Goal: Book appointment/travel/reservation

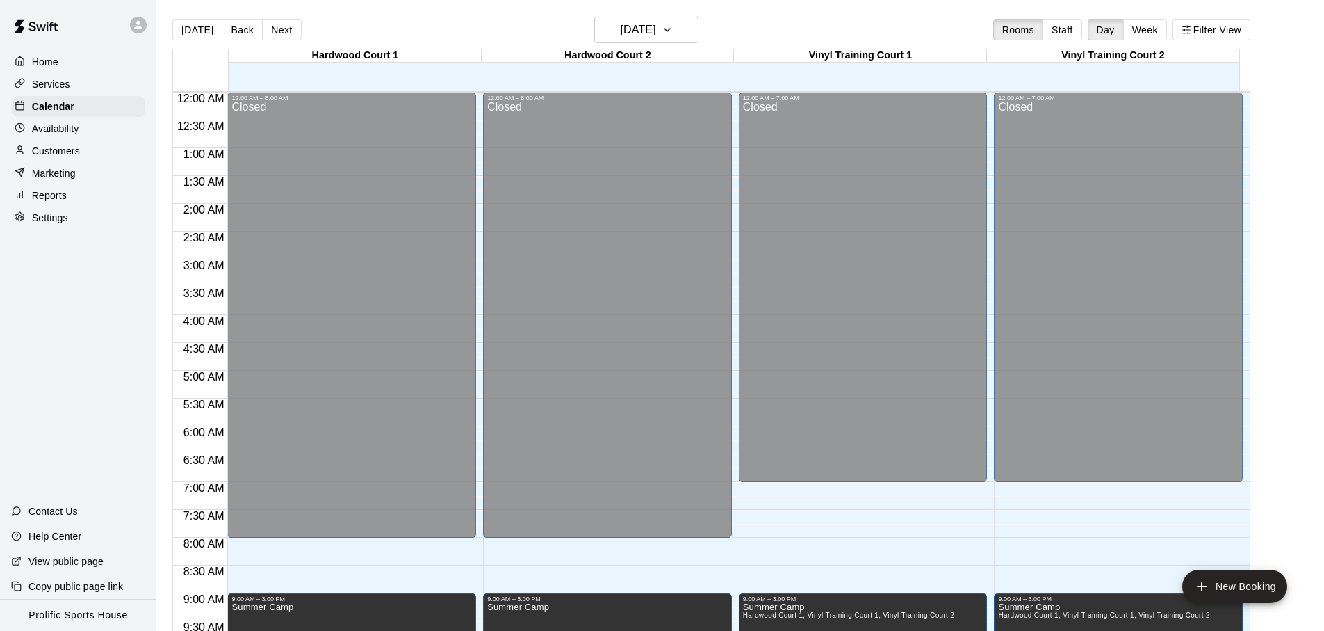
scroll to position [740, 0]
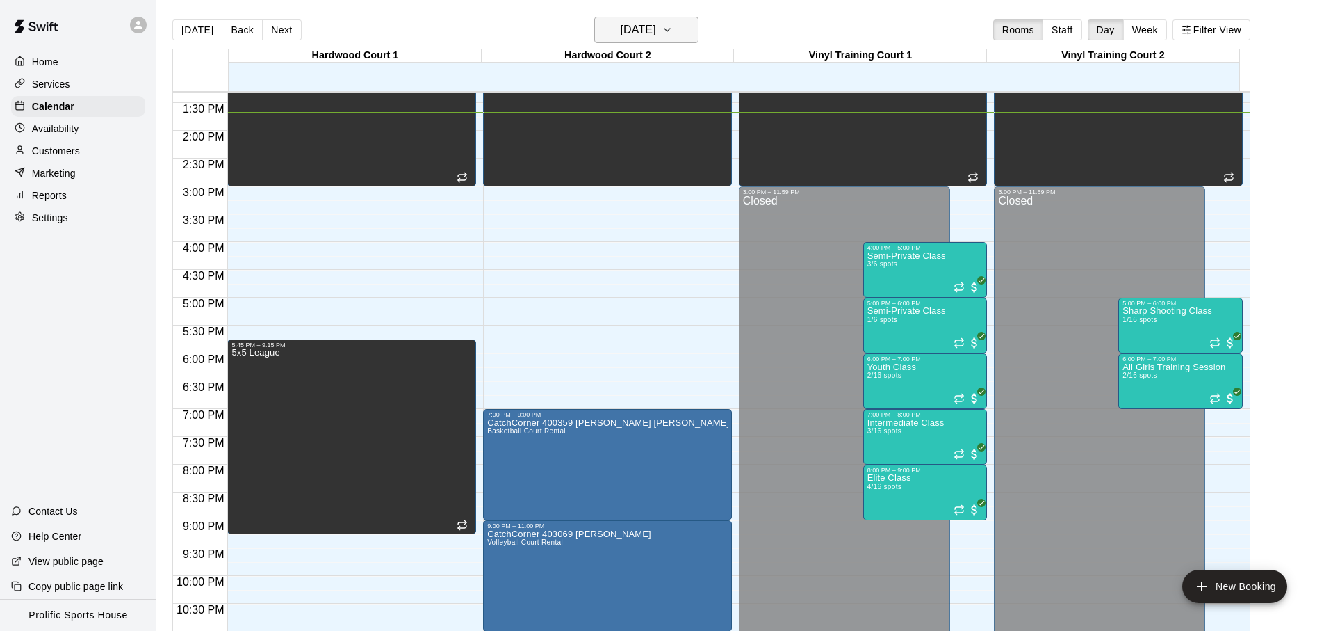
click at [673, 29] on icon "button" at bounding box center [667, 30] width 11 height 17
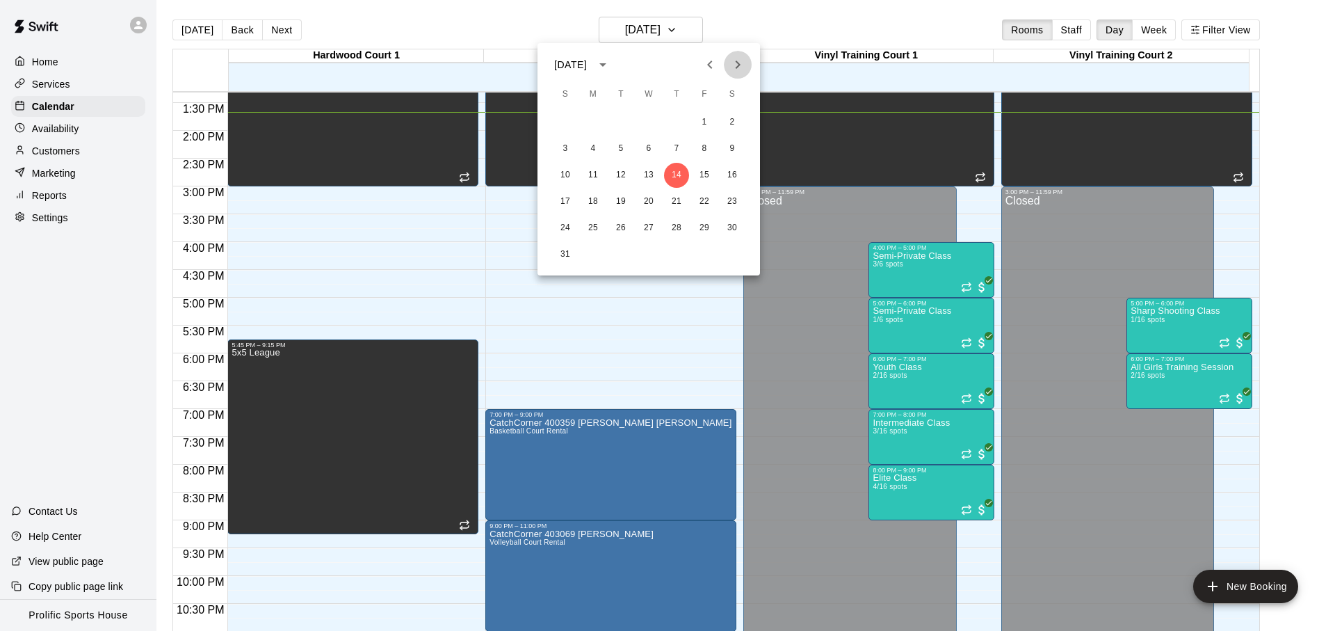
click at [747, 68] on button "Next month" at bounding box center [738, 65] width 28 height 28
click at [705, 115] on button "5" at bounding box center [704, 122] width 25 height 25
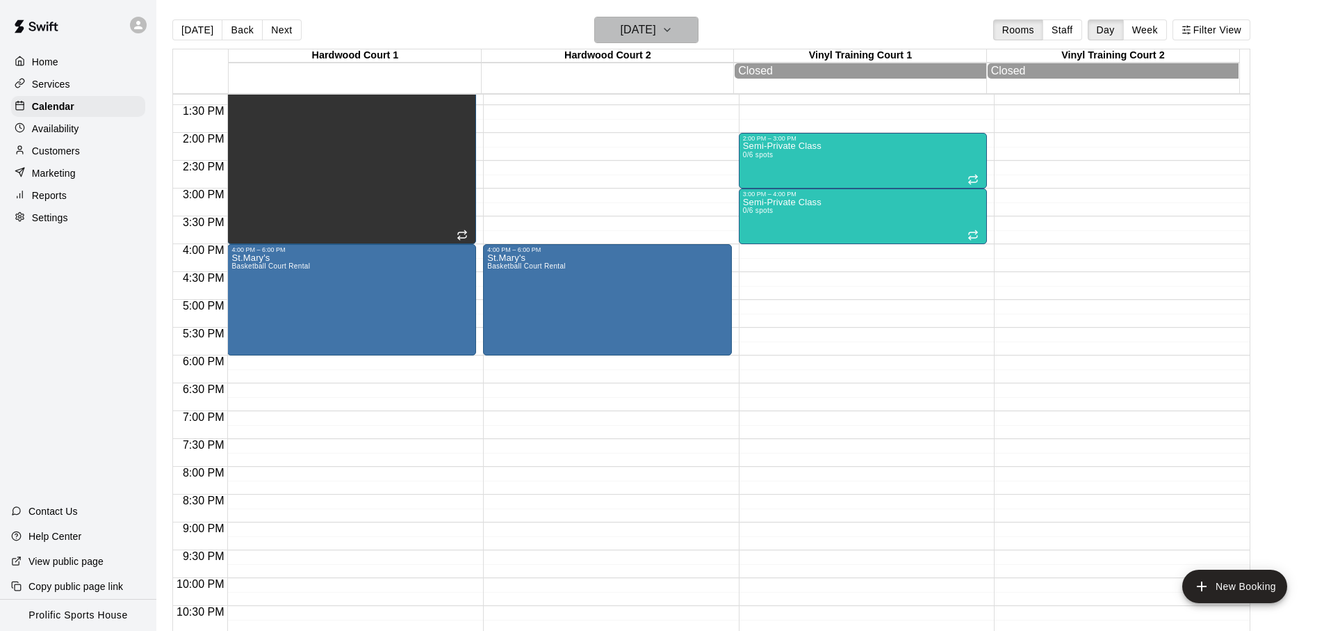
click at [656, 25] on h6 "[DATE]" at bounding box center [638, 29] width 35 height 19
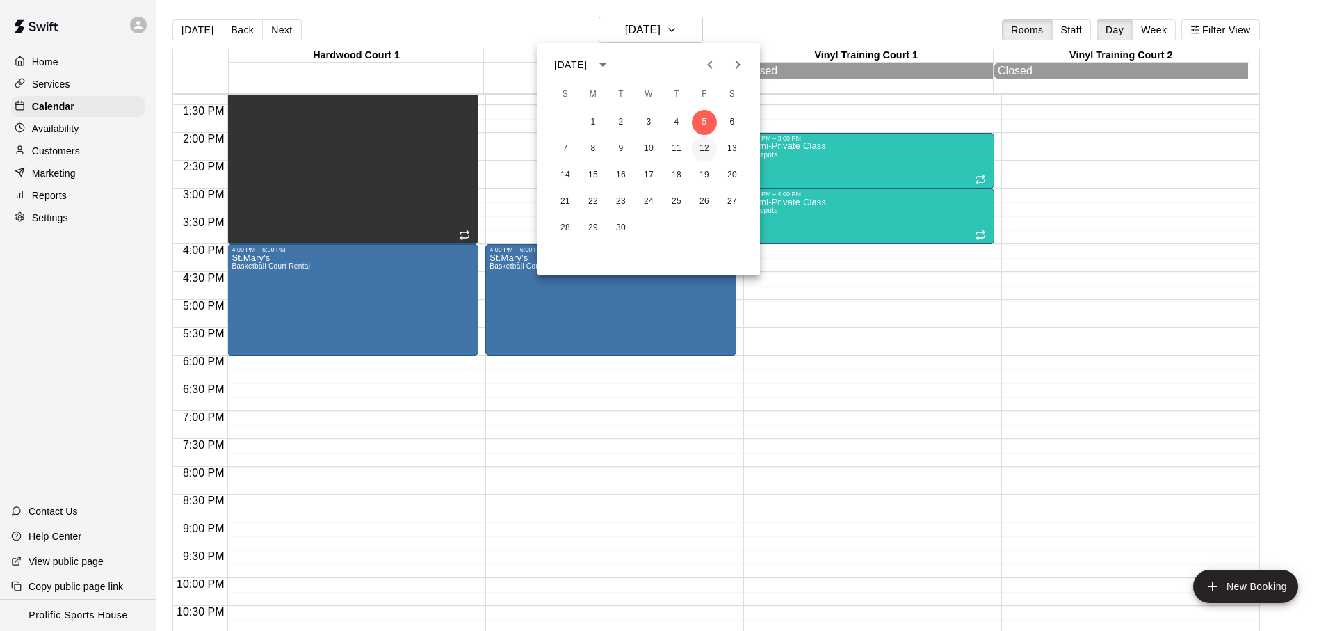
click at [699, 144] on button "12" at bounding box center [704, 148] width 25 height 25
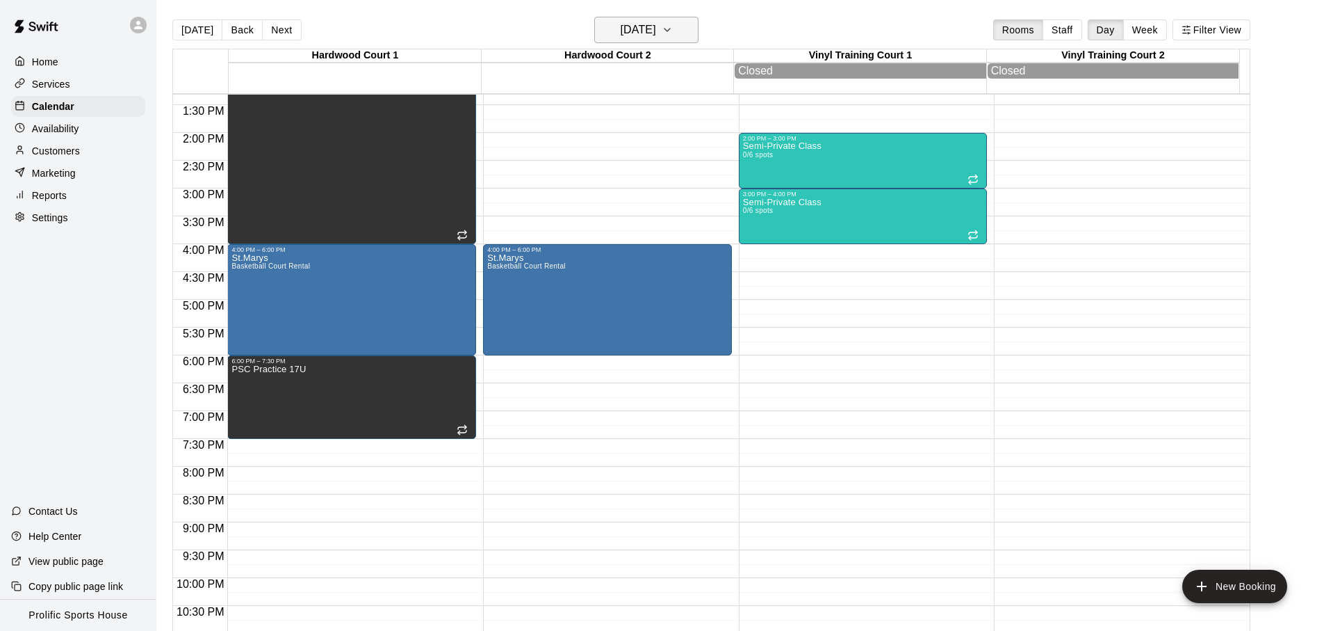
click at [679, 28] on button "[DATE]" at bounding box center [646, 30] width 104 height 26
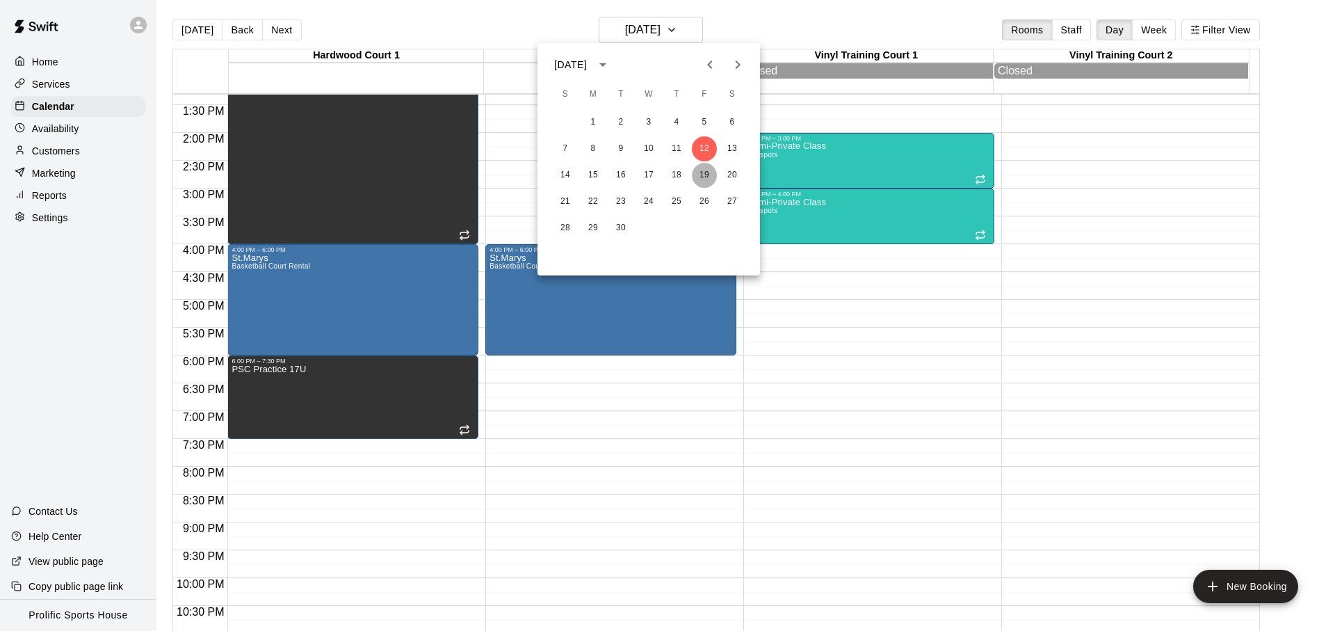
click at [704, 176] on button "19" at bounding box center [704, 175] width 25 height 25
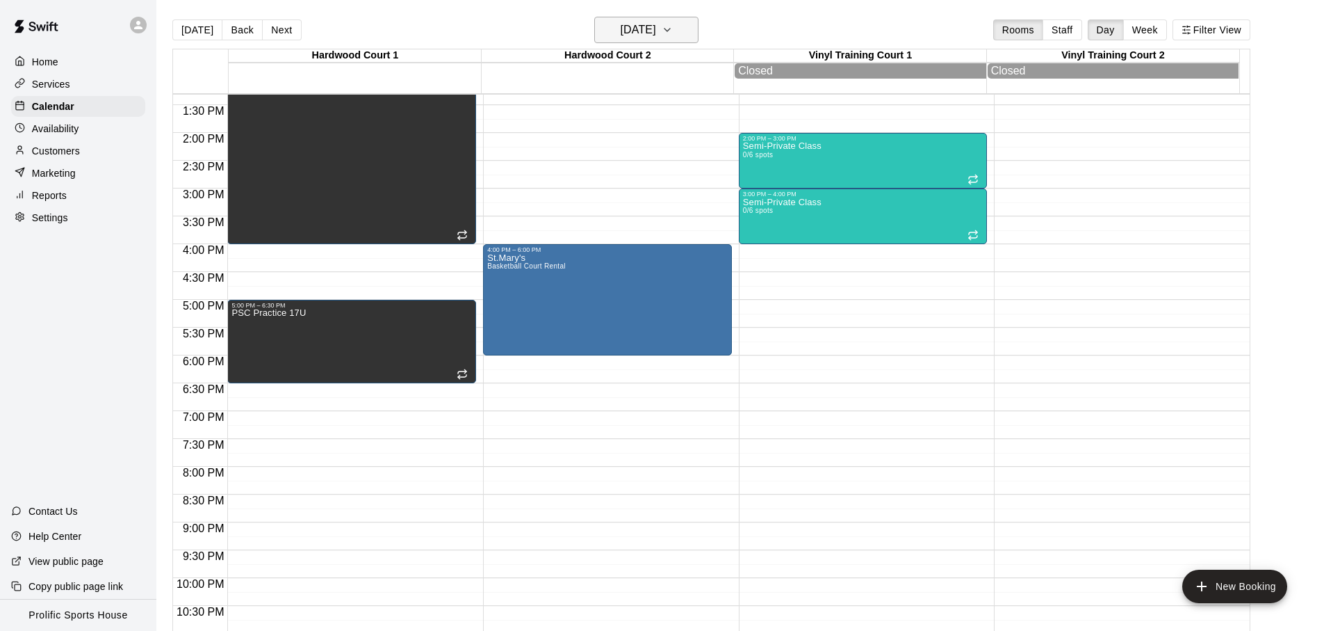
click at [679, 29] on button "[DATE]" at bounding box center [646, 30] width 104 height 26
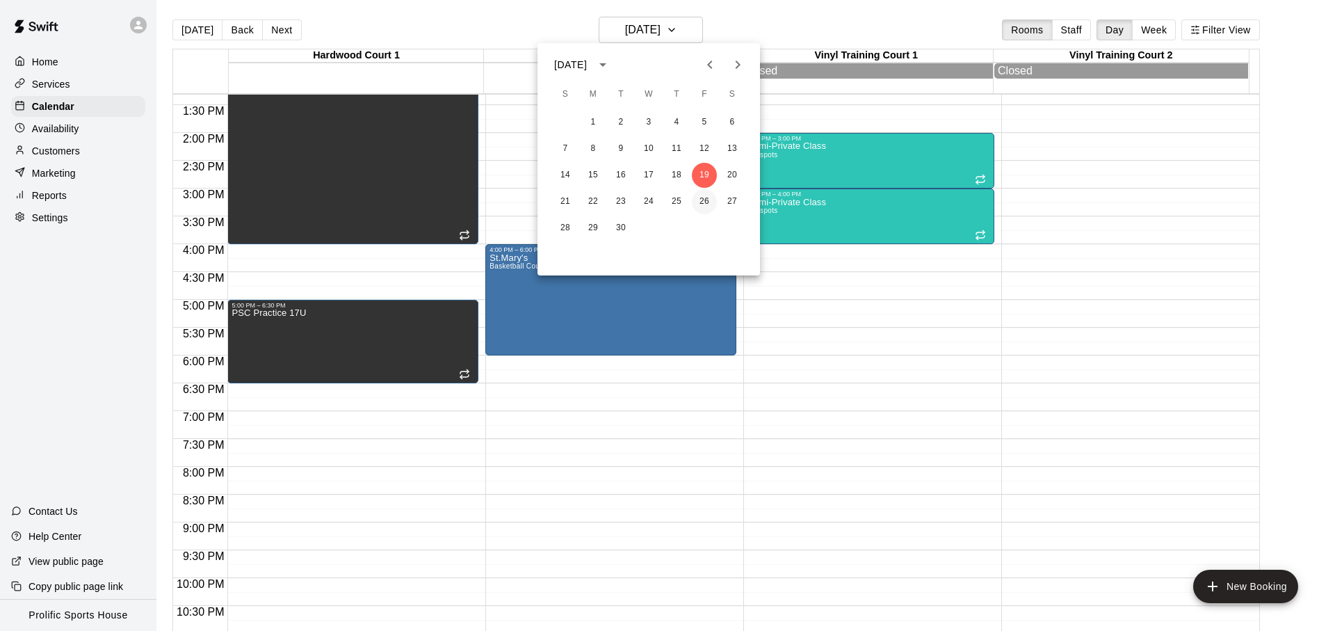
click at [710, 212] on button "26" at bounding box center [704, 201] width 25 height 25
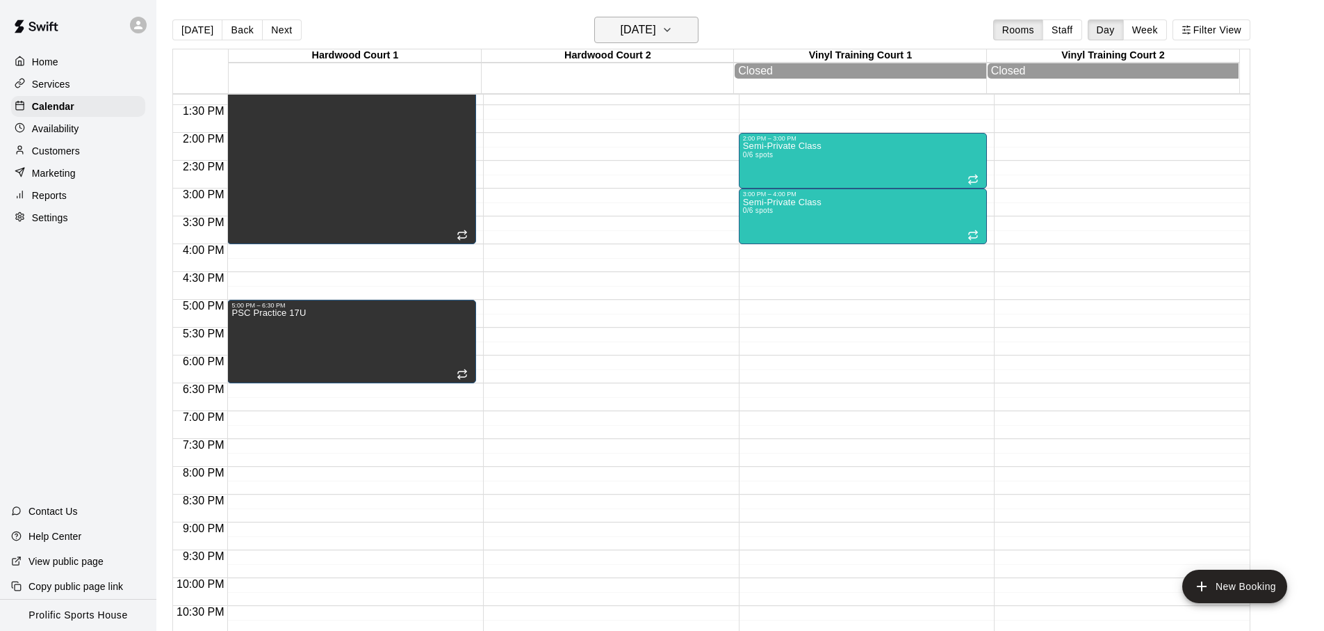
click at [644, 38] on h6 "[DATE]" at bounding box center [638, 29] width 35 height 19
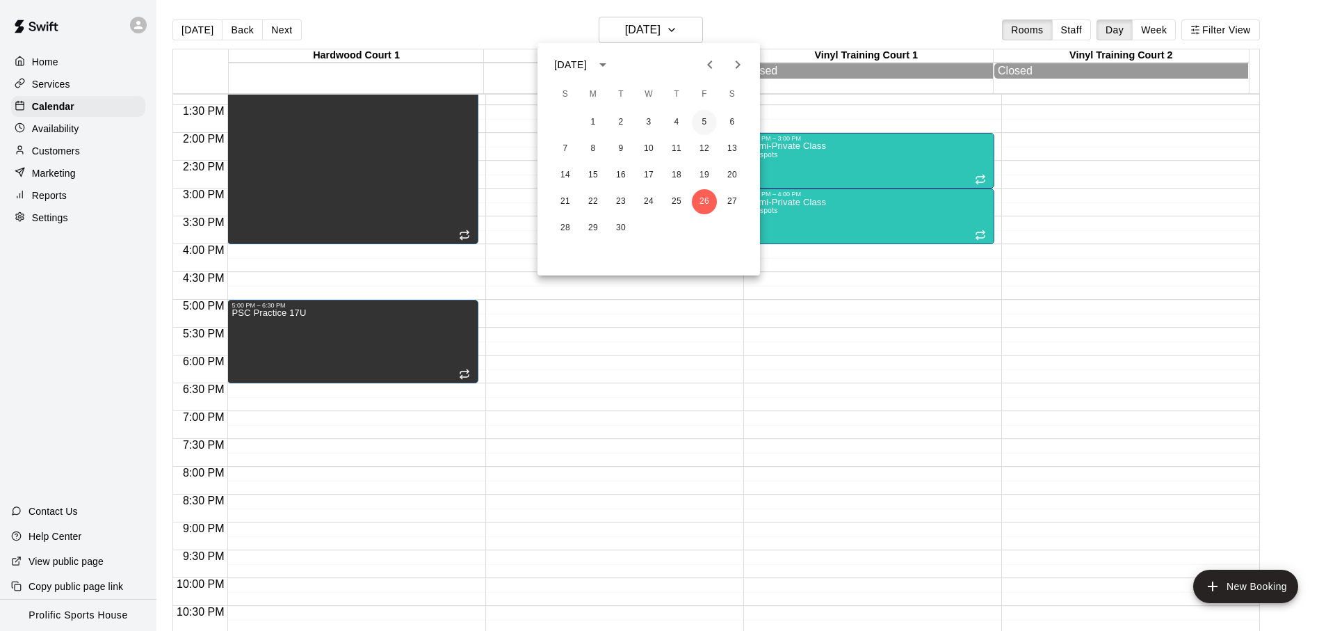
click at [701, 125] on button "5" at bounding box center [704, 122] width 25 height 25
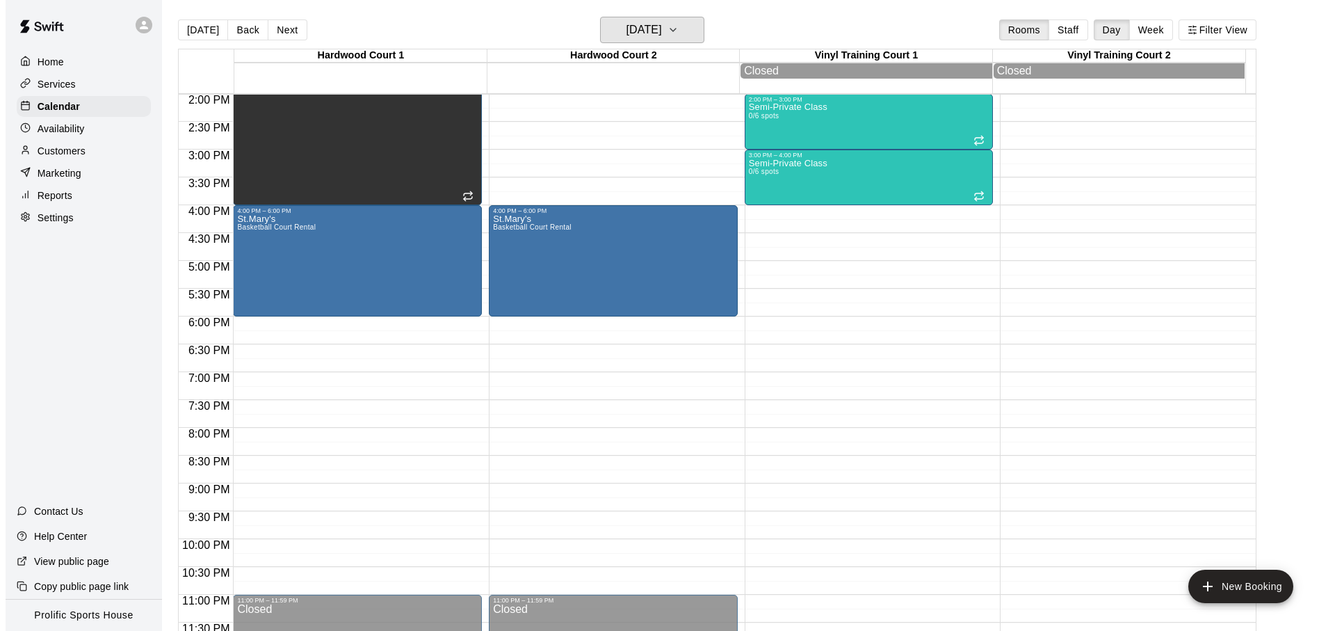
scroll to position [783, 0]
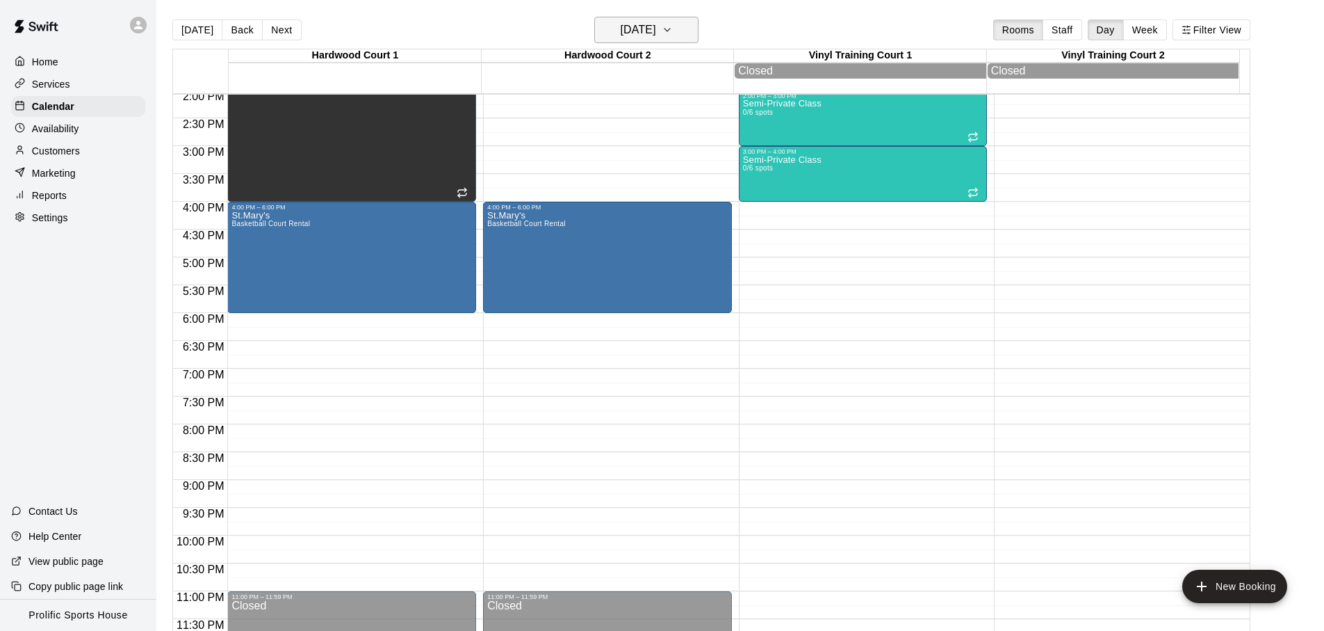
click at [656, 27] on h6 "[DATE]" at bounding box center [638, 29] width 35 height 19
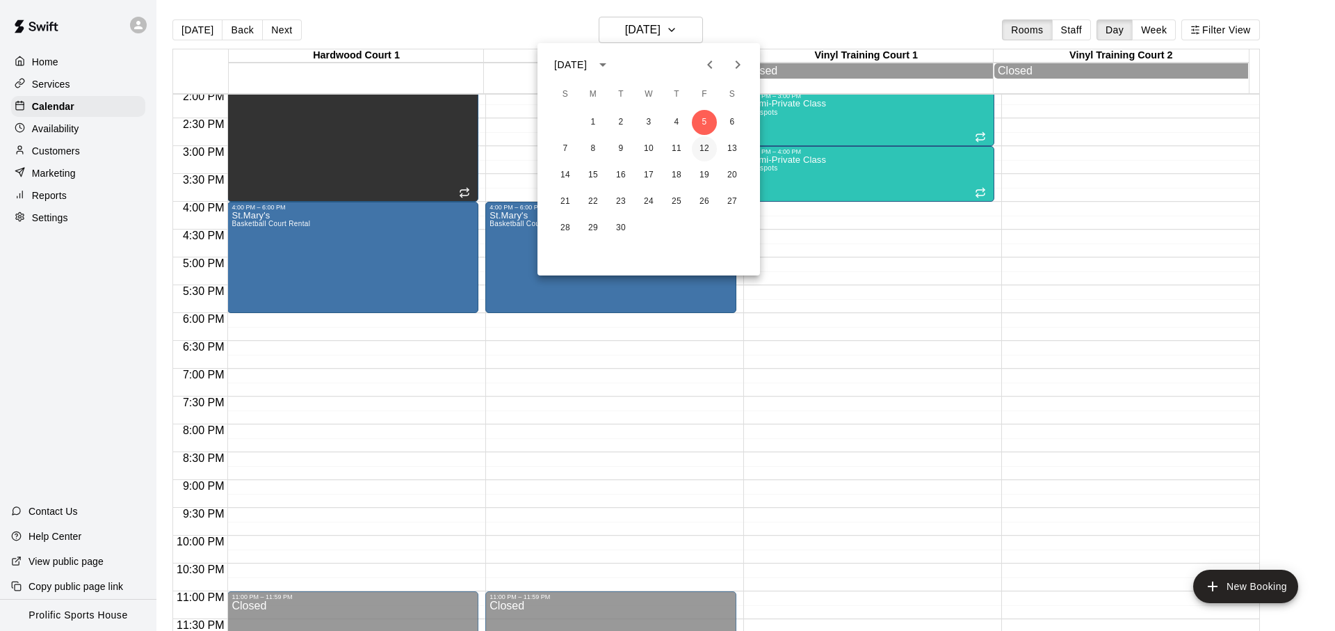
click at [700, 155] on button "12" at bounding box center [704, 148] width 25 height 25
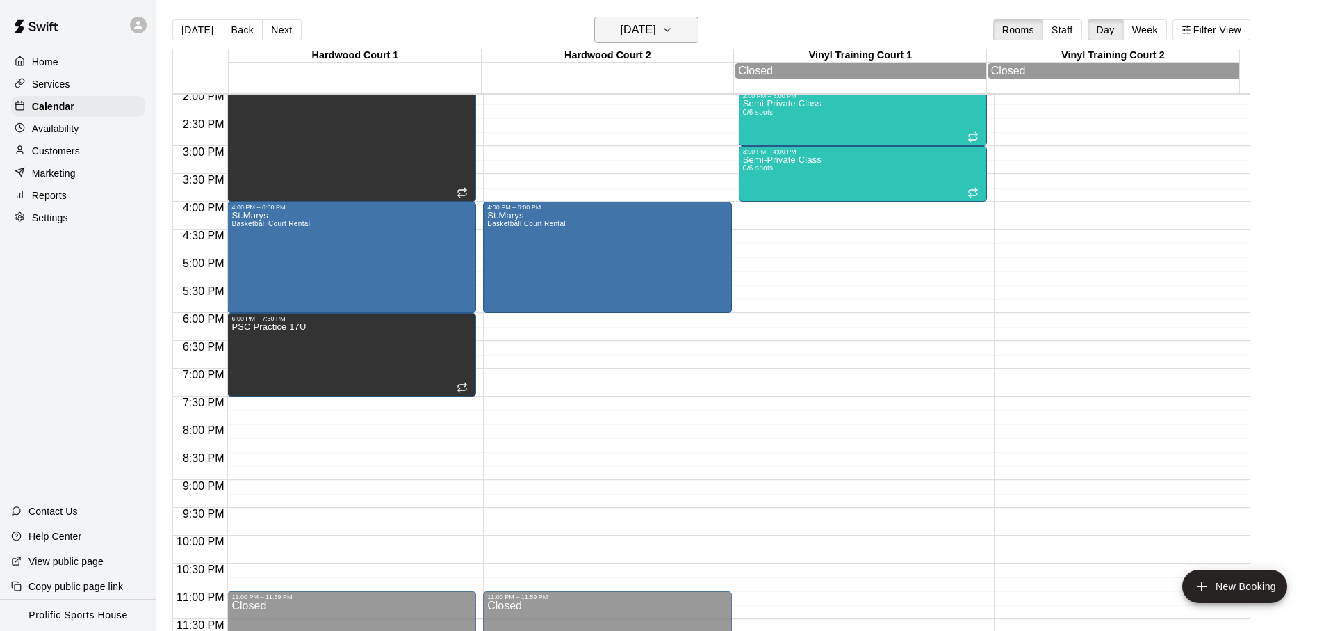
click at [641, 36] on h6 "[DATE]" at bounding box center [638, 29] width 35 height 19
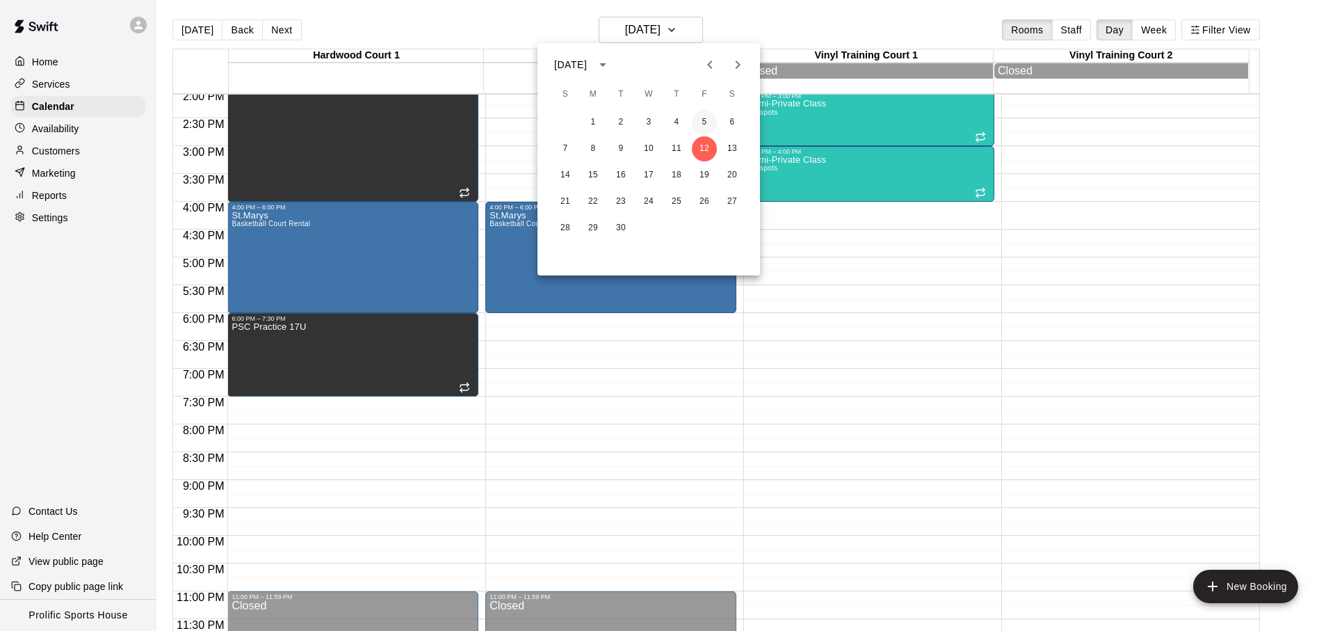
click at [713, 125] on button "5" at bounding box center [704, 122] width 25 height 25
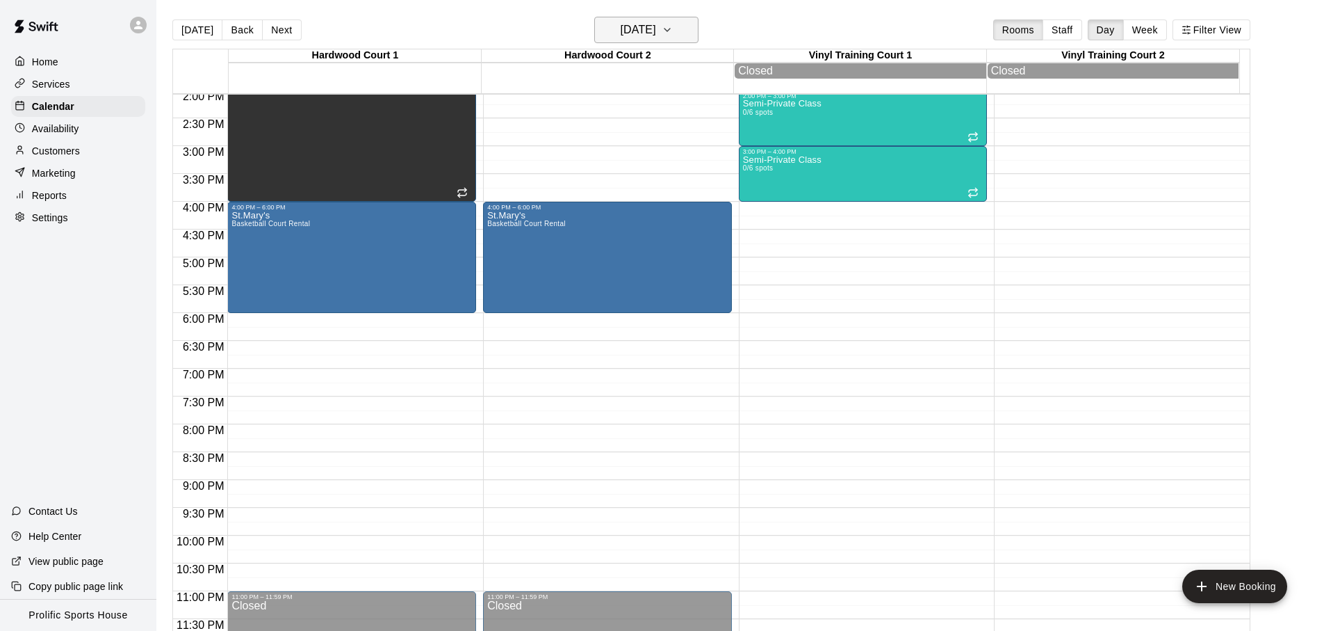
click at [621, 32] on h6 "[DATE]" at bounding box center [638, 29] width 35 height 19
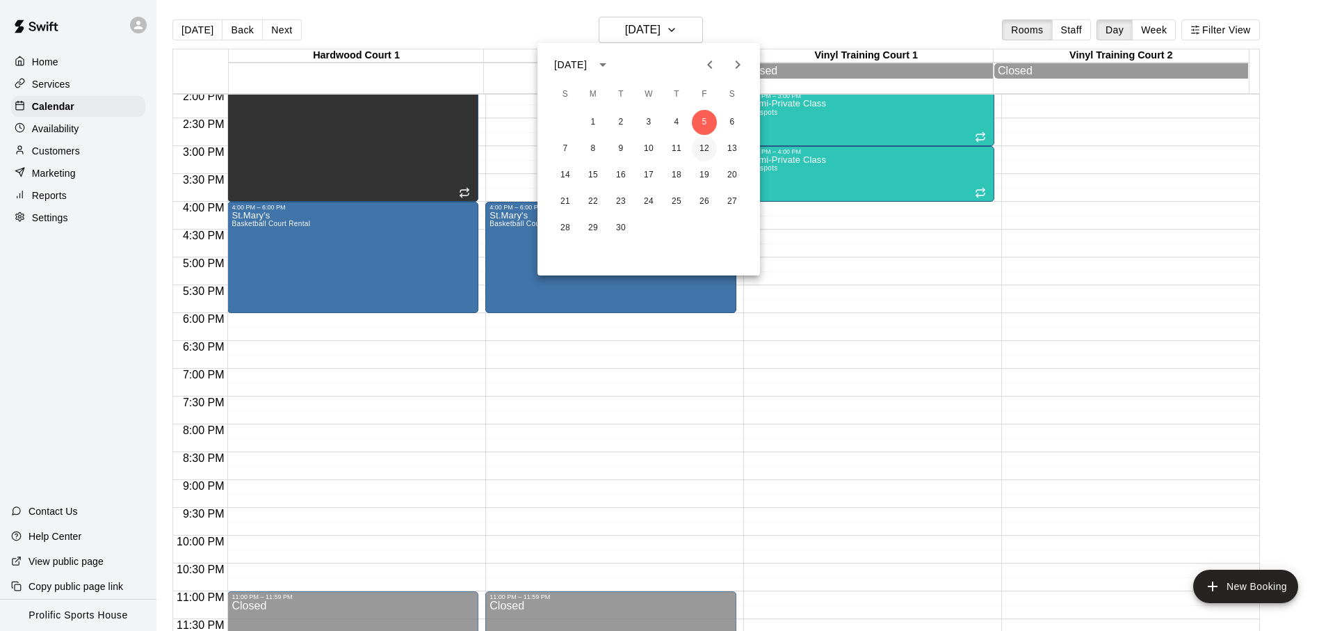
click at [699, 158] on button "12" at bounding box center [704, 148] width 25 height 25
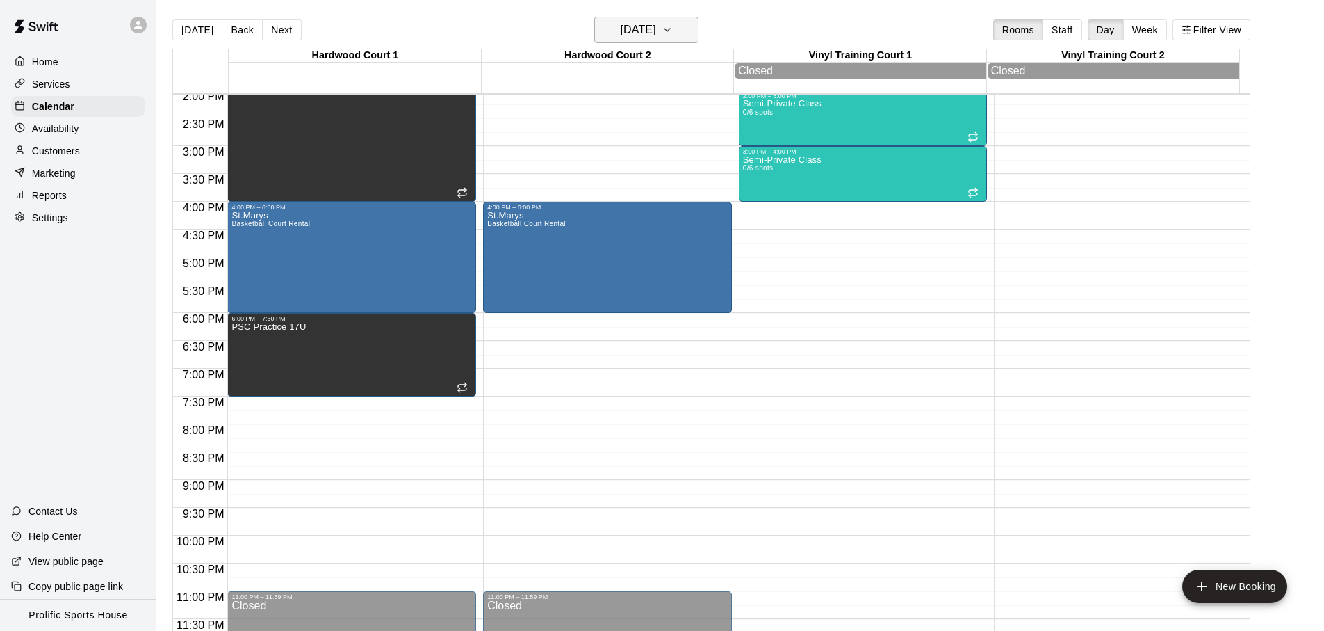
click at [651, 25] on h6 "[DATE]" at bounding box center [638, 29] width 35 height 19
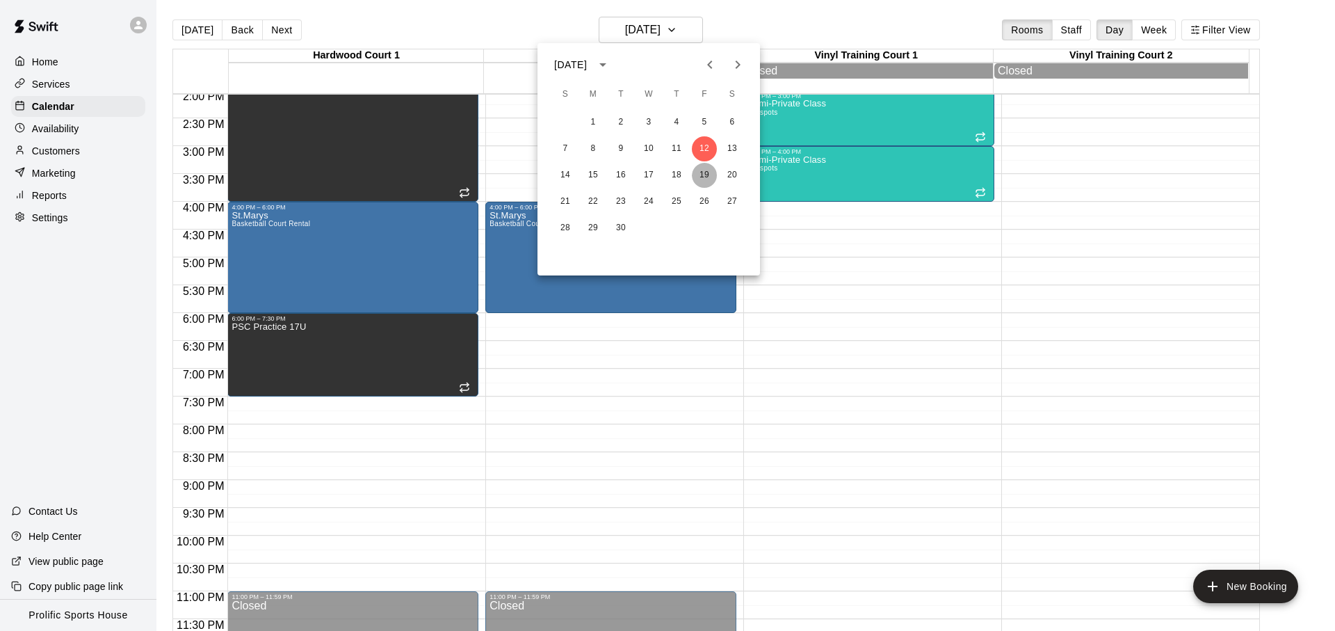
click at [701, 174] on button "19" at bounding box center [704, 175] width 25 height 25
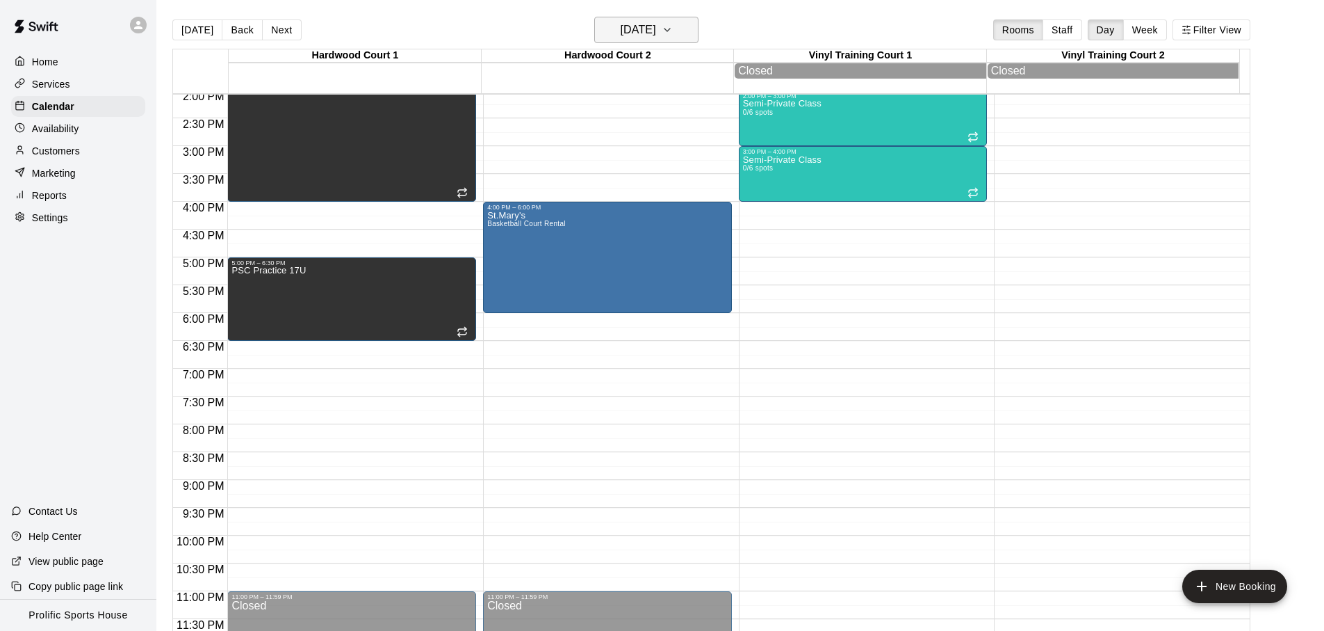
click at [656, 28] on h6 "[DATE]" at bounding box center [638, 29] width 35 height 19
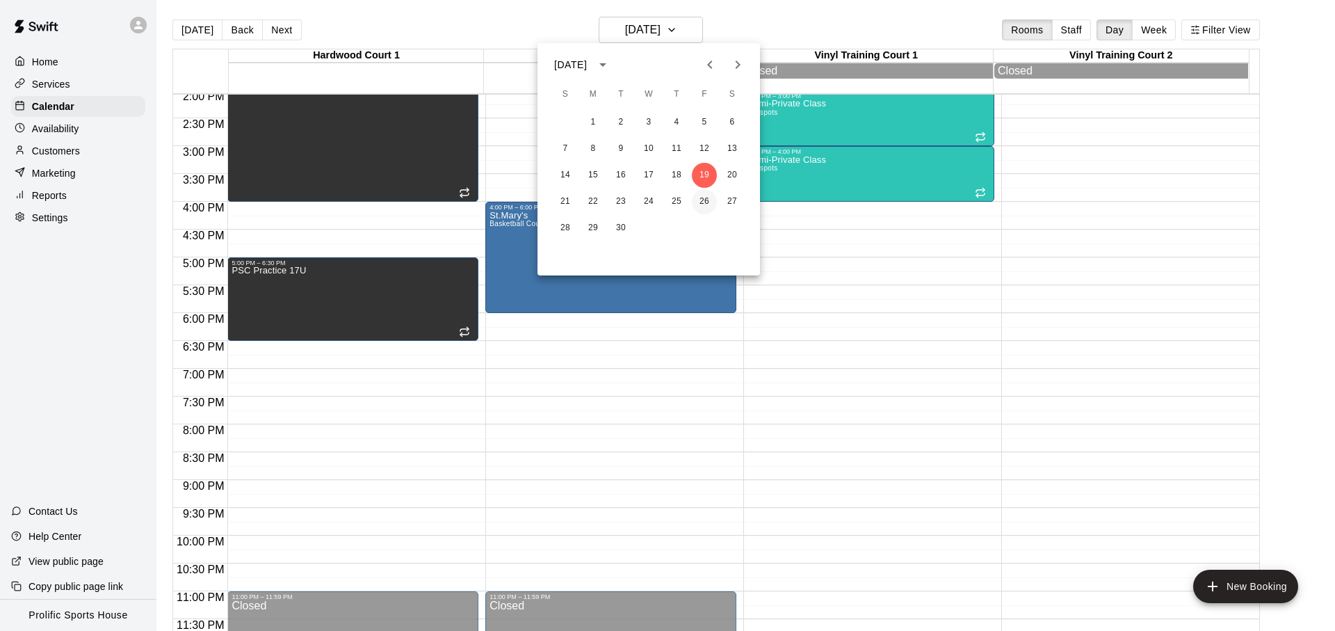
click at [702, 204] on button "26" at bounding box center [704, 201] width 25 height 25
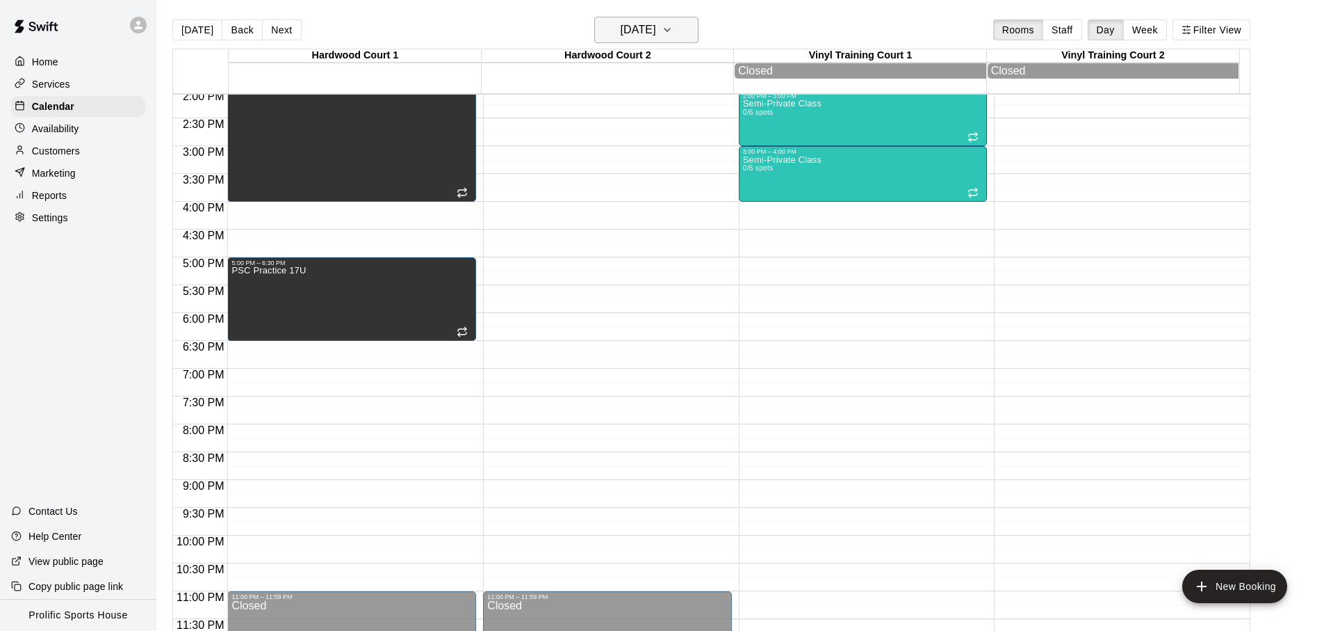
click at [656, 37] on h6 "[DATE]" at bounding box center [638, 29] width 35 height 19
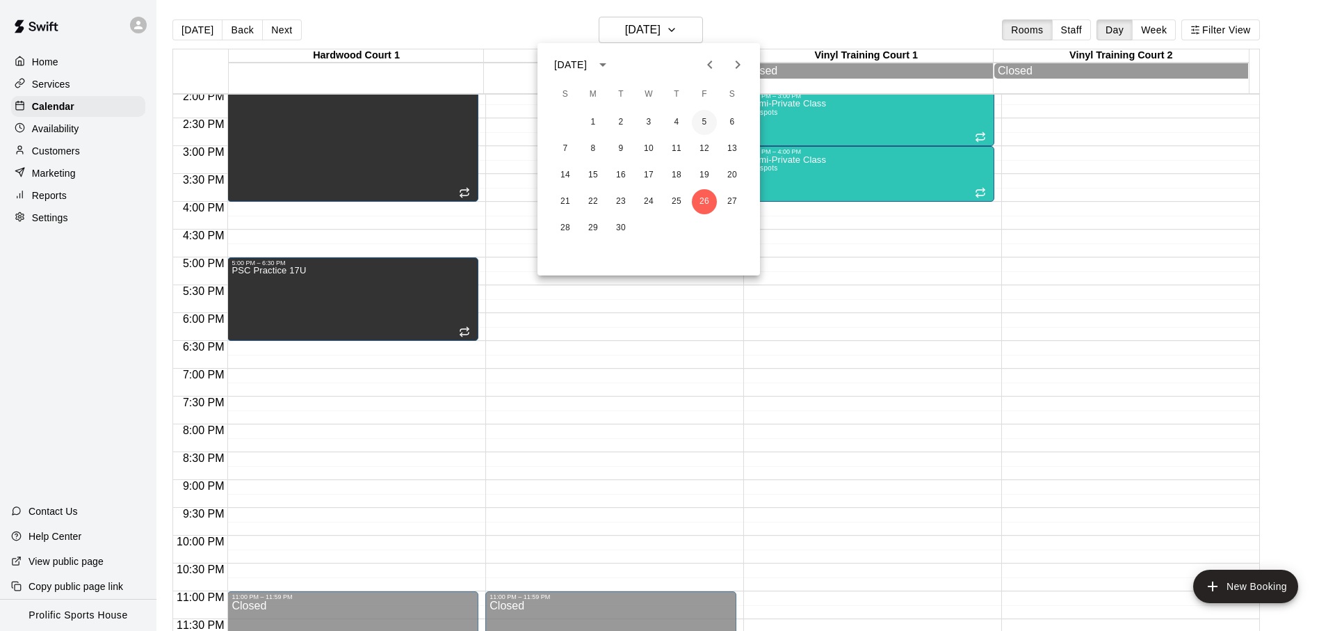
click at [704, 128] on button "5" at bounding box center [704, 122] width 25 height 25
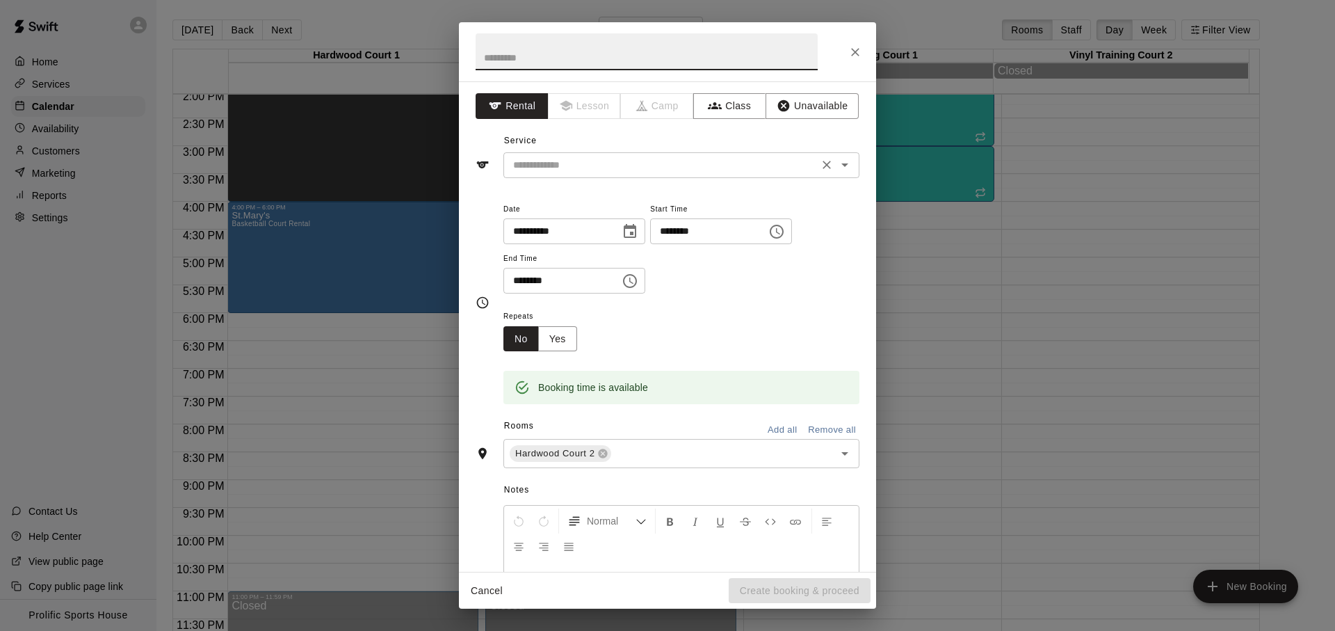
click at [673, 161] on input "text" at bounding box center [660, 164] width 307 height 17
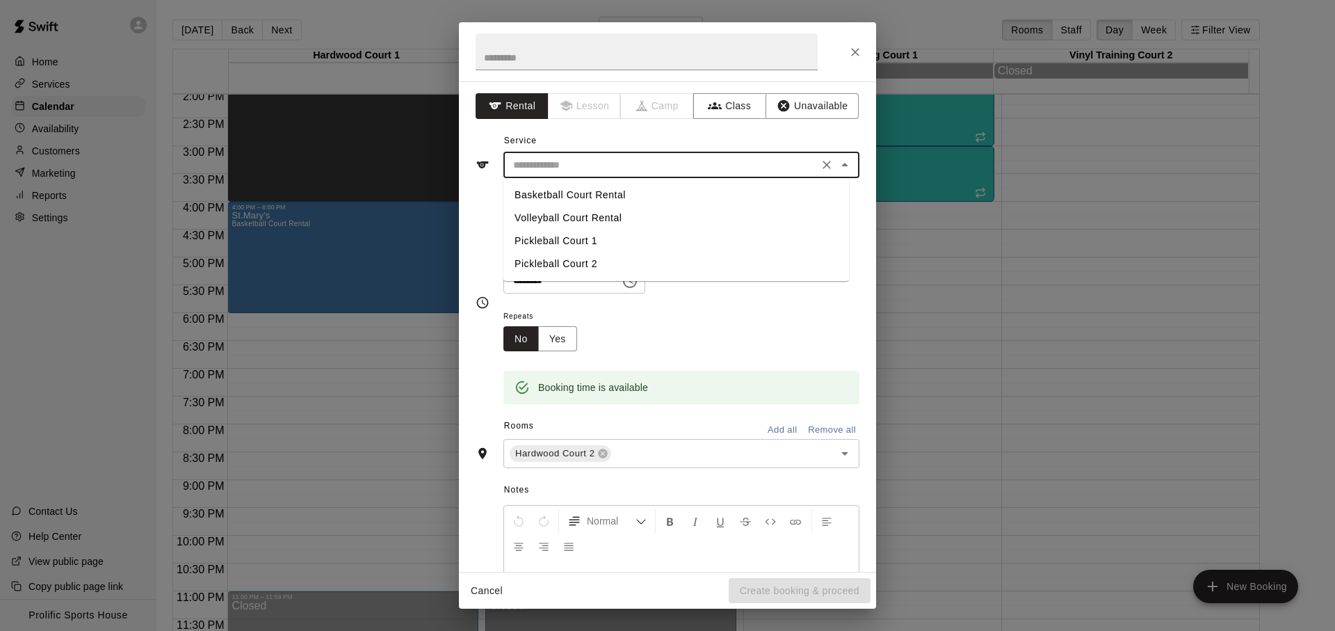
click at [610, 193] on li "Basketball Court Rental" at bounding box center [676, 195] width 346 height 23
type input "**********"
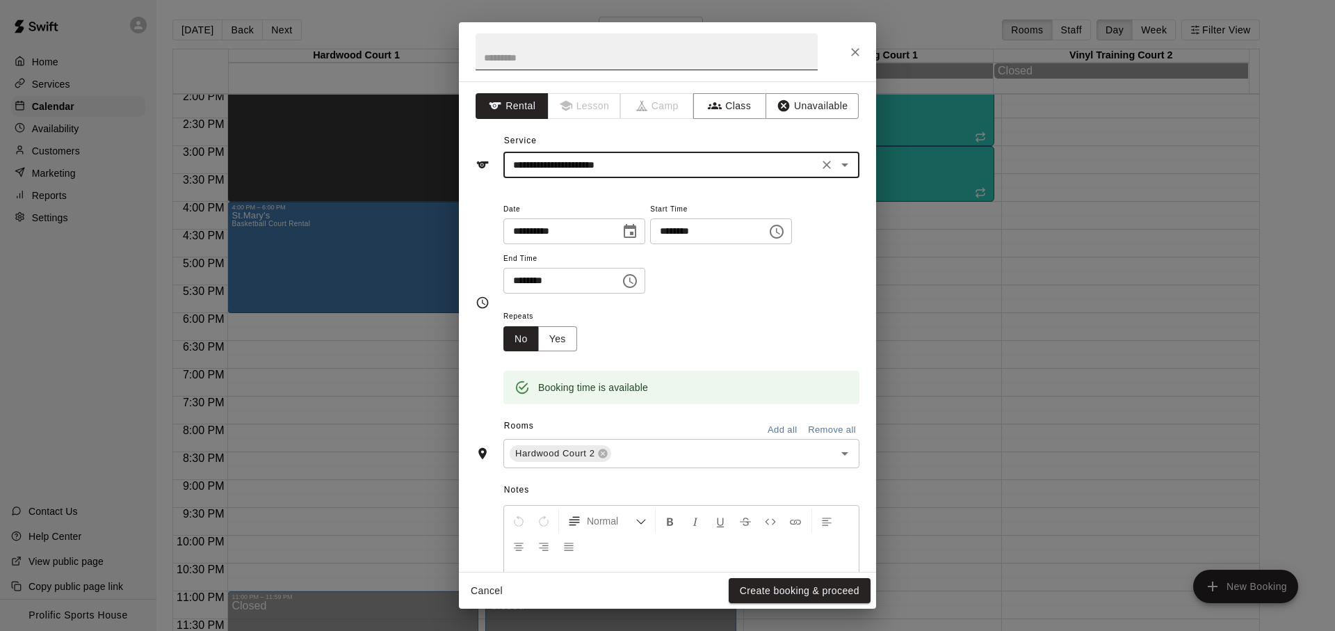
click at [553, 48] on input "text" at bounding box center [647, 51] width 342 height 37
click at [521, 280] on input "********" at bounding box center [556, 281] width 107 height 26
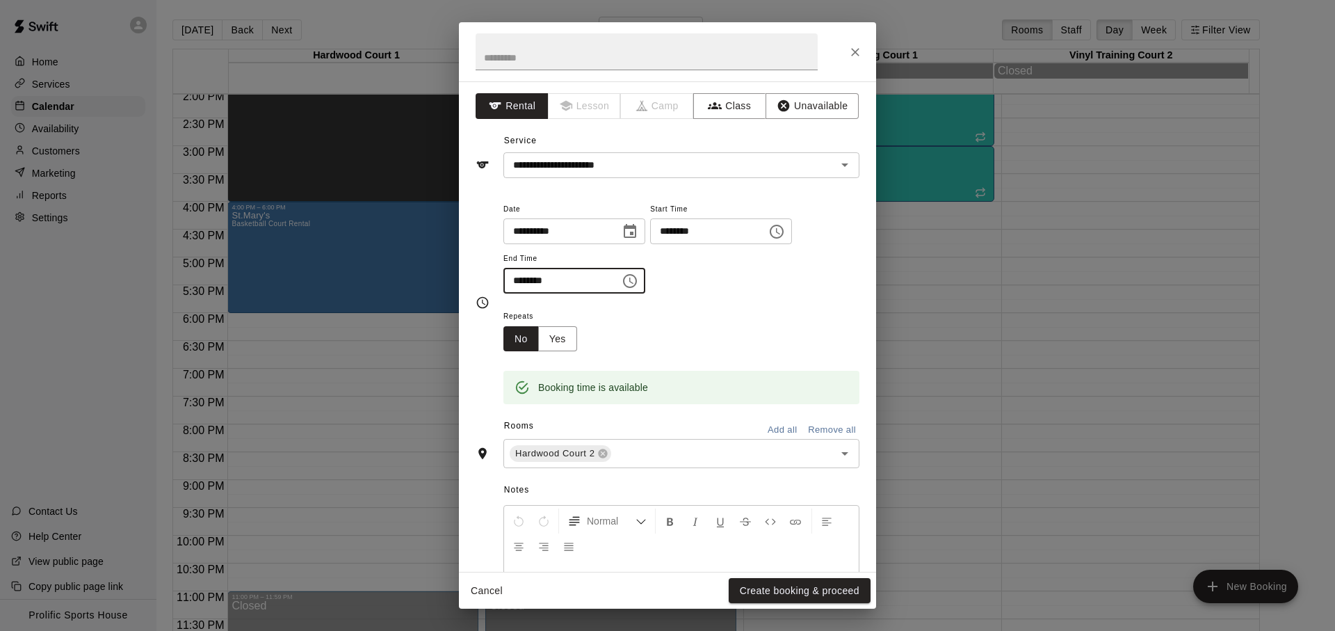
click at [521, 280] on input "********" at bounding box center [556, 281] width 107 height 26
type input "********"
click at [685, 26] on h2 at bounding box center [646, 51] width 375 height 59
click at [678, 52] on input "text" at bounding box center [647, 51] width 342 height 37
type input "*"
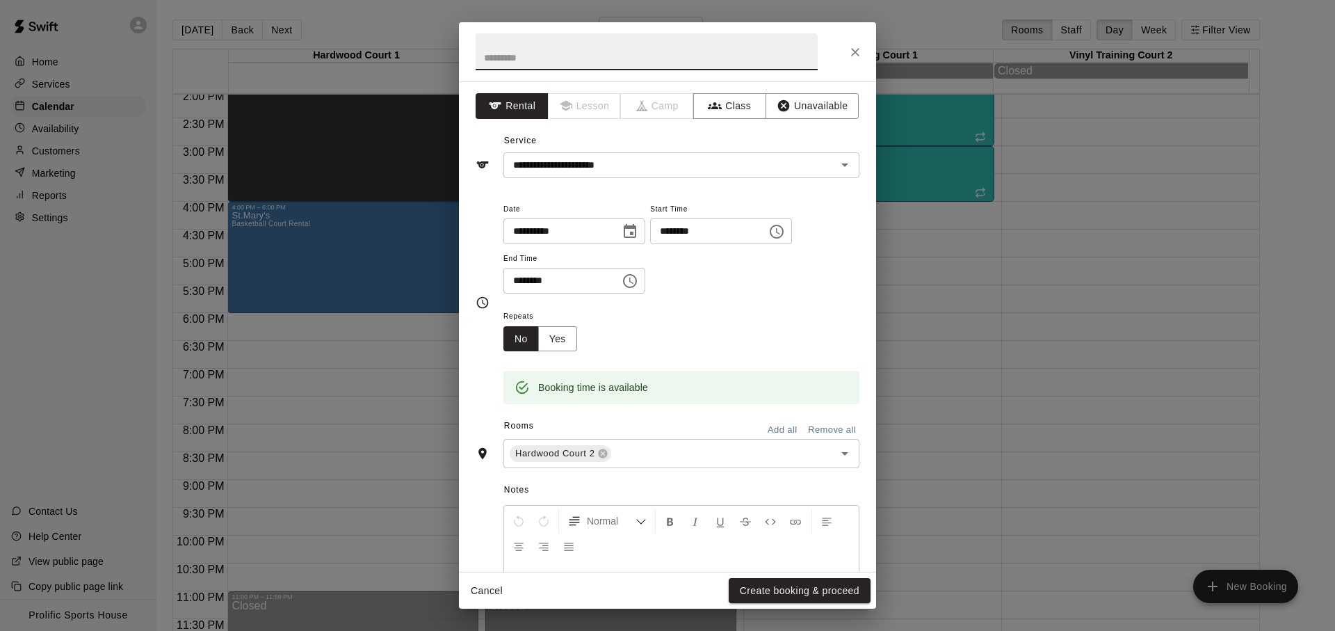
type input "*"
type input "*********"
click at [629, 227] on icon "Choose date, selected date is Sep 5, 2025" at bounding box center [630, 231] width 13 height 14
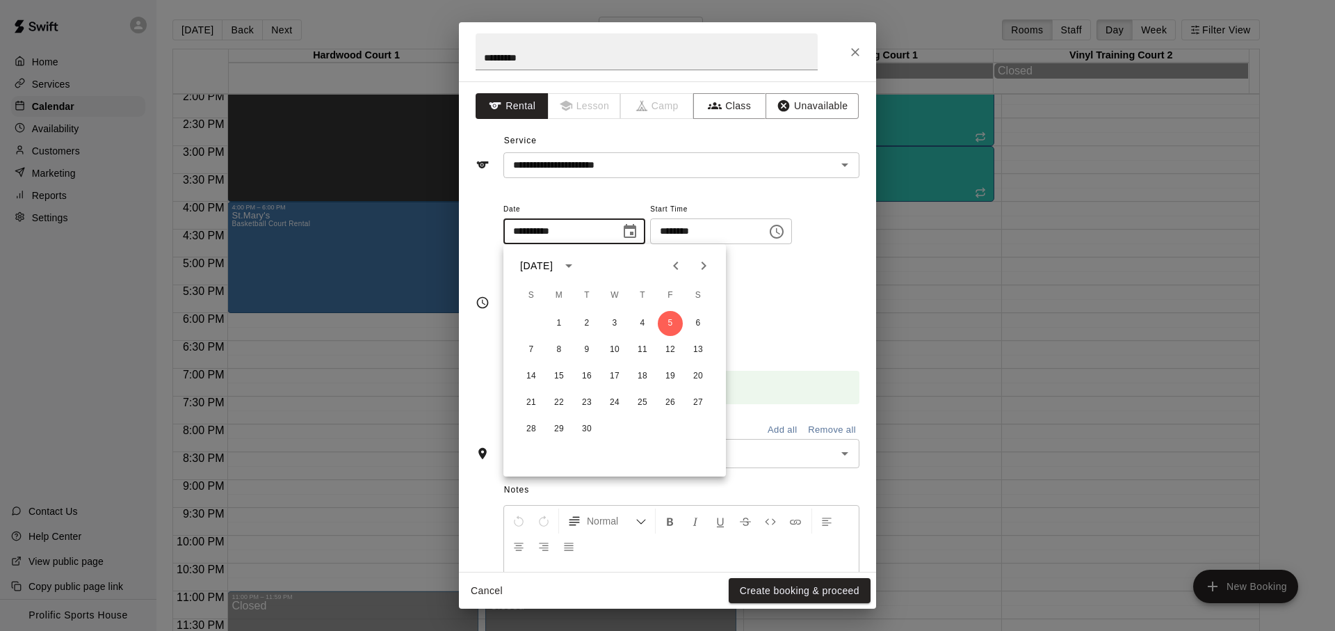
click at [789, 344] on div "Repeats No Yes" at bounding box center [681, 329] width 356 height 44
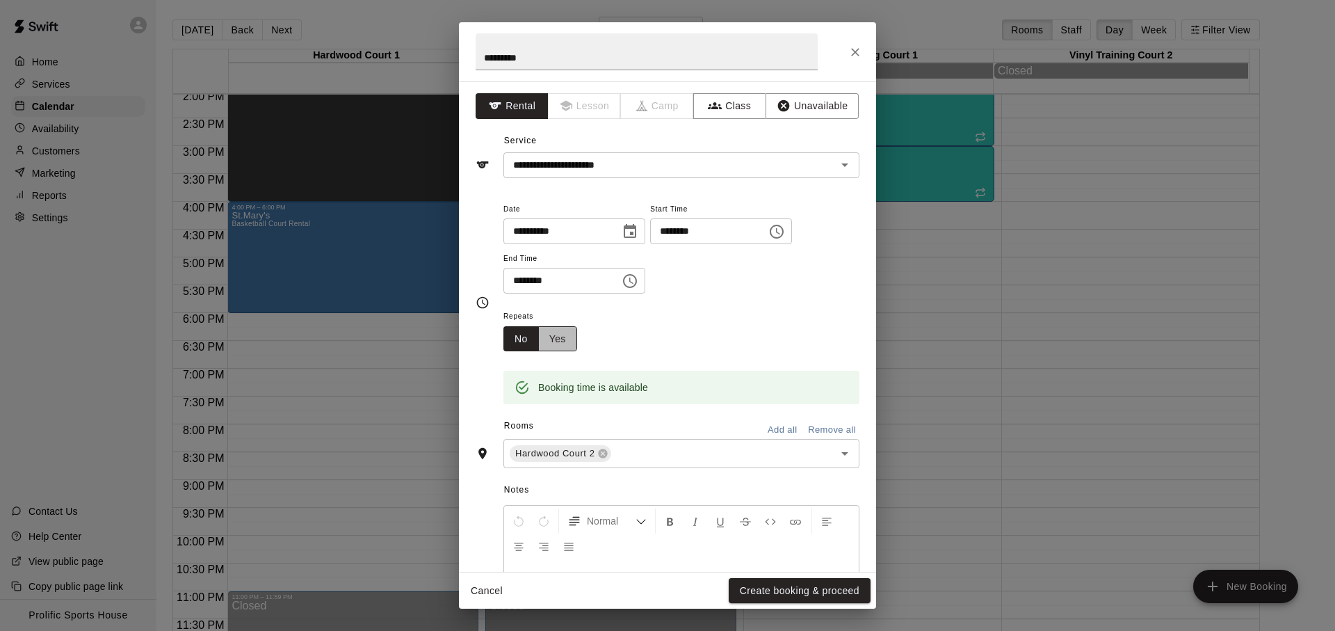
click at [569, 348] on button "Yes" at bounding box center [557, 339] width 39 height 26
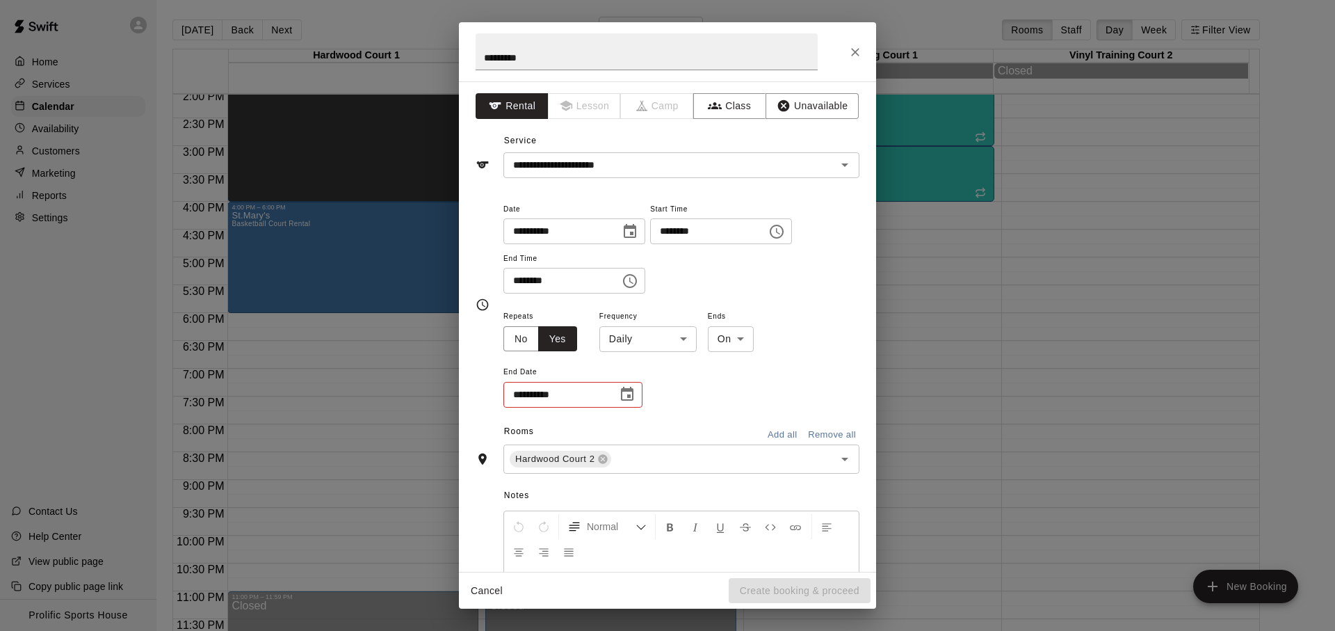
click at [643, 350] on body "Home Services Calendar Availability Customers Marketing Reports Settings Contac…" at bounding box center [667, 326] width 1335 height 653
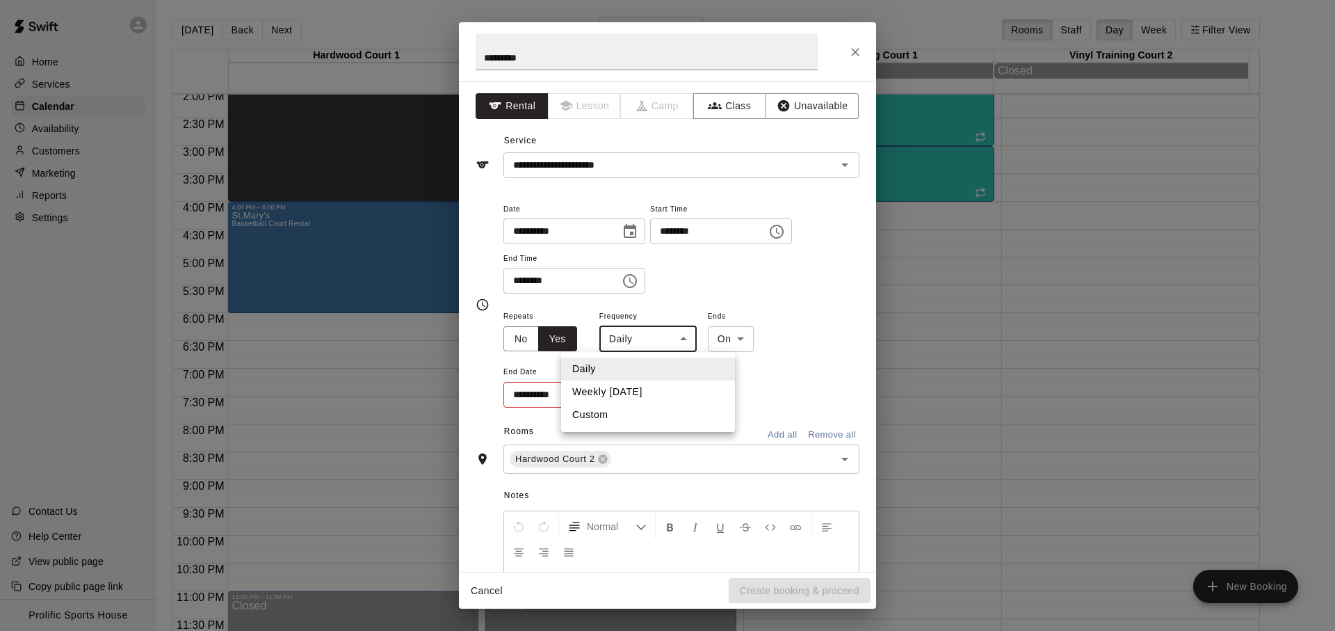
click at [642, 385] on li "Weekly [DATE]" at bounding box center [648, 391] width 174 height 23
type input "******"
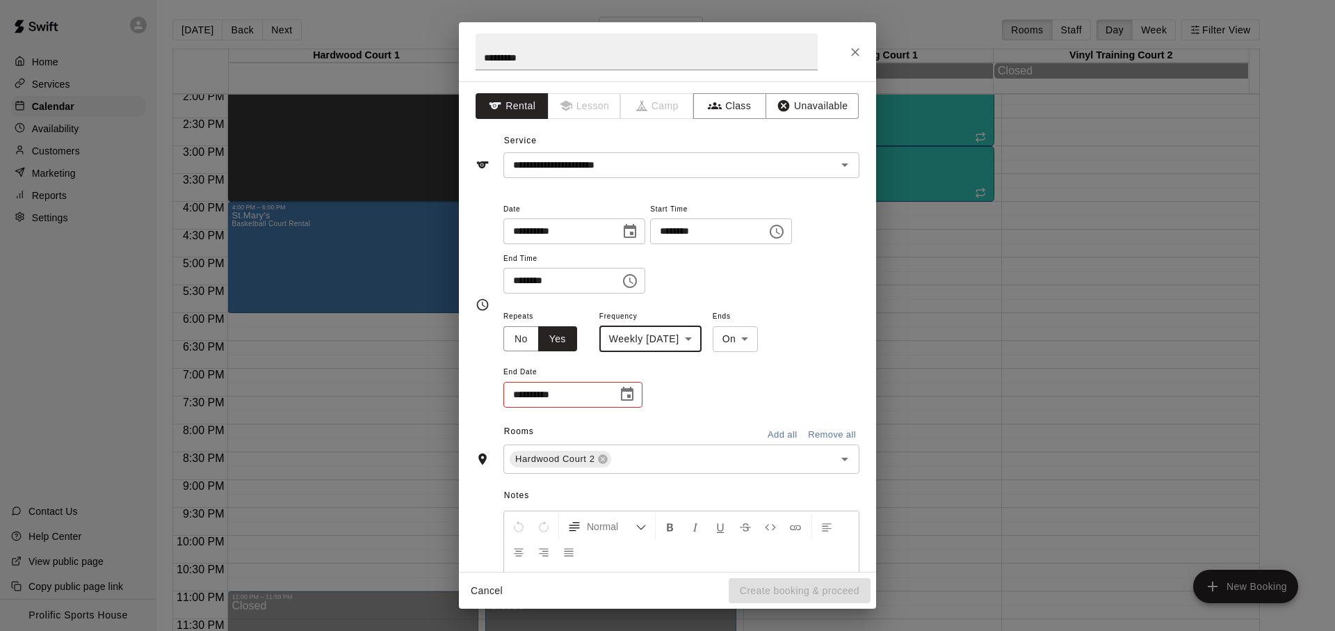
click at [634, 400] on icon "Choose date" at bounding box center [627, 394] width 17 height 17
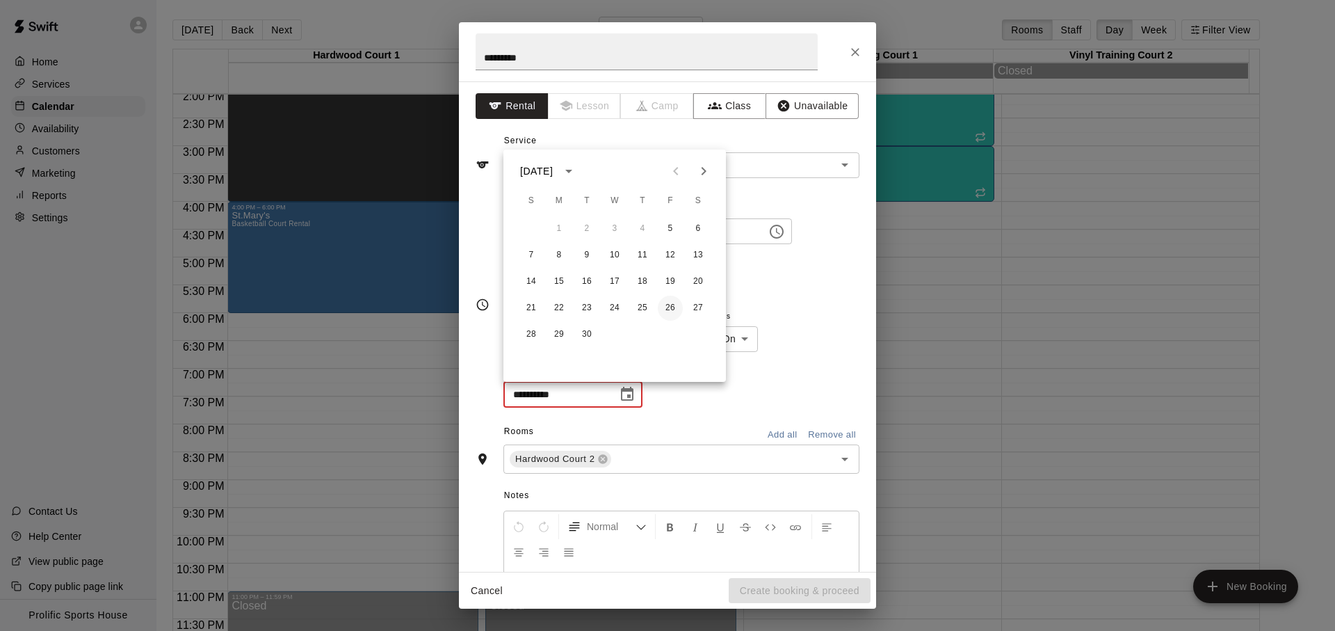
click at [665, 314] on button "26" at bounding box center [670, 307] width 25 height 25
type input "**********"
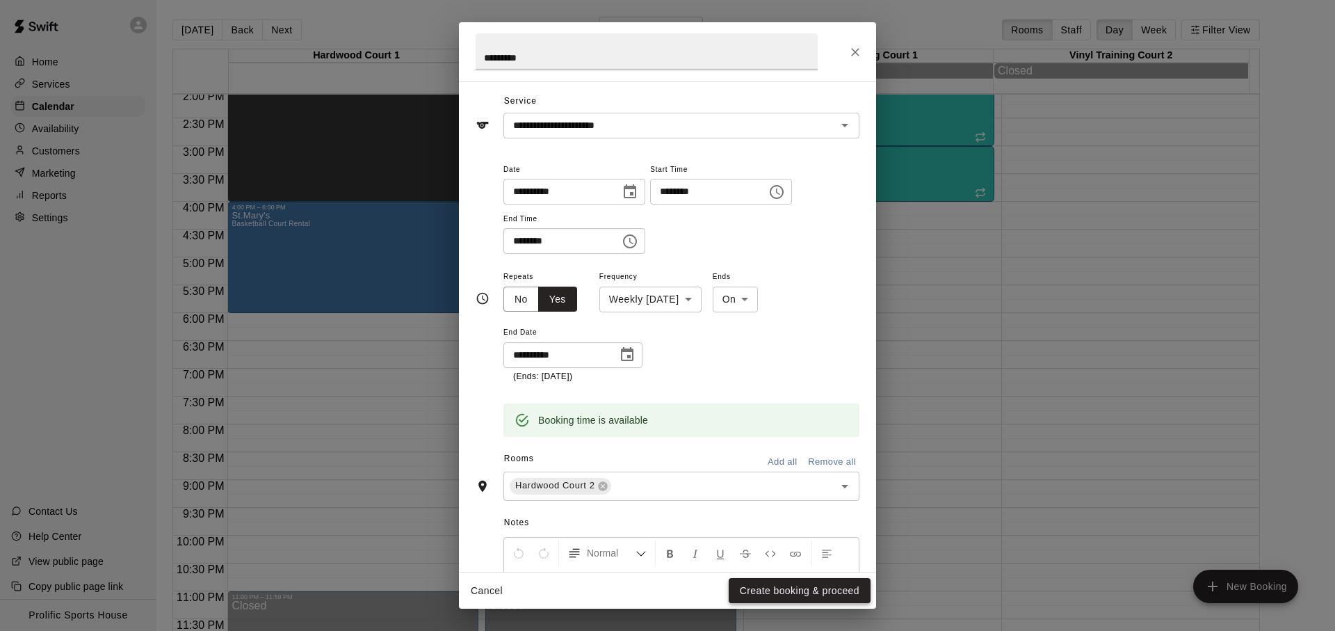
scroll to position [57, 0]
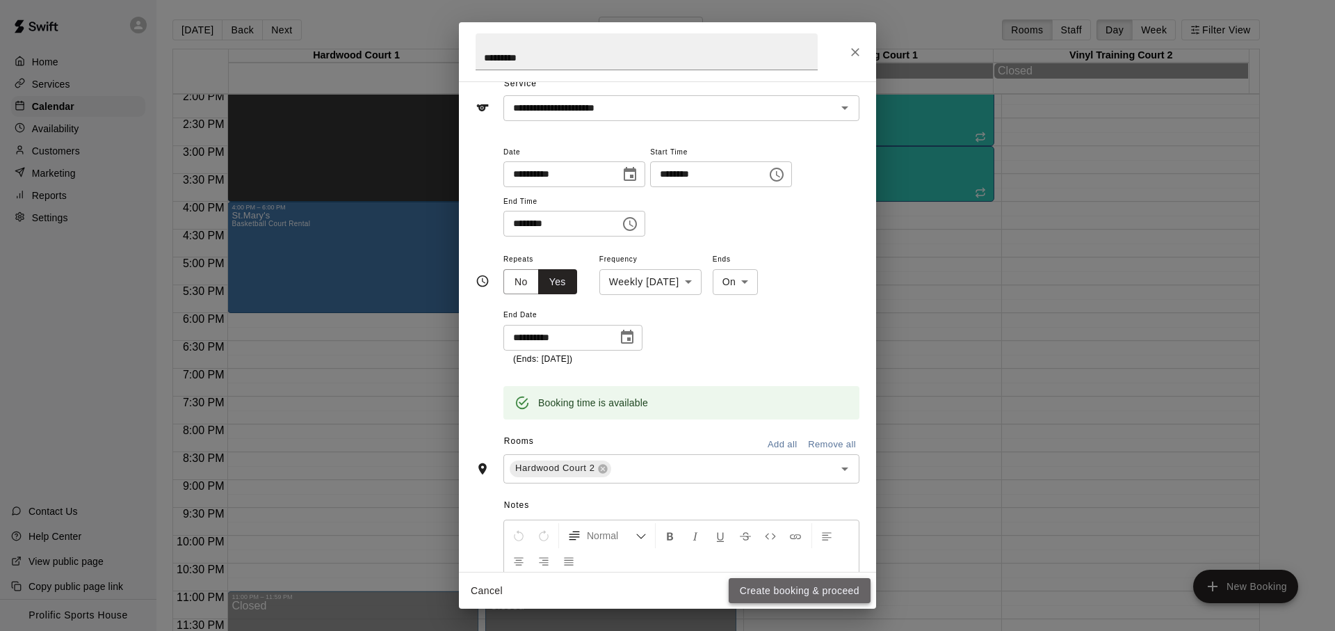
click at [778, 587] on button "Create booking & proceed" at bounding box center [800, 591] width 142 height 26
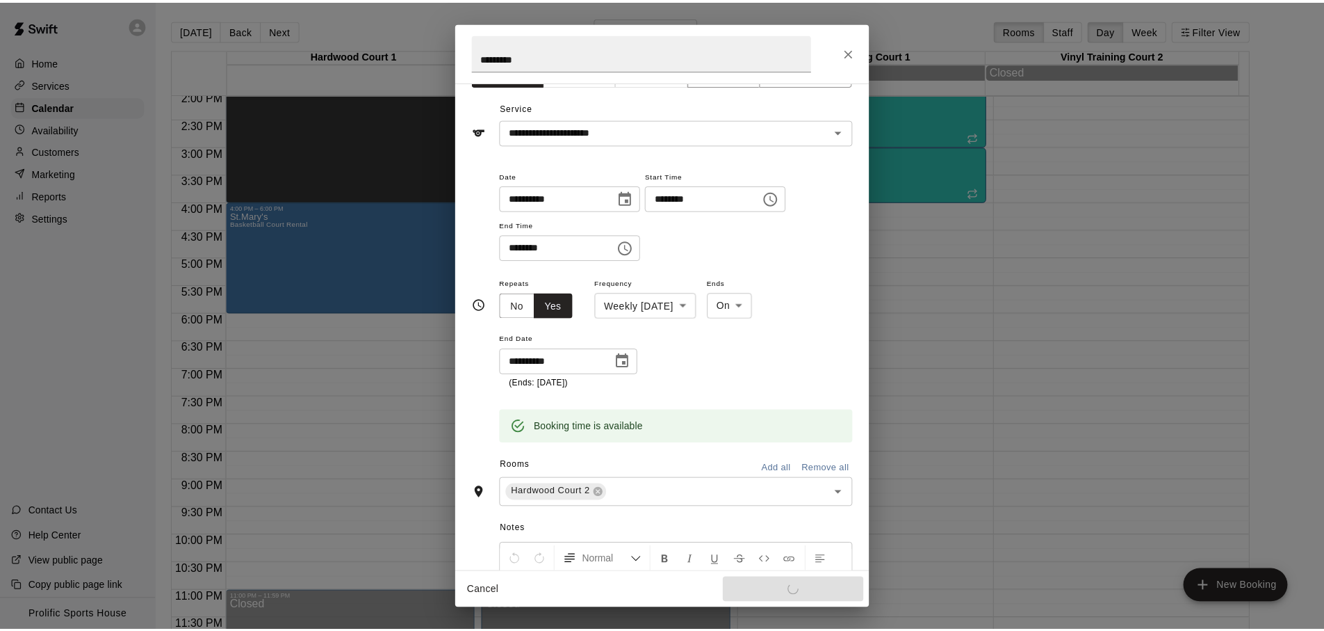
scroll to position [22, 0]
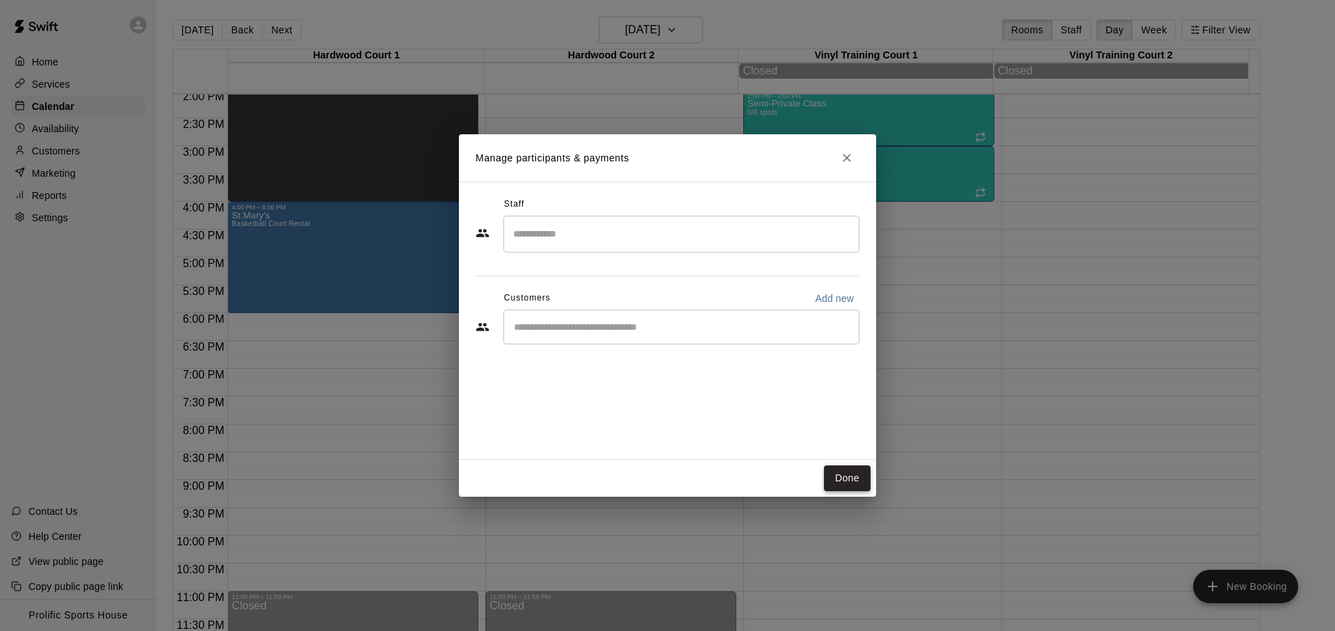
click at [826, 471] on button "Done" at bounding box center [847, 478] width 47 height 26
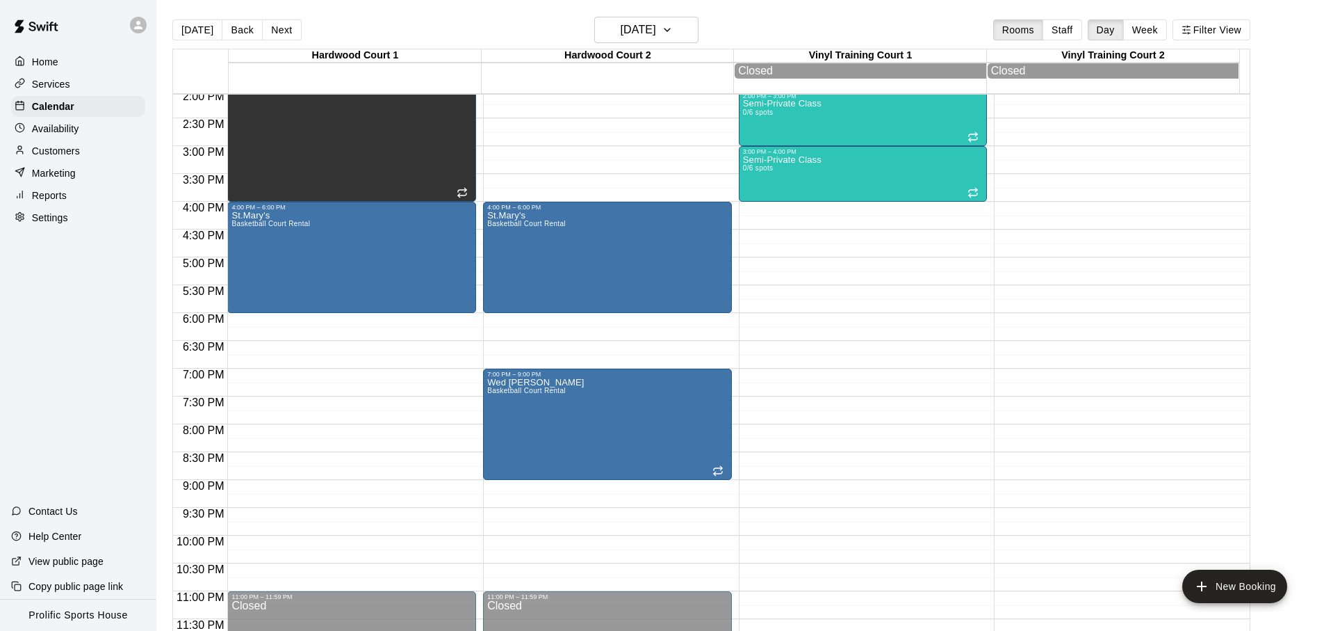
click at [547, 31] on div "[DATE] Back [DATE][DATE] Rooms Staff Day Week Filter View" at bounding box center [711, 33] width 1078 height 32
click at [709, 29] on div "[DATE] Back [DATE][DATE] Rooms Staff Day Week Filter View" at bounding box center [711, 33] width 1078 height 32
click at [724, 28] on div "[DATE] Back [DATE][DATE] Rooms Staff Day Week Filter View" at bounding box center [711, 33] width 1078 height 32
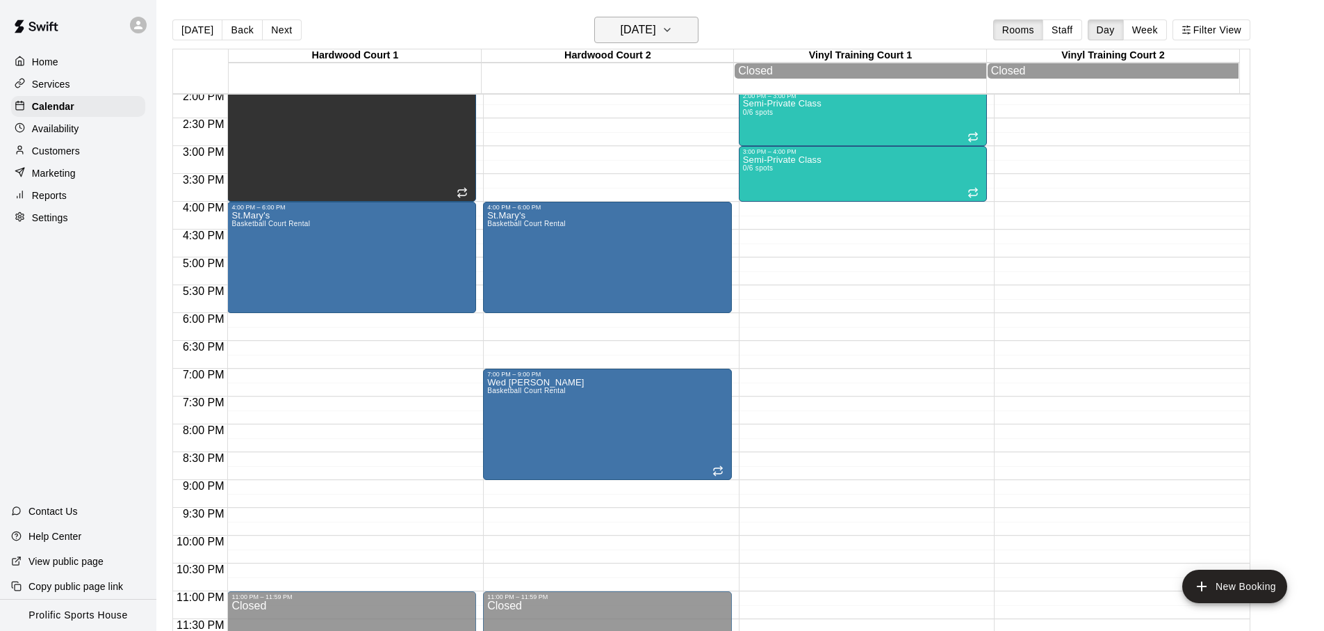
click at [673, 26] on icon "button" at bounding box center [667, 30] width 11 height 17
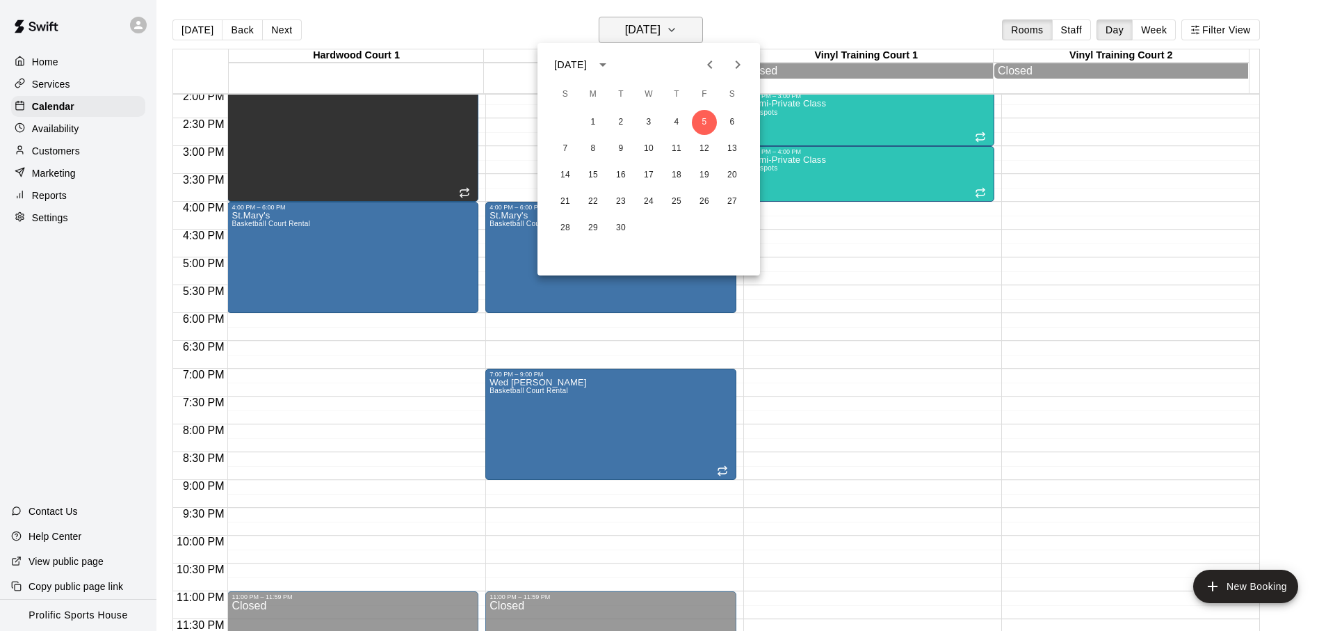
click at [690, 26] on div at bounding box center [667, 315] width 1335 height 631
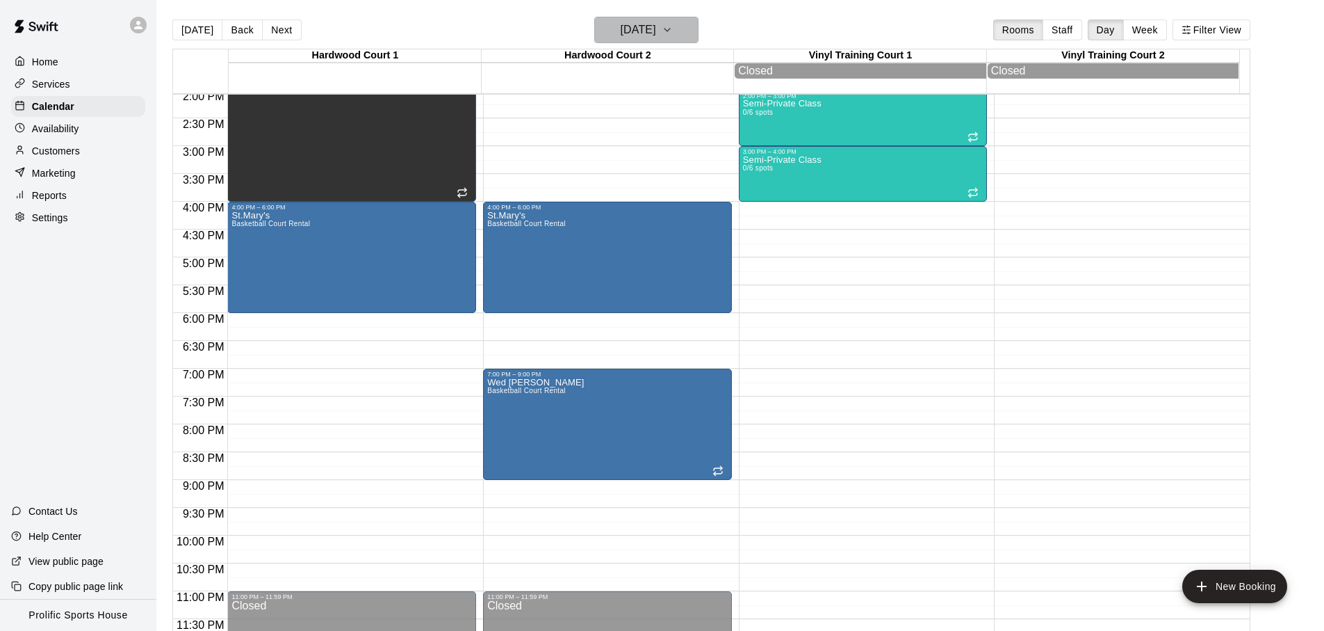
click at [673, 26] on icon "button" at bounding box center [667, 30] width 11 height 17
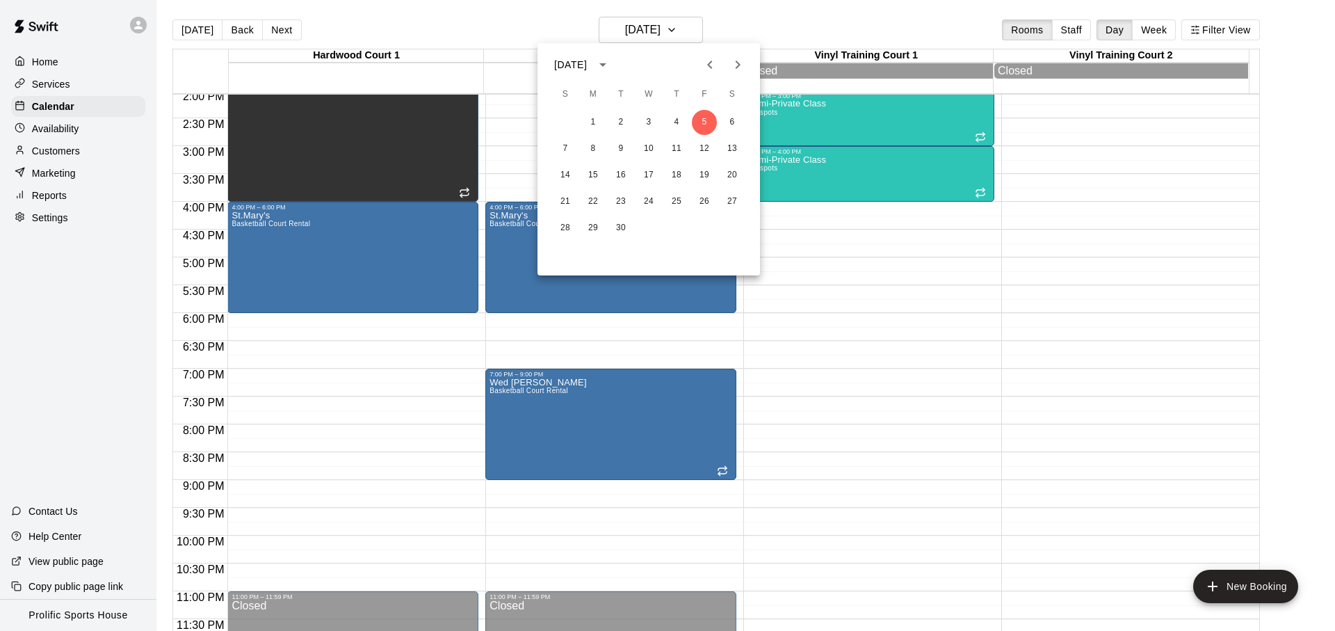
click at [699, 63] on button "Previous month" at bounding box center [710, 65] width 28 height 28
click at [744, 63] on icon "Next month" at bounding box center [737, 64] width 17 height 17
click at [830, 22] on div at bounding box center [667, 315] width 1335 height 631
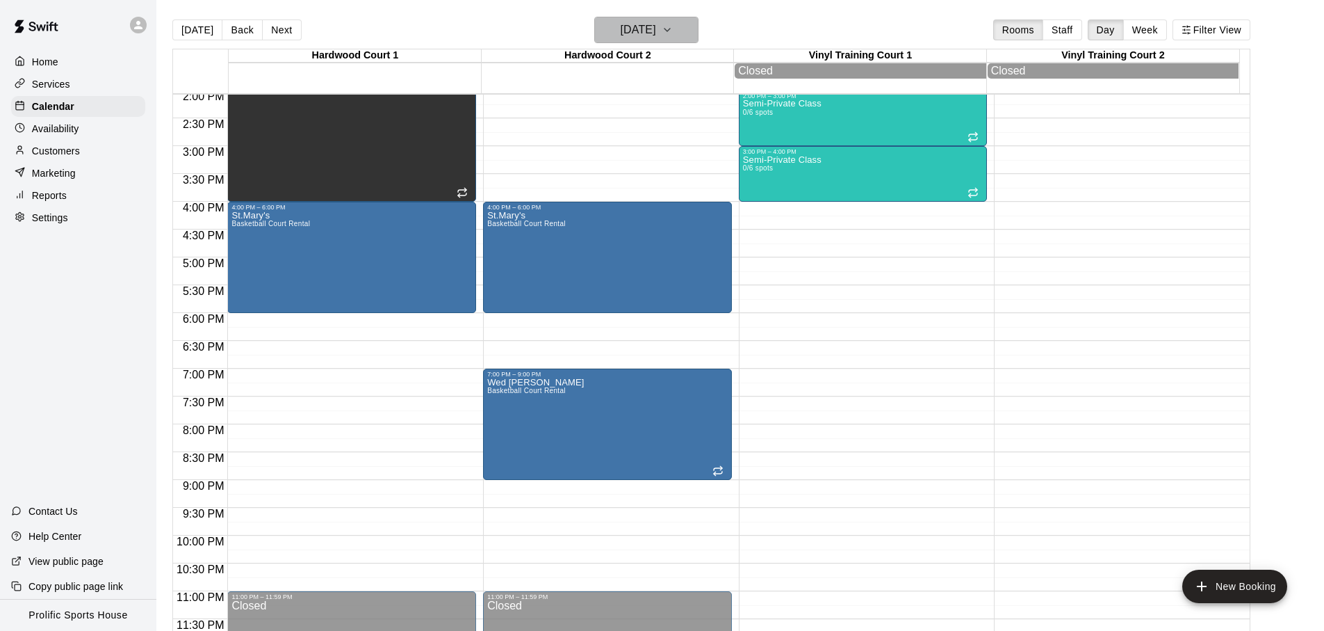
click at [672, 40] on button "[DATE]" at bounding box center [646, 30] width 104 height 26
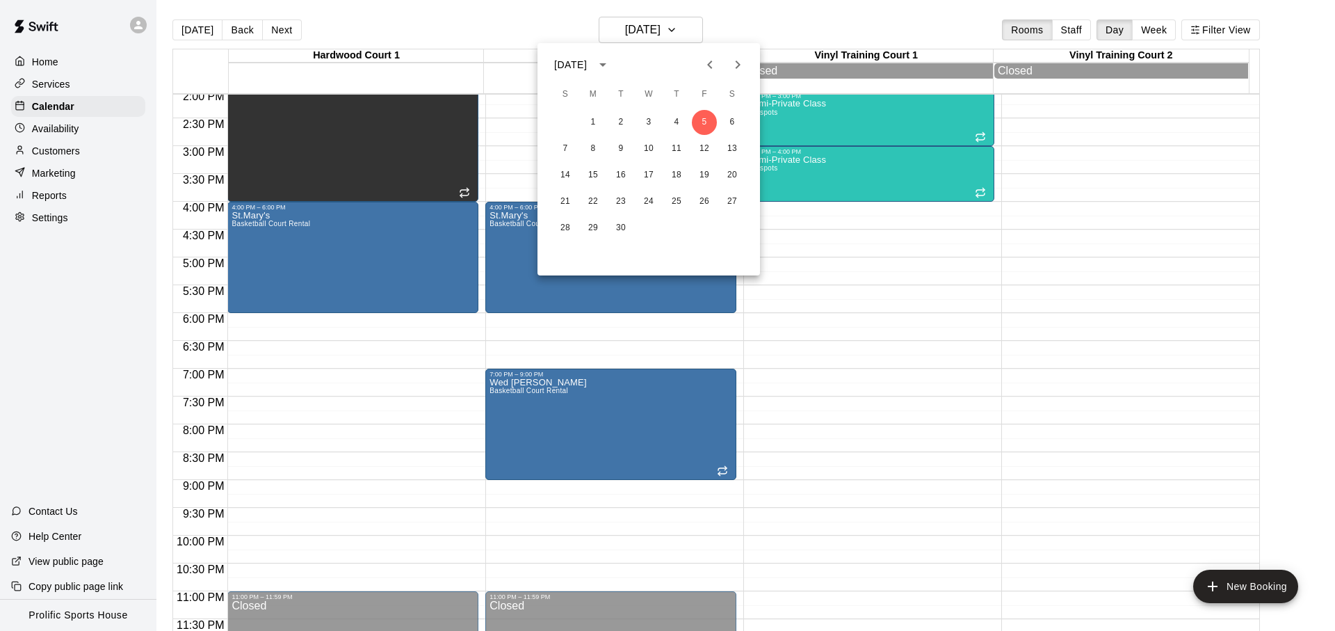
click at [818, 29] on div at bounding box center [667, 315] width 1335 height 631
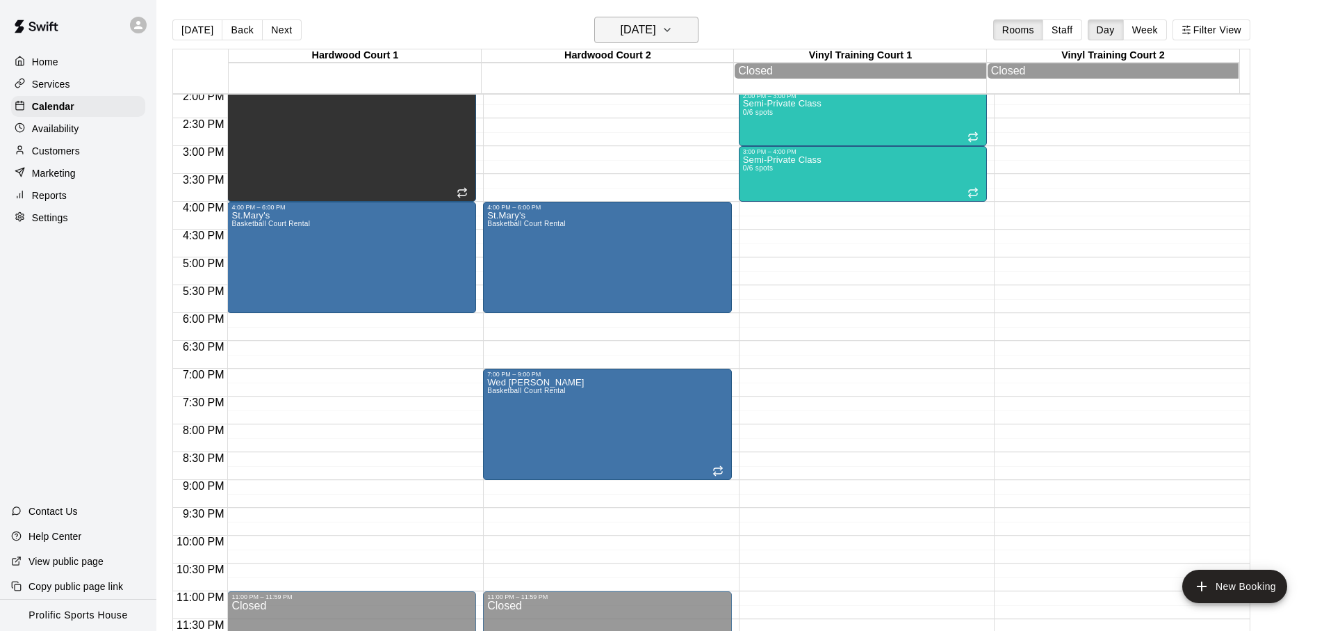
click at [656, 31] on h6 "[DATE]" at bounding box center [638, 29] width 35 height 19
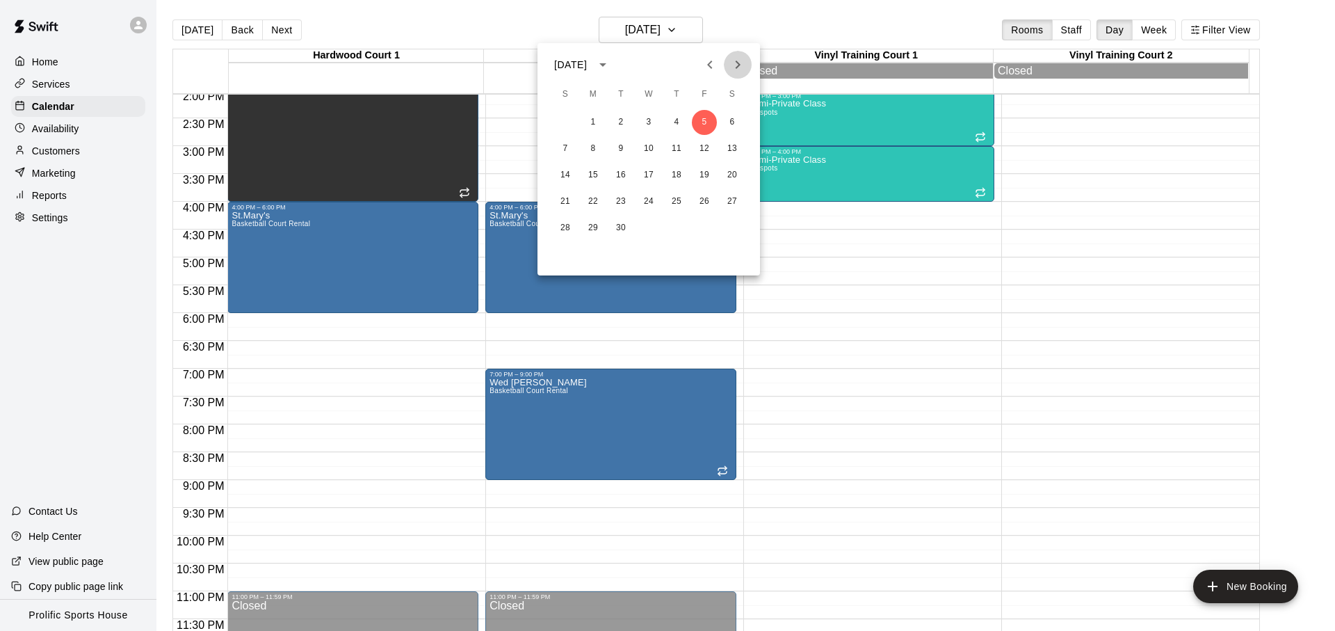
click at [735, 70] on icon "Next month" at bounding box center [737, 64] width 17 height 17
click at [715, 68] on icon "Previous month" at bounding box center [709, 64] width 17 height 17
click at [744, 62] on icon "Next month" at bounding box center [737, 64] width 17 height 17
click at [706, 122] on button "3" at bounding box center [704, 122] width 25 height 25
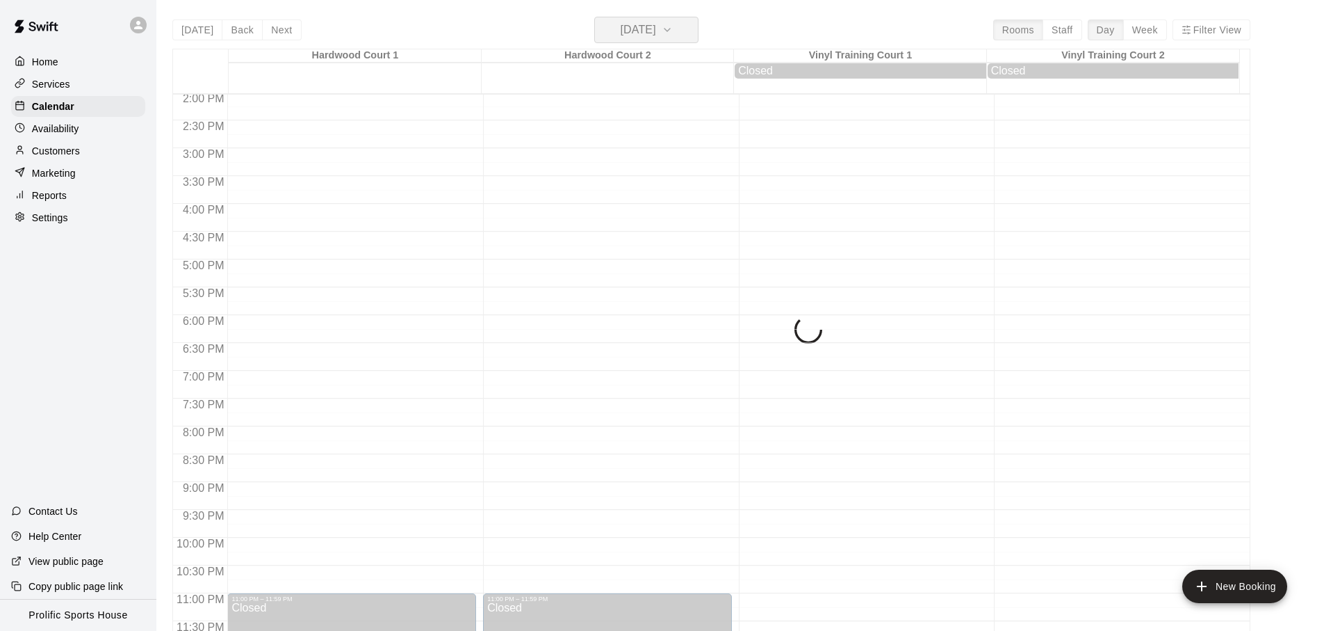
scroll to position [783, 0]
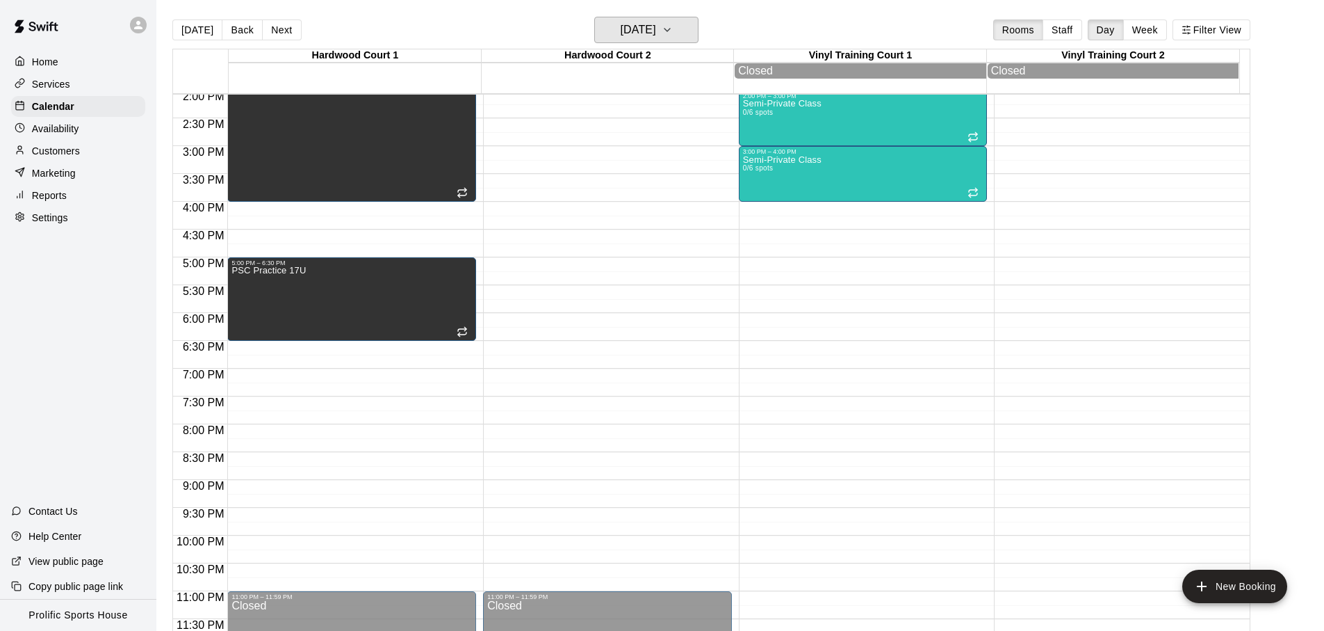
click at [645, 32] on h6 "[DATE]" at bounding box center [638, 29] width 35 height 19
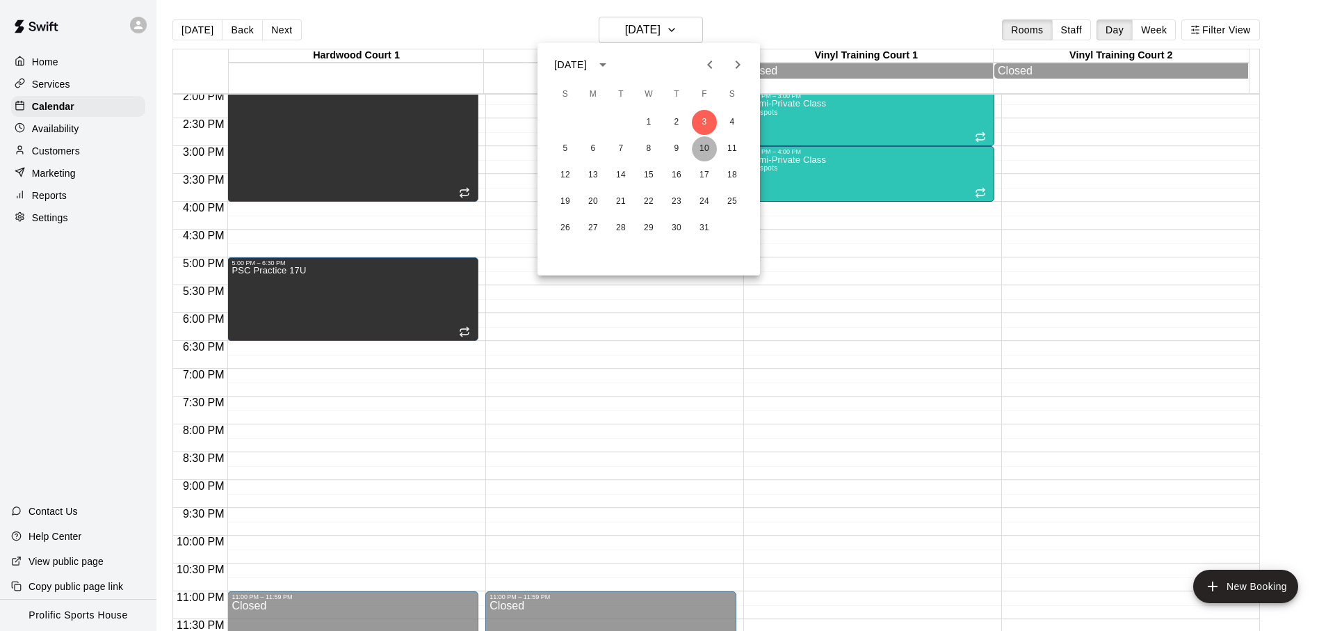
click at [706, 143] on button "10" at bounding box center [704, 148] width 25 height 25
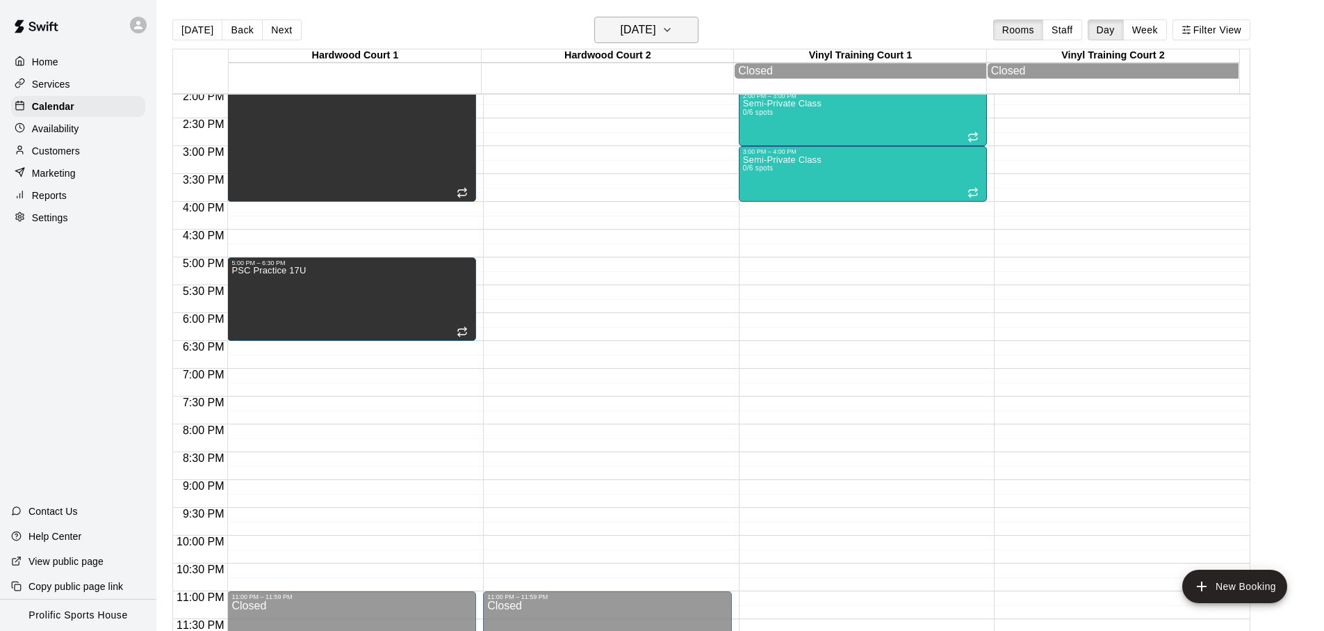
click at [656, 35] on h6 "[DATE]" at bounding box center [638, 29] width 35 height 19
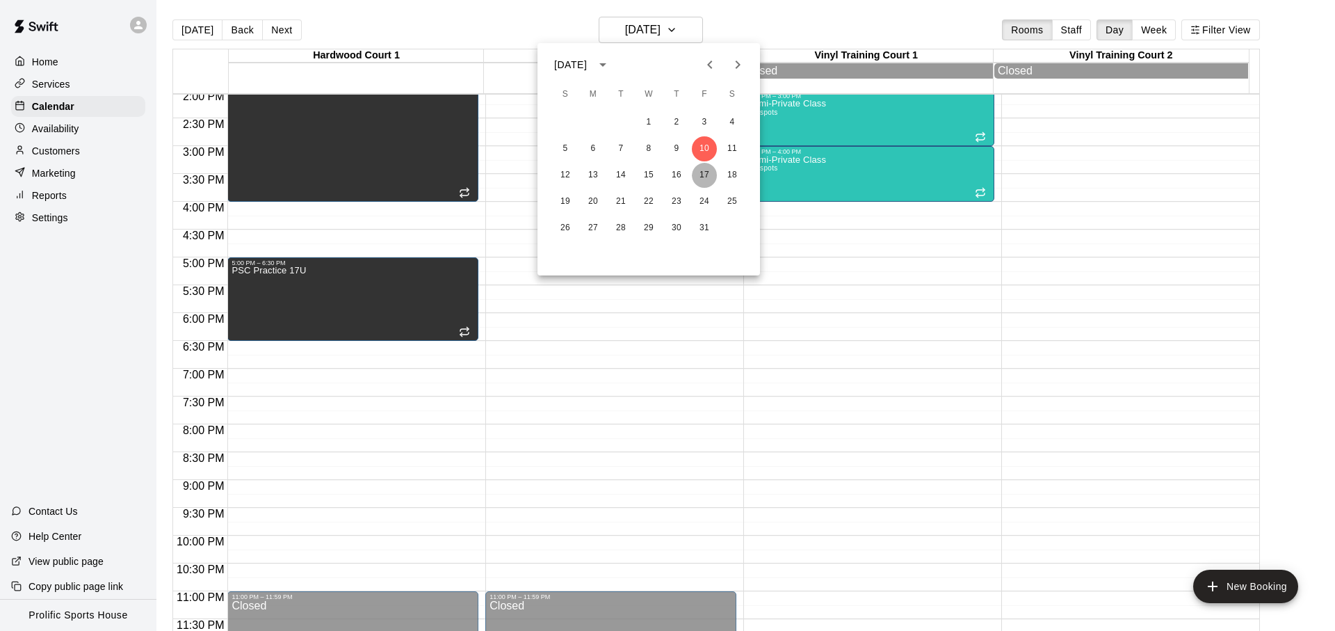
click at [699, 181] on button "17" at bounding box center [704, 175] width 25 height 25
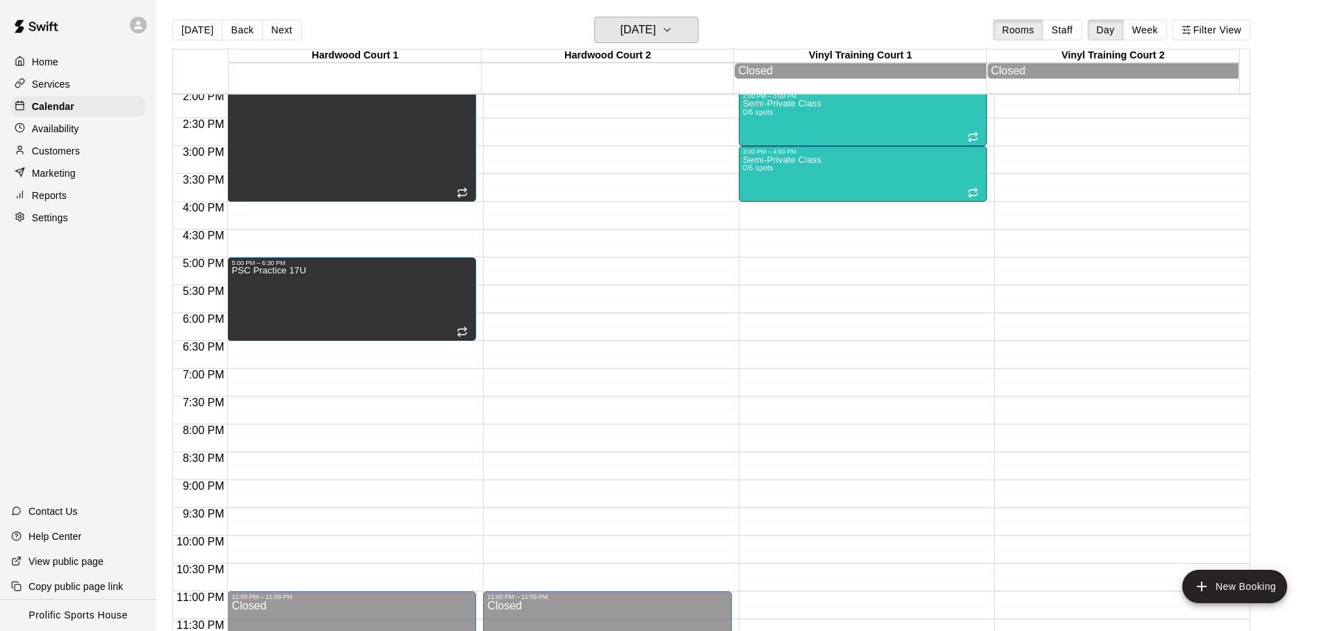
click at [651, 36] on h6 "[DATE]" at bounding box center [638, 29] width 35 height 19
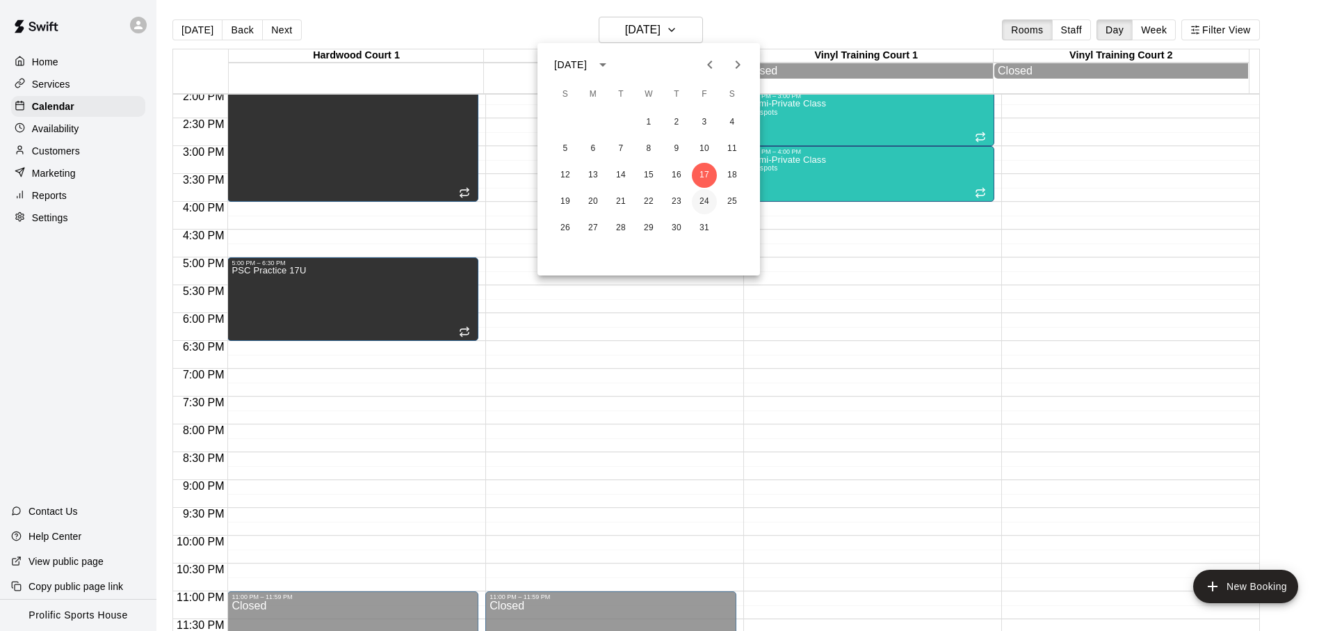
click at [700, 209] on button "24" at bounding box center [704, 201] width 25 height 25
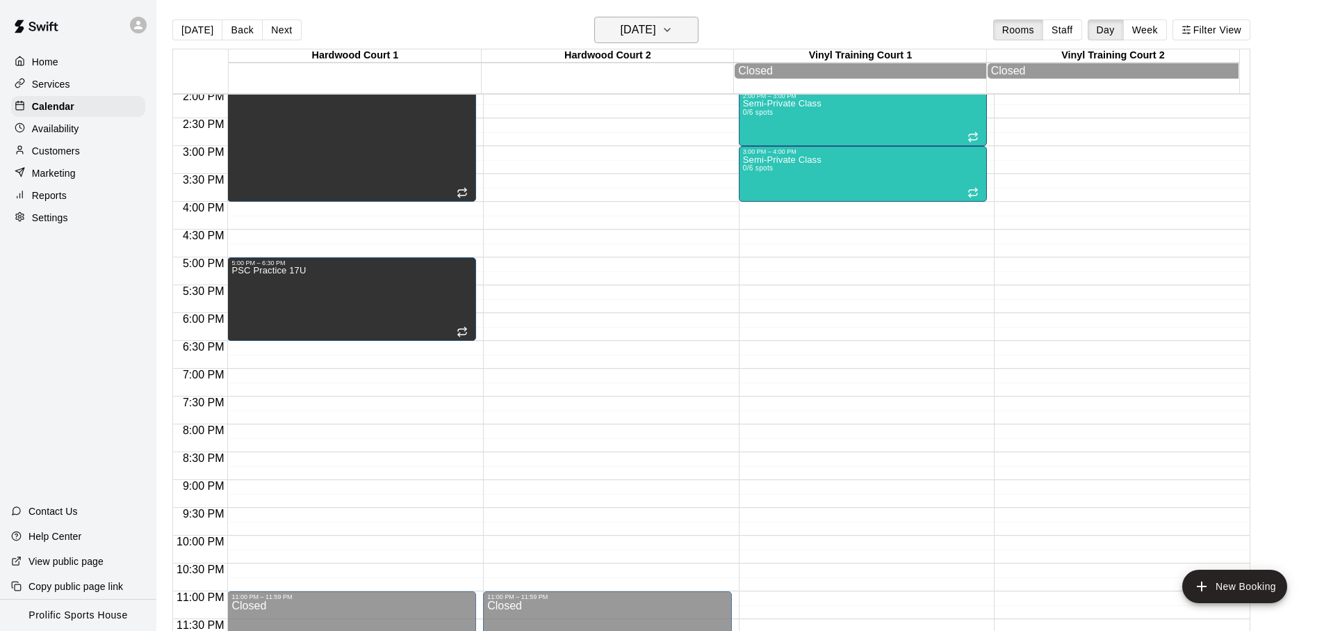
click at [656, 34] on h6 "[DATE]" at bounding box center [638, 29] width 35 height 19
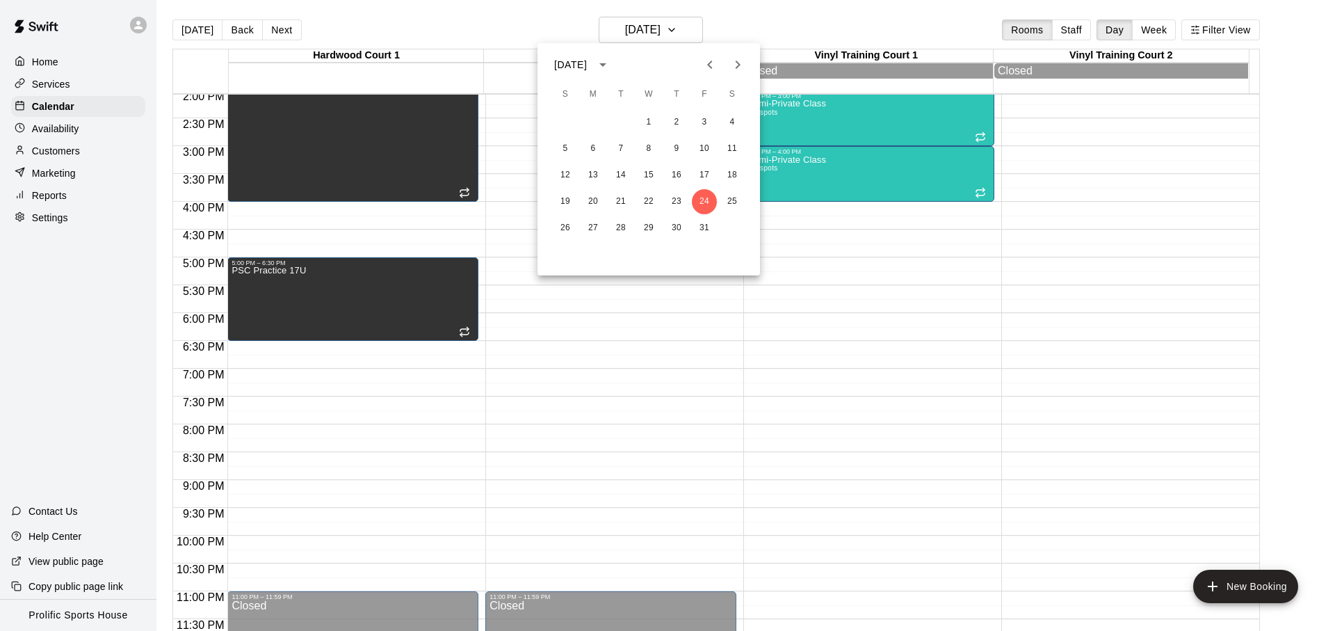
click at [746, 57] on button "Next month" at bounding box center [738, 65] width 28 height 28
click at [708, 195] on button "21" at bounding box center [704, 201] width 25 height 25
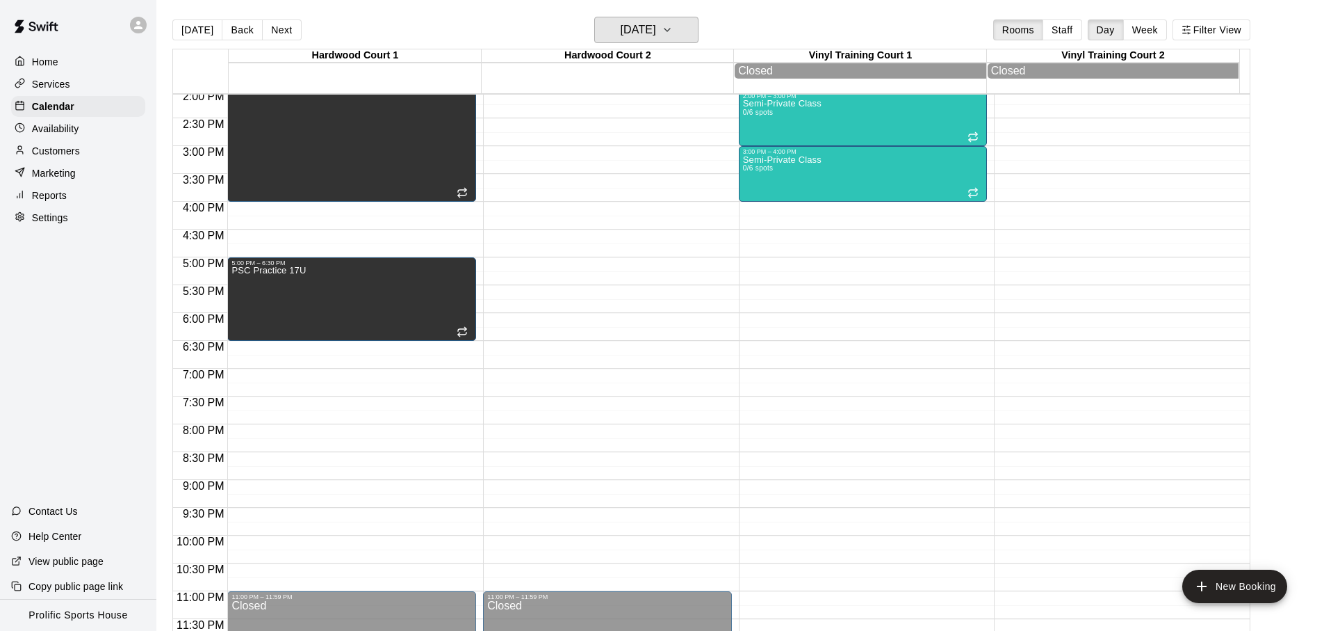
click at [650, 38] on h6 "[DATE]" at bounding box center [638, 29] width 35 height 19
click at [679, 26] on button "[DATE]" at bounding box center [646, 30] width 104 height 26
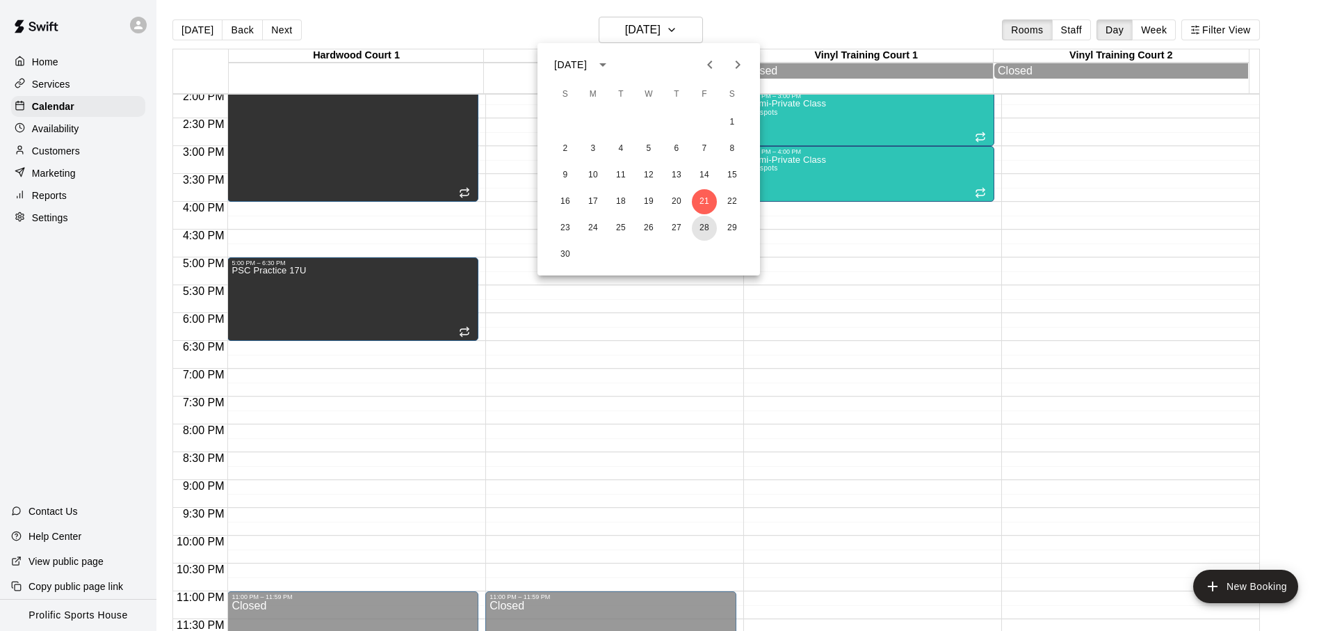
drag, startPoint x: 712, startPoint y: 230, endPoint x: 685, endPoint y: 131, distance: 102.2
click at [712, 231] on button "28" at bounding box center [704, 228] width 25 height 25
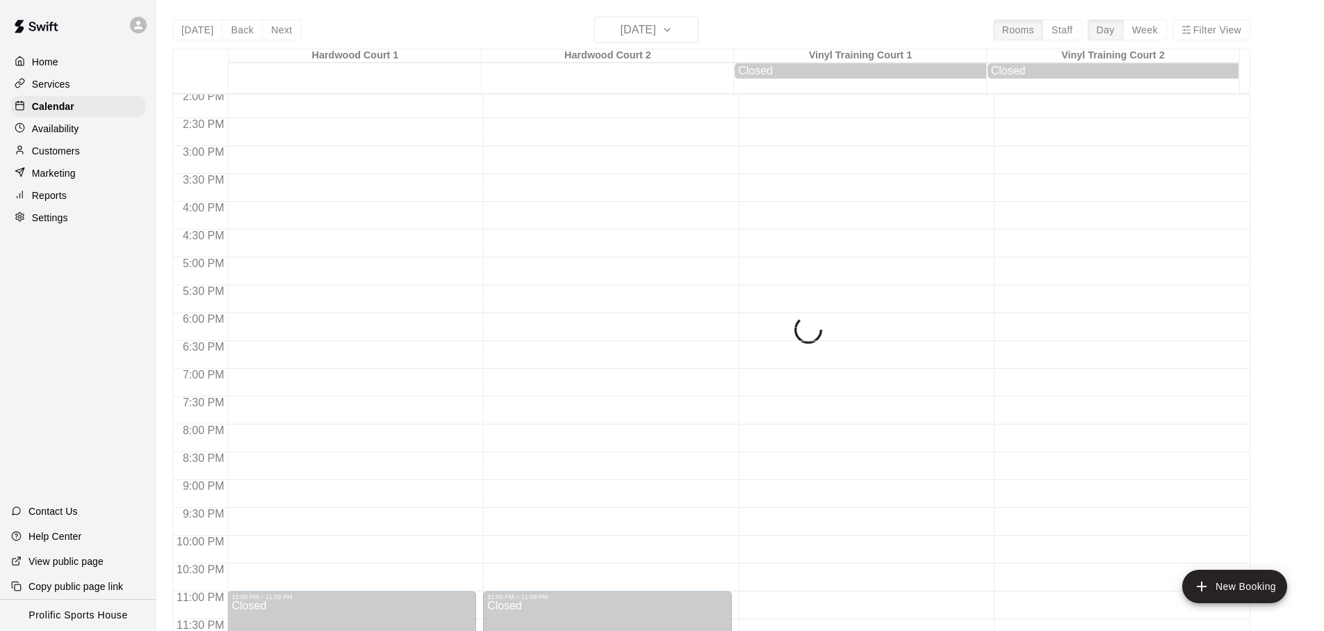
click at [785, 25] on div "[DATE] Back [DATE][DATE] Rooms Staff Day Week Filter View [GEOGRAPHIC_DATA] 1 2…" at bounding box center [711, 332] width 1078 height 631
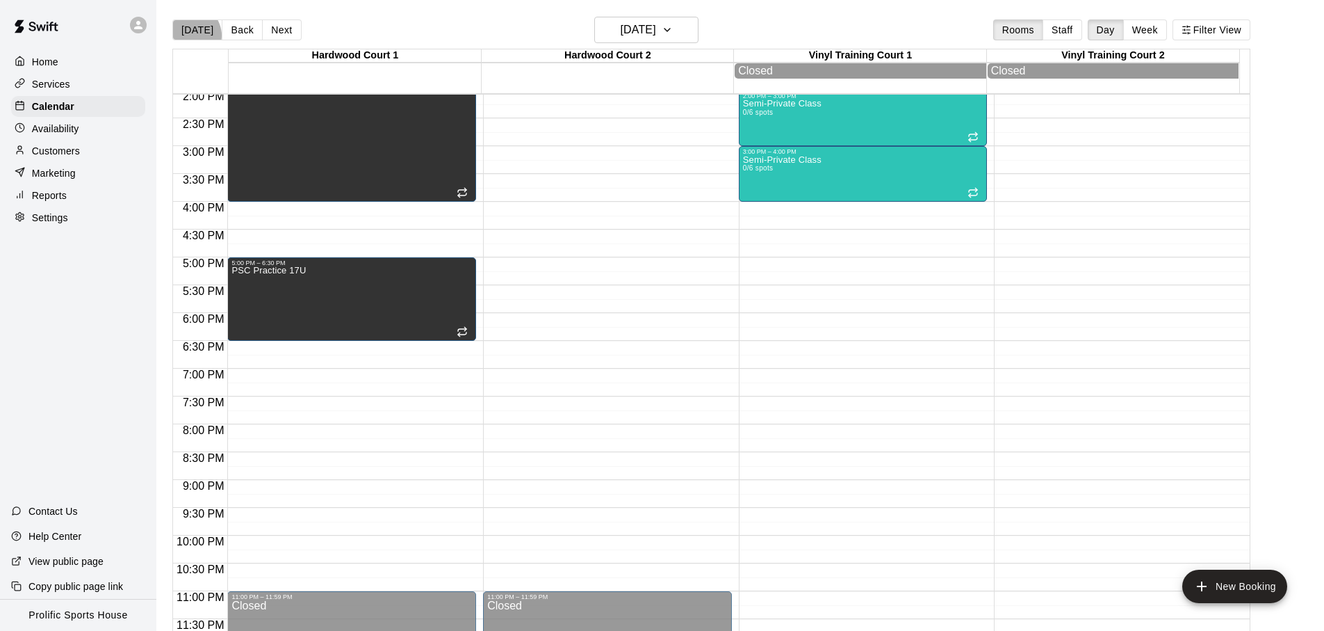
click at [190, 35] on button "[DATE]" at bounding box center [197, 29] width 50 height 21
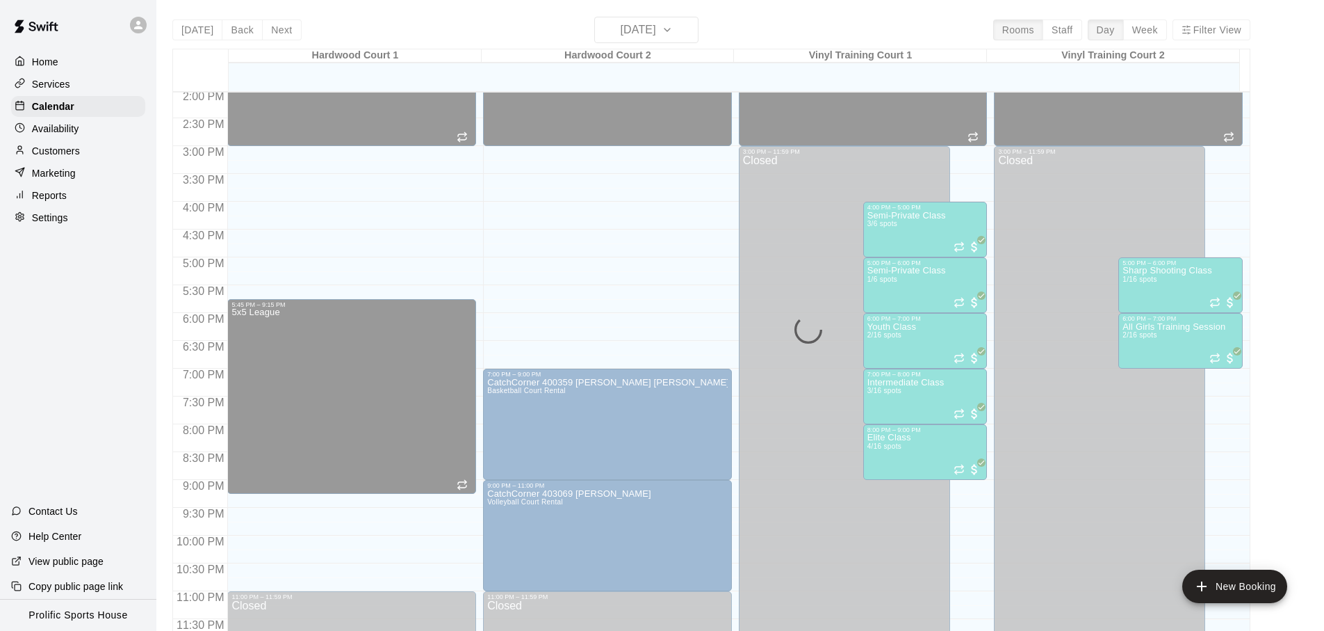
scroll to position [781, 0]
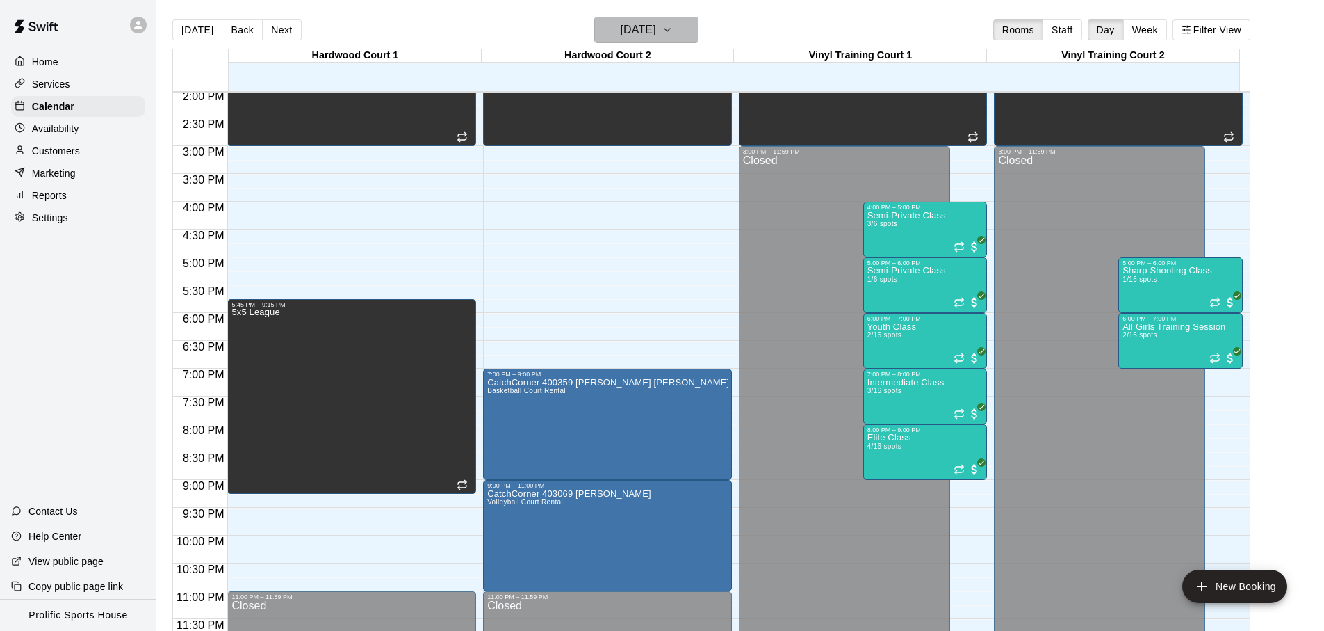
click at [632, 33] on h6 "[DATE]" at bounding box center [638, 29] width 35 height 19
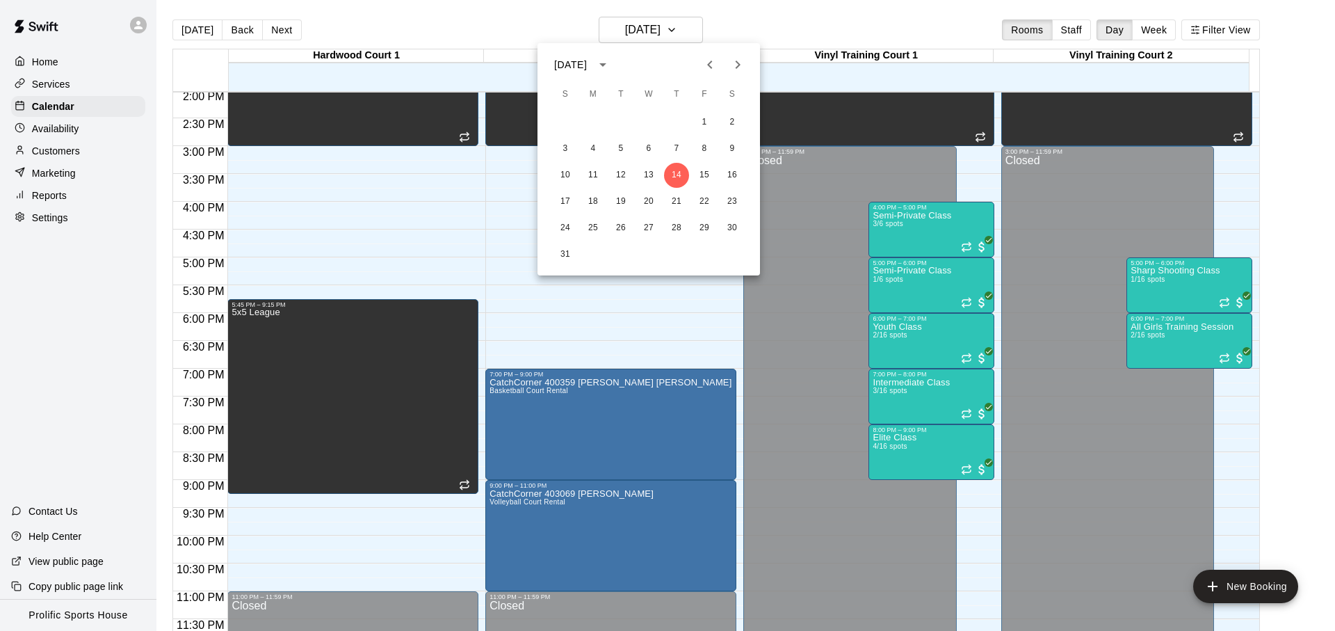
click at [745, 65] on icon "Next month" at bounding box center [737, 64] width 17 height 17
click at [710, 121] on button "5" at bounding box center [704, 122] width 25 height 25
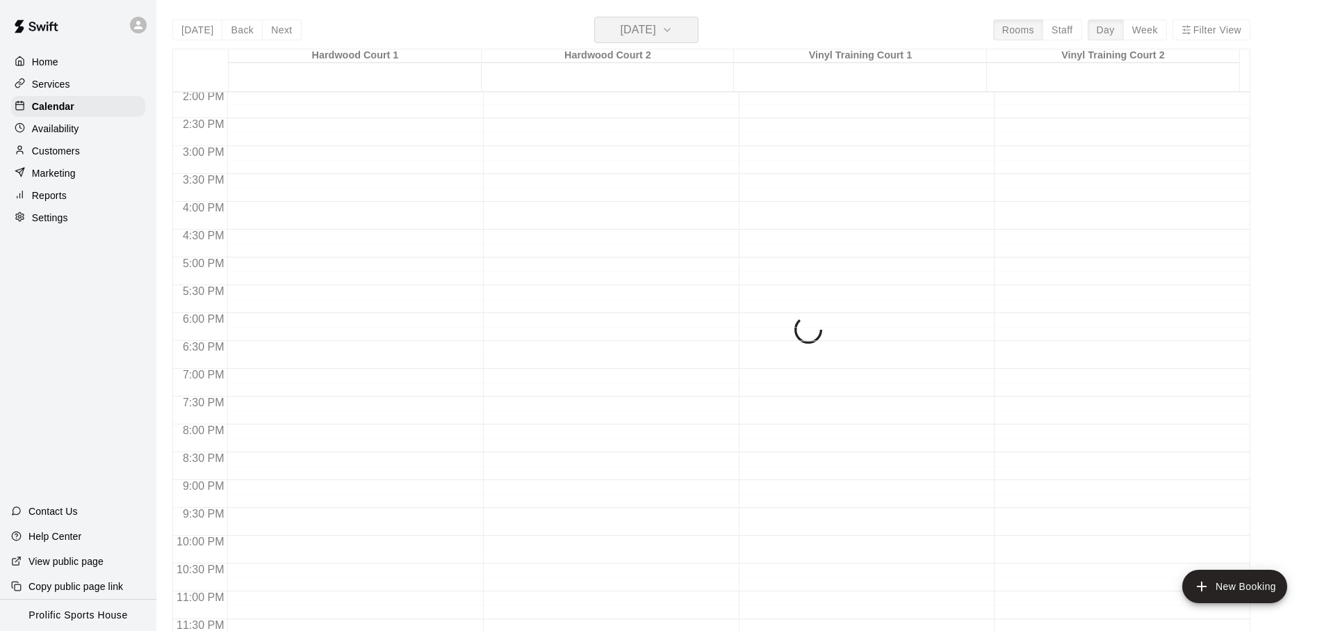
scroll to position [783, 0]
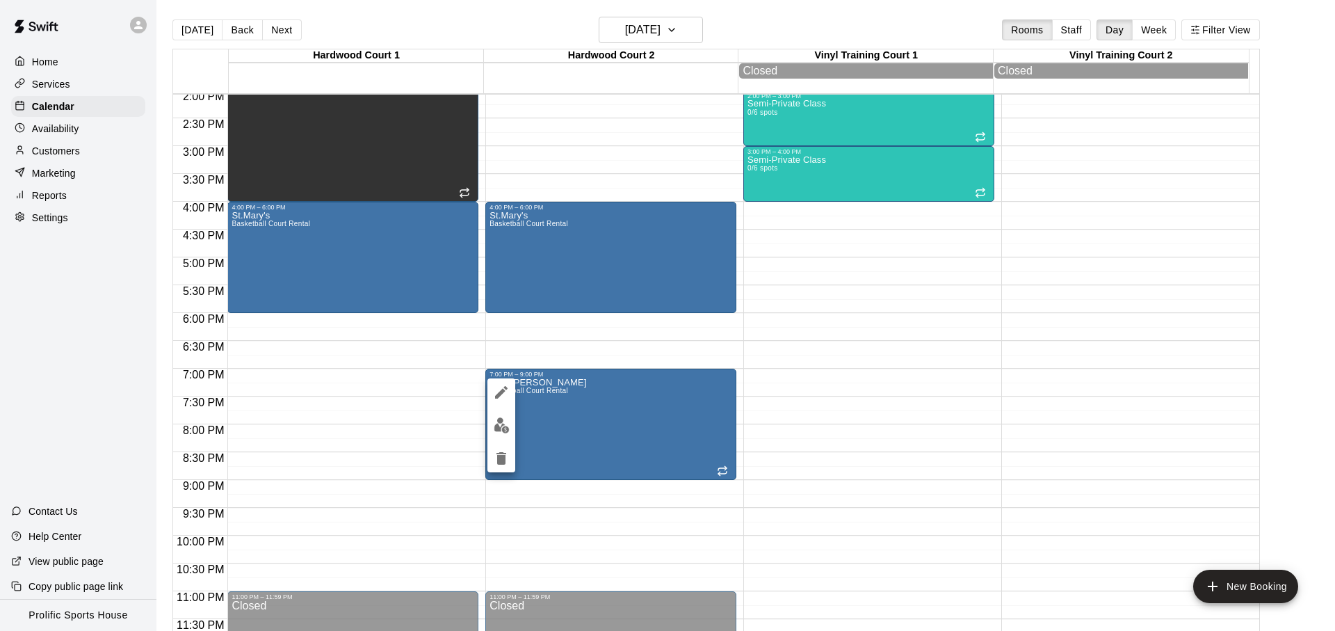
click at [570, 31] on div at bounding box center [667, 315] width 1335 height 631
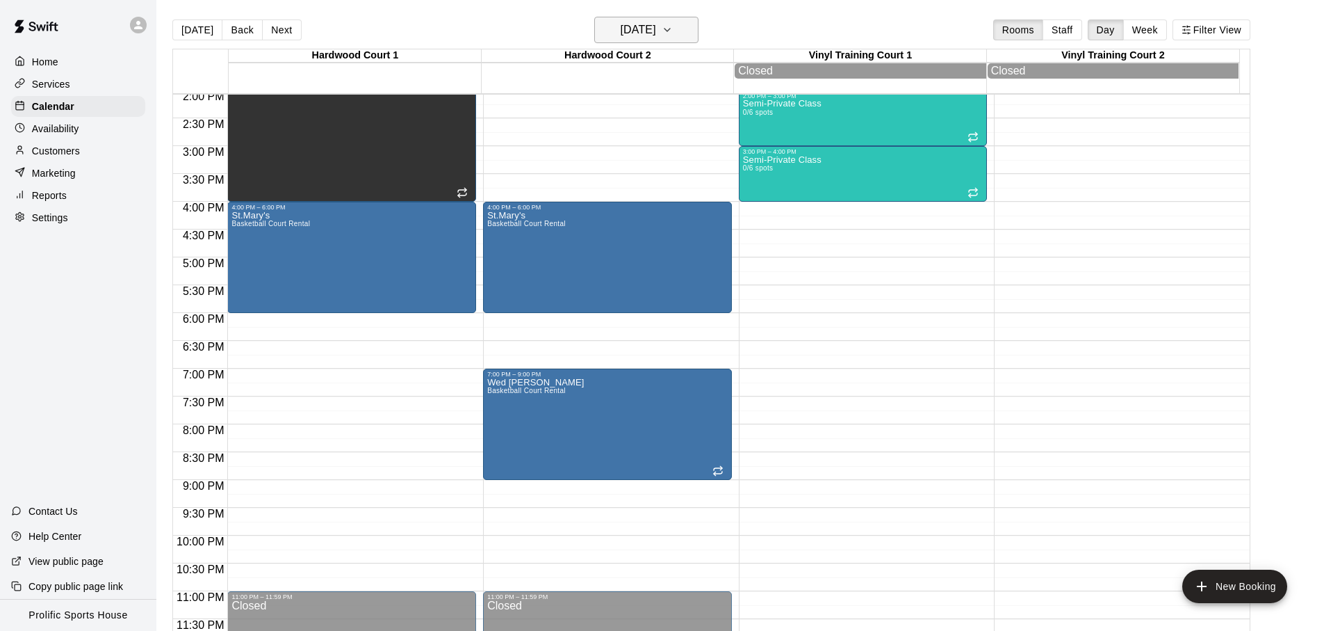
click at [643, 33] on h6 "[DATE]" at bounding box center [638, 29] width 35 height 19
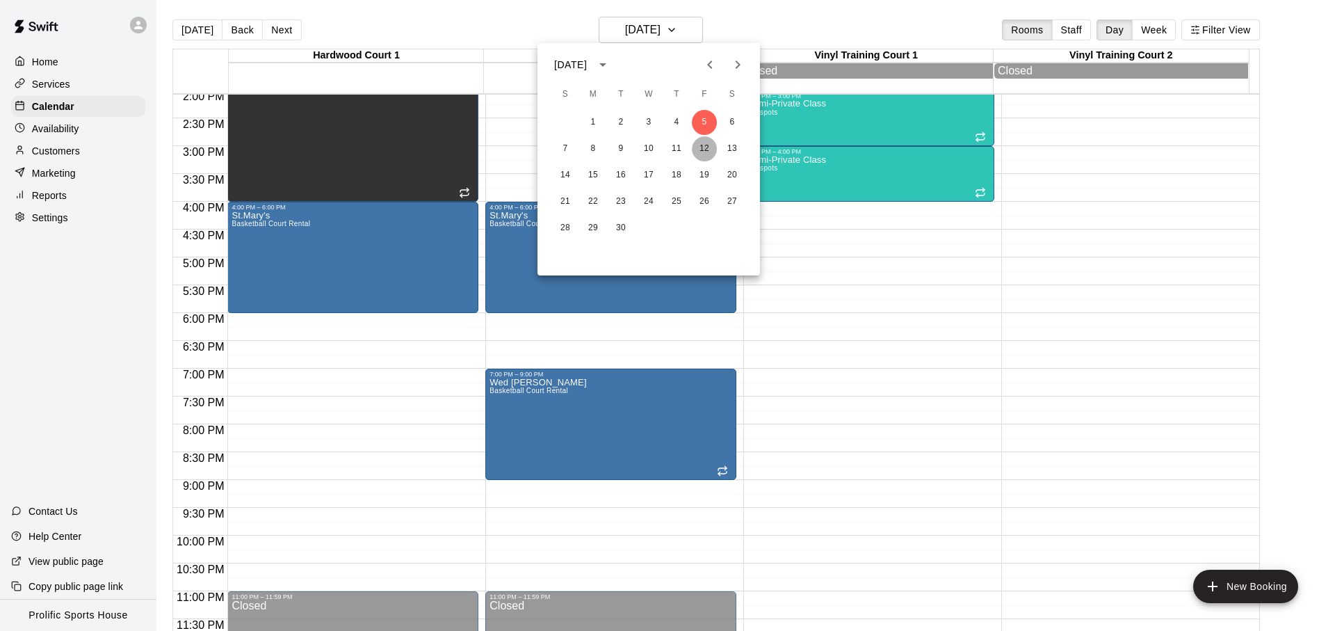
click at [698, 143] on button "12" at bounding box center [704, 148] width 25 height 25
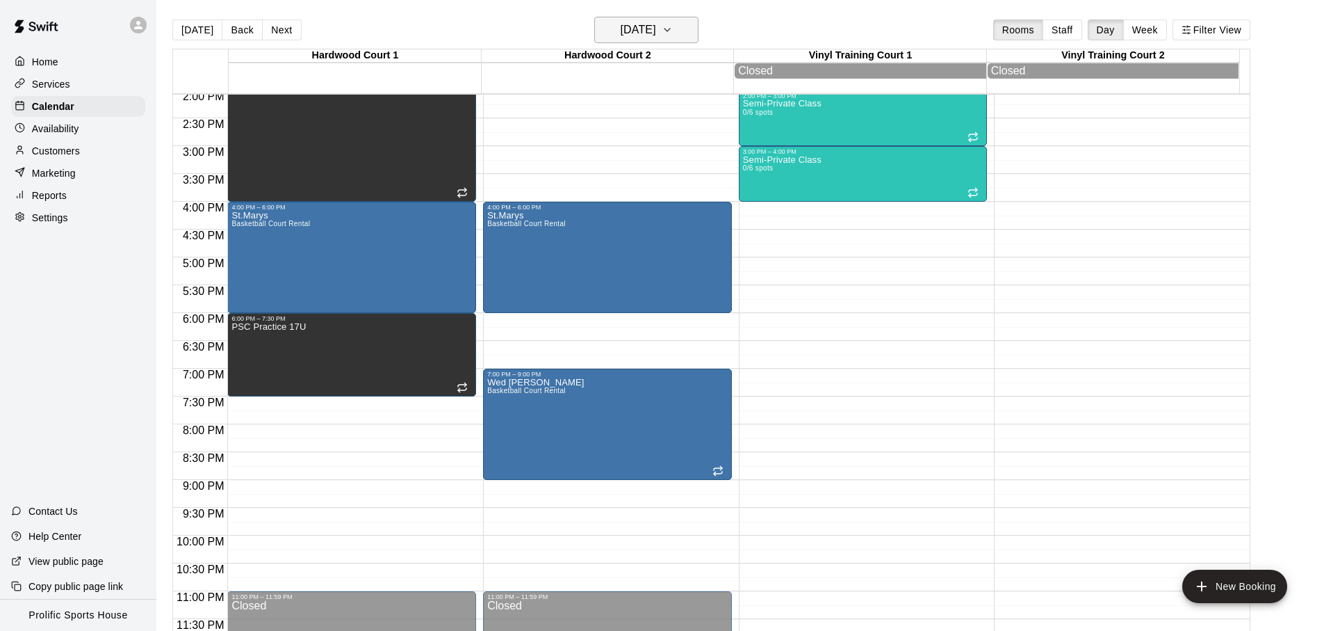
click at [656, 22] on h6 "[DATE]" at bounding box center [638, 29] width 35 height 19
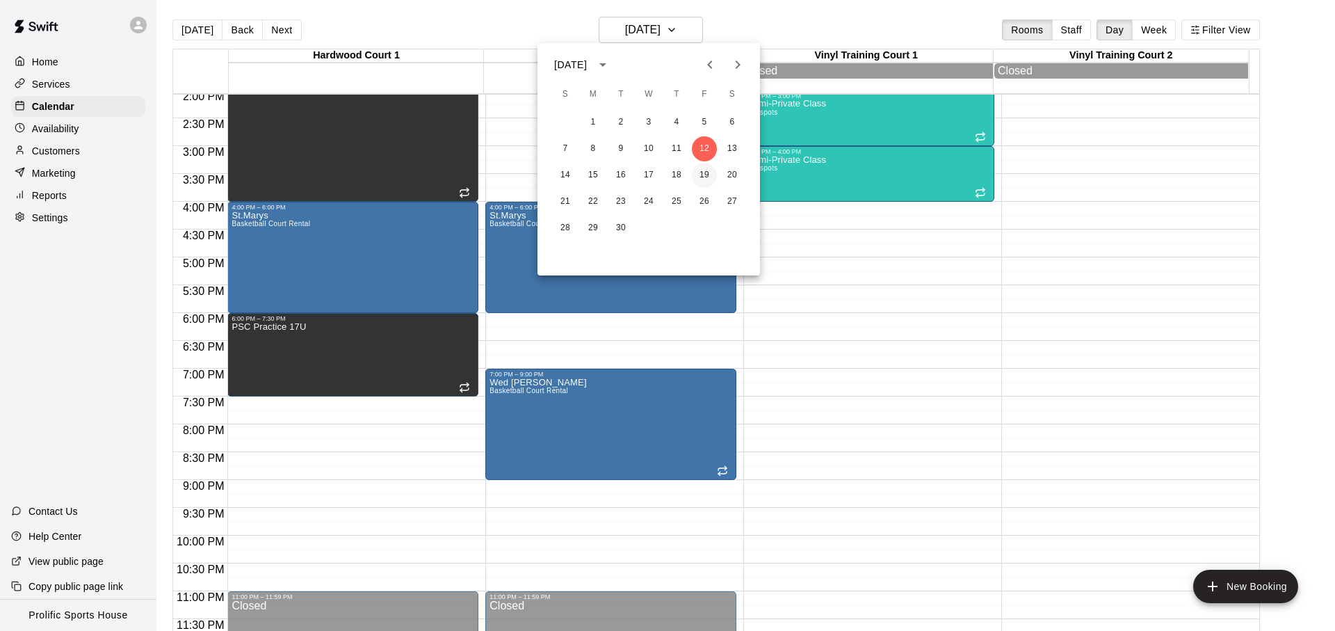
click at [701, 182] on button "19" at bounding box center [704, 175] width 25 height 25
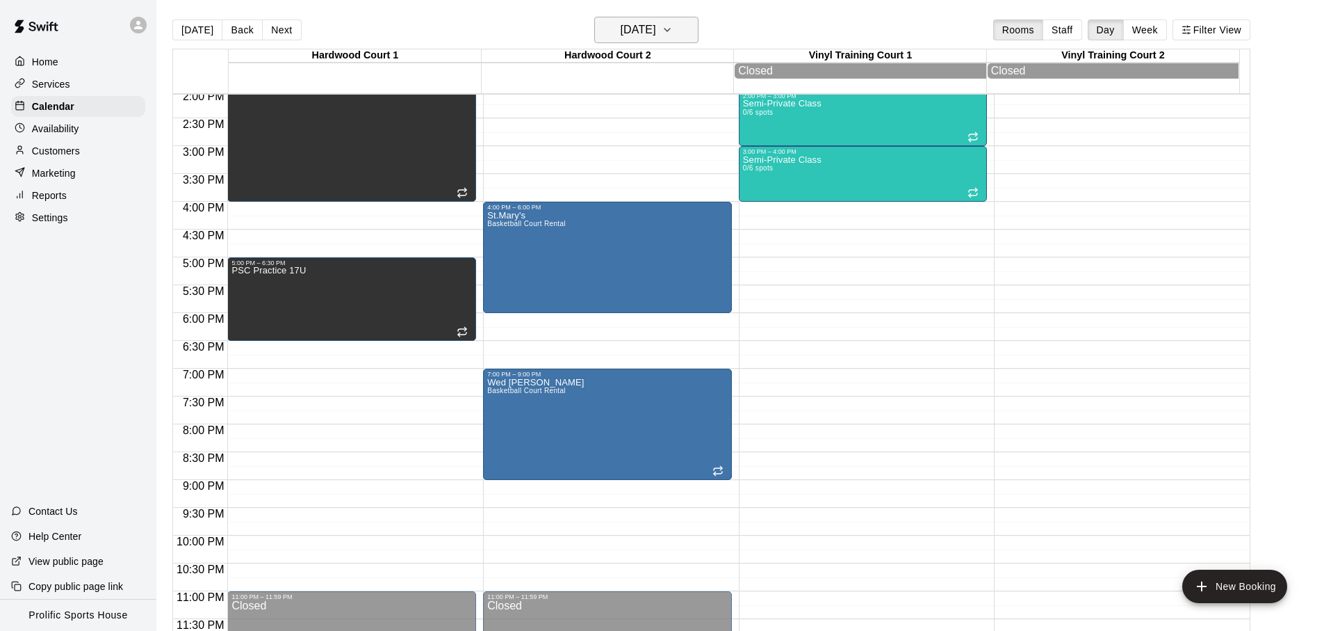
click at [645, 33] on h6 "[DATE]" at bounding box center [638, 29] width 35 height 19
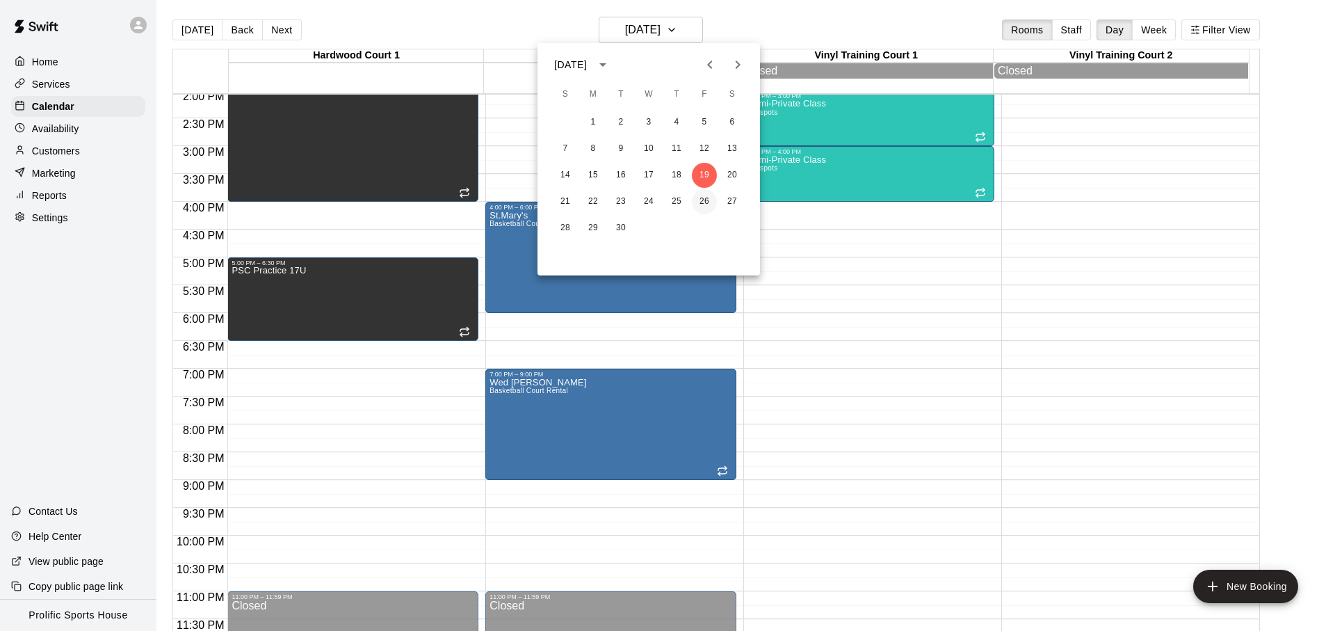
click at [697, 202] on button "26" at bounding box center [704, 201] width 25 height 25
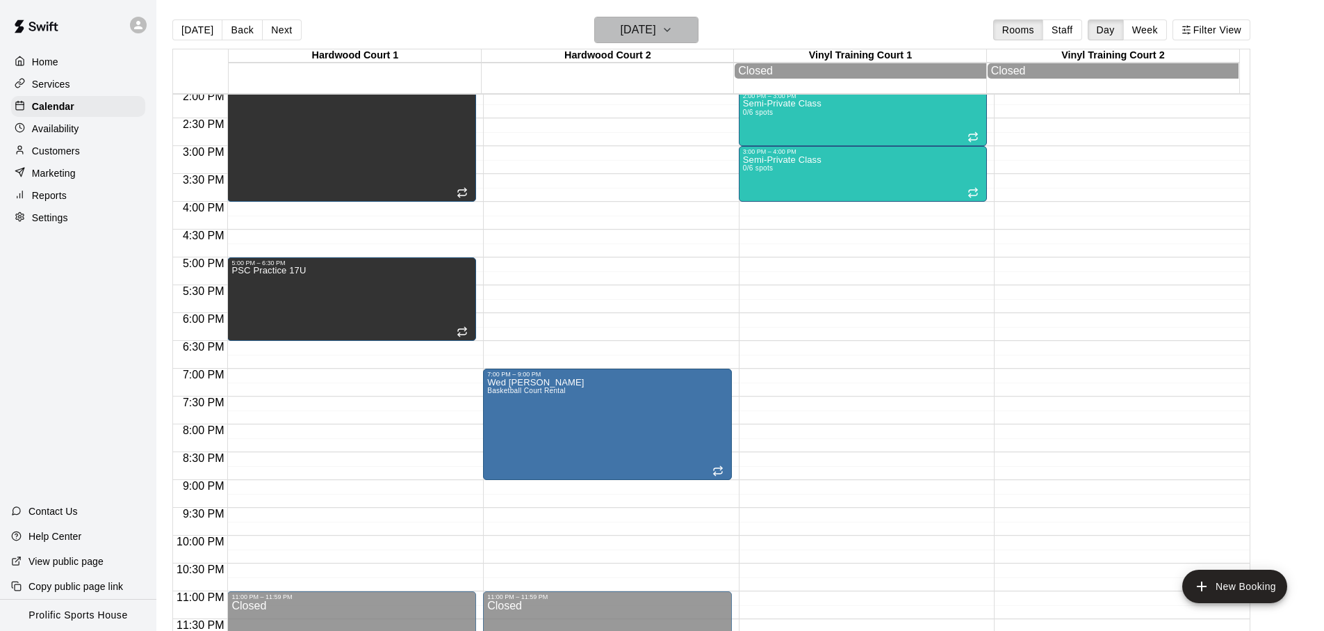
click at [635, 17] on button "[DATE]" at bounding box center [646, 30] width 104 height 26
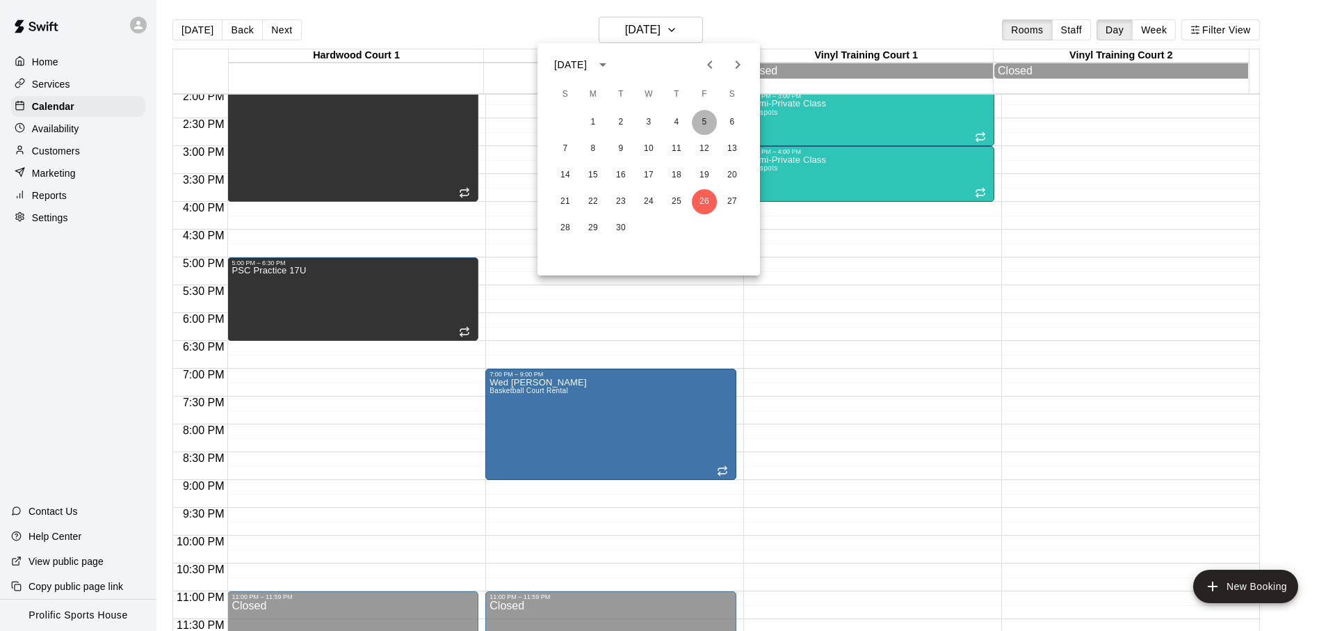
click at [705, 123] on button "5" at bounding box center [704, 122] width 25 height 25
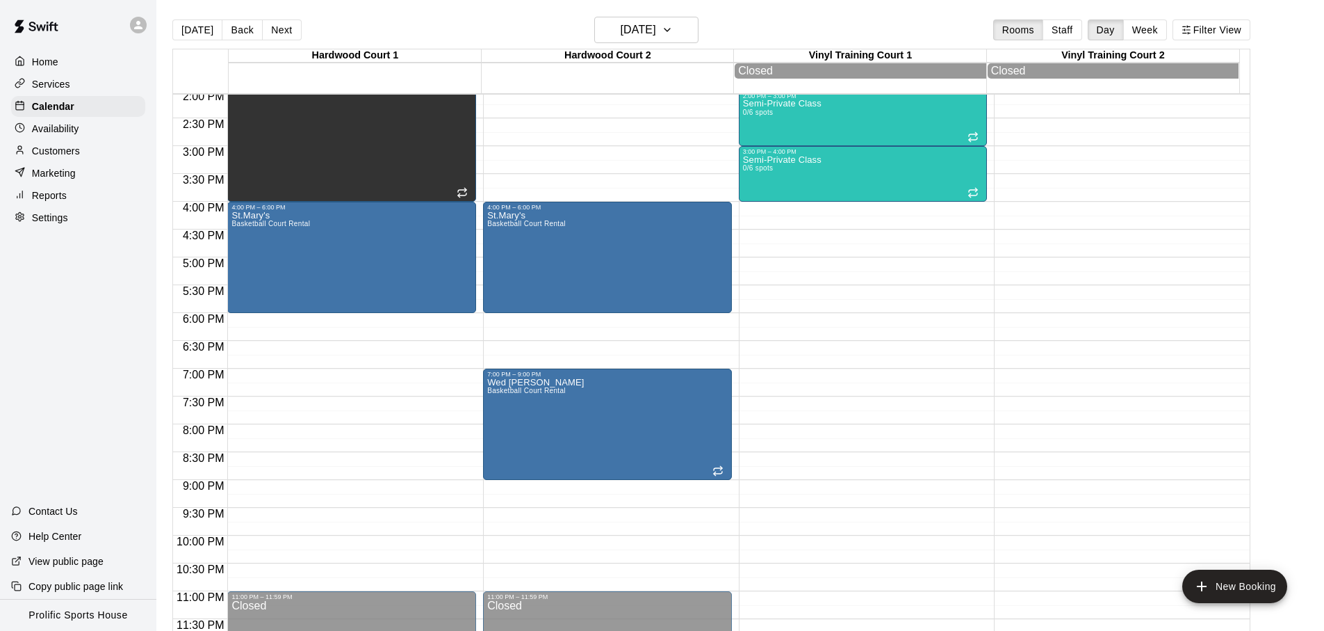
click at [441, 42] on div "[DATE] Back [DATE][DATE] Rooms Staff Day Week Filter View" at bounding box center [711, 33] width 1078 height 32
click at [656, 34] on h6 "[DATE]" at bounding box center [638, 29] width 35 height 19
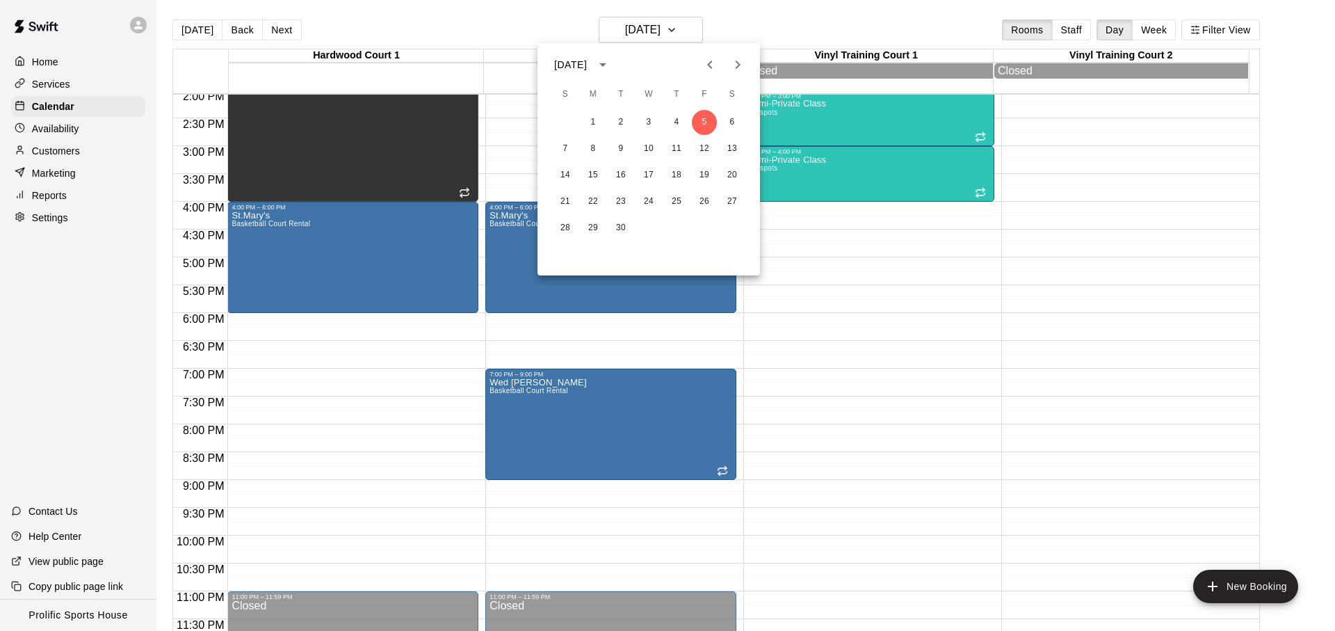
drag, startPoint x: 342, startPoint y: 234, endPoint x: 174, endPoint y: 243, distance: 167.8
click at [341, 234] on div at bounding box center [667, 315] width 1335 height 631
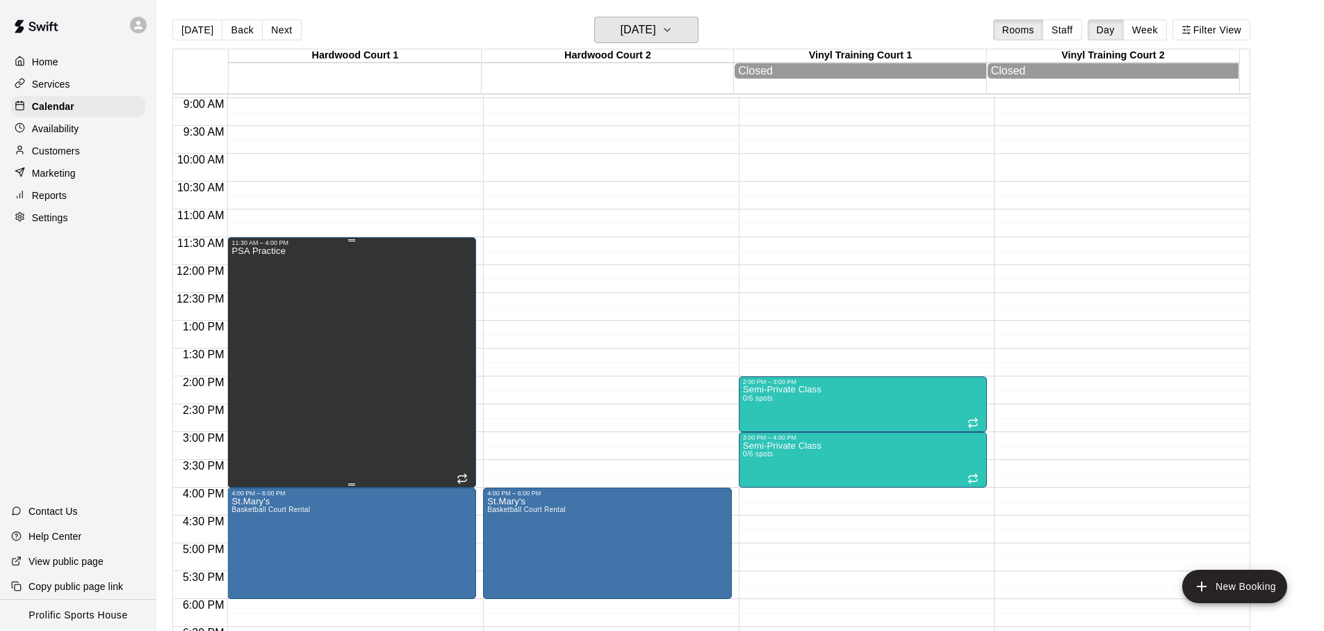
scroll to position [702, 0]
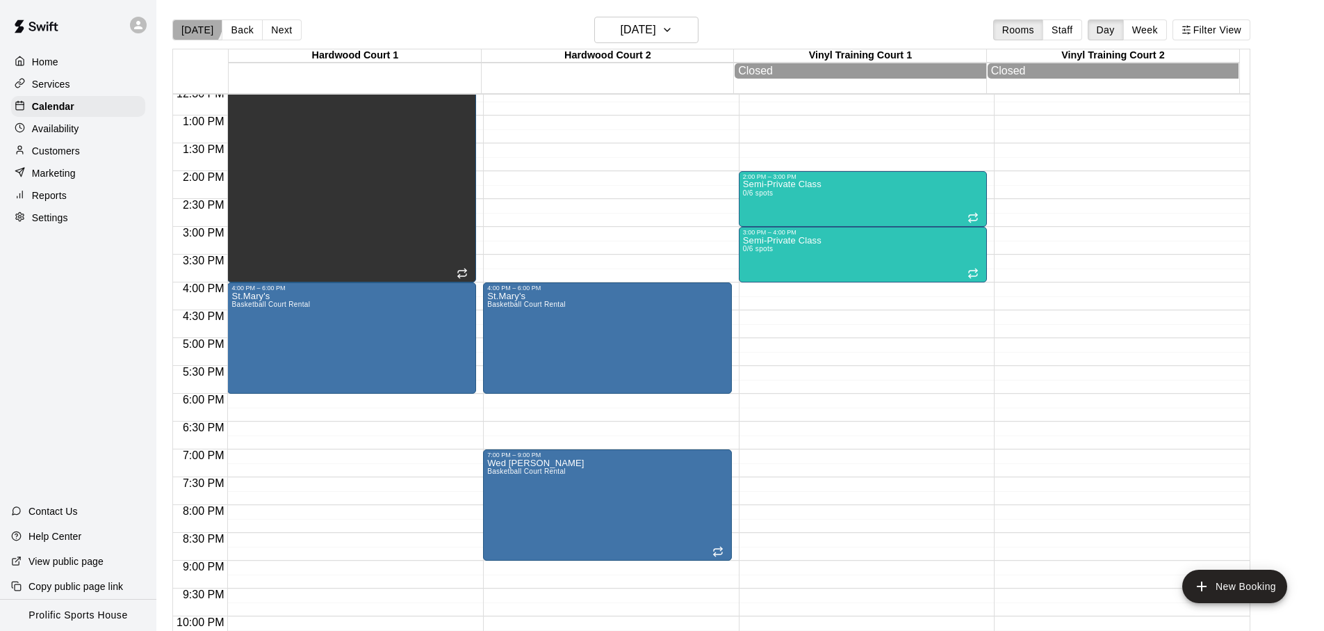
click at [188, 22] on button "[DATE]" at bounding box center [197, 29] width 50 height 21
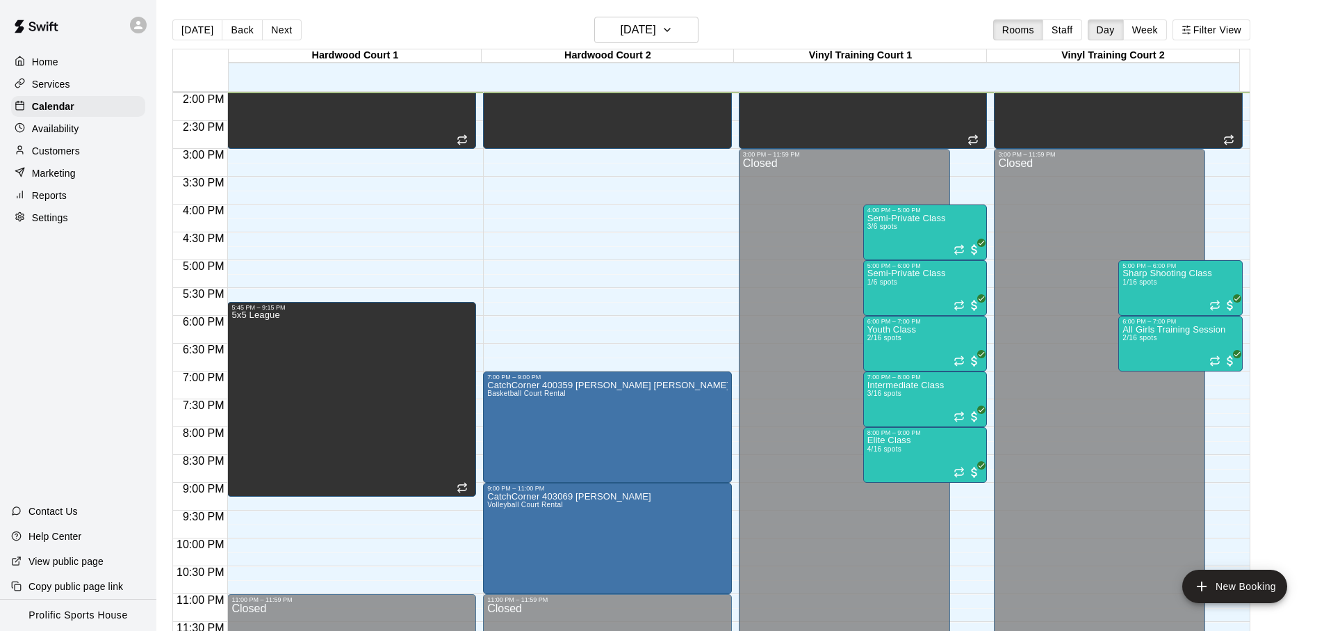
scroll to position [781, 0]
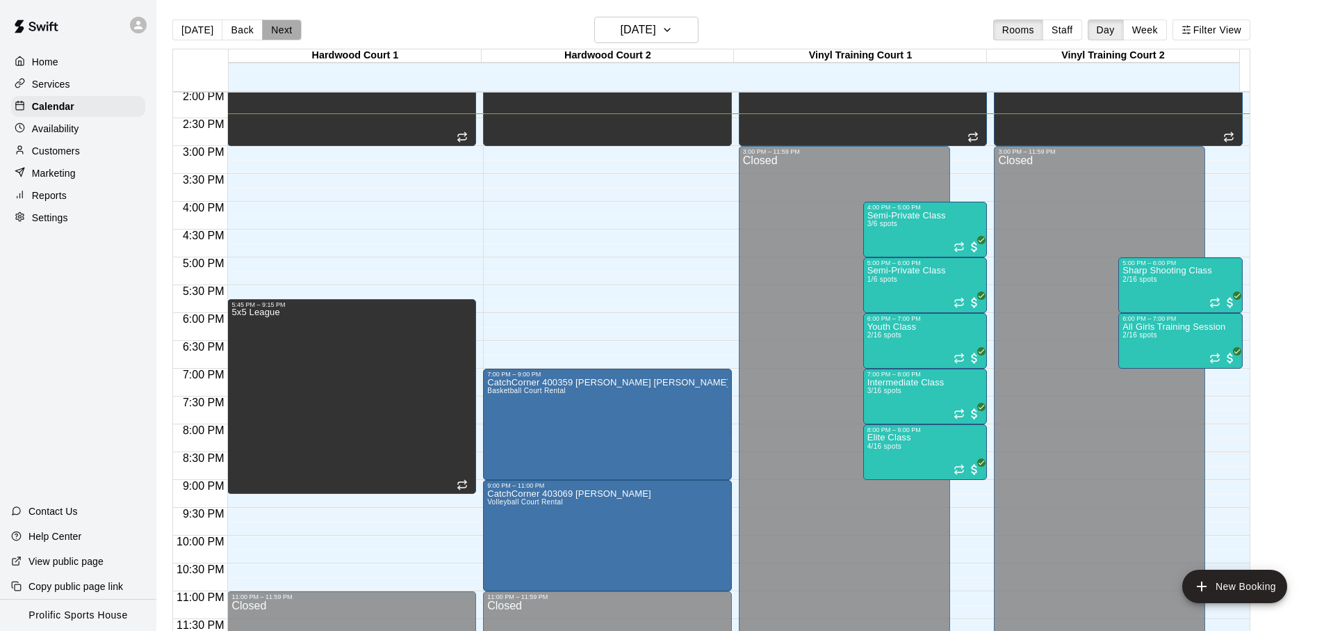
click at [262, 34] on button "Next" at bounding box center [281, 29] width 39 height 21
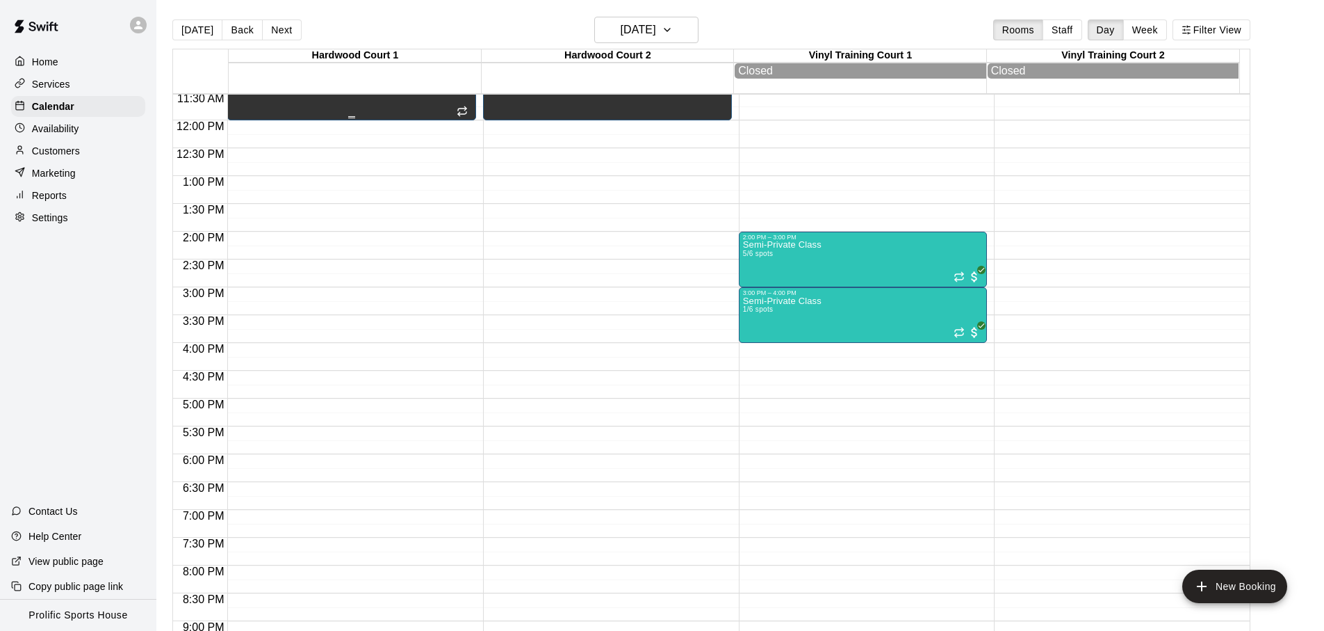
scroll to position [489, 0]
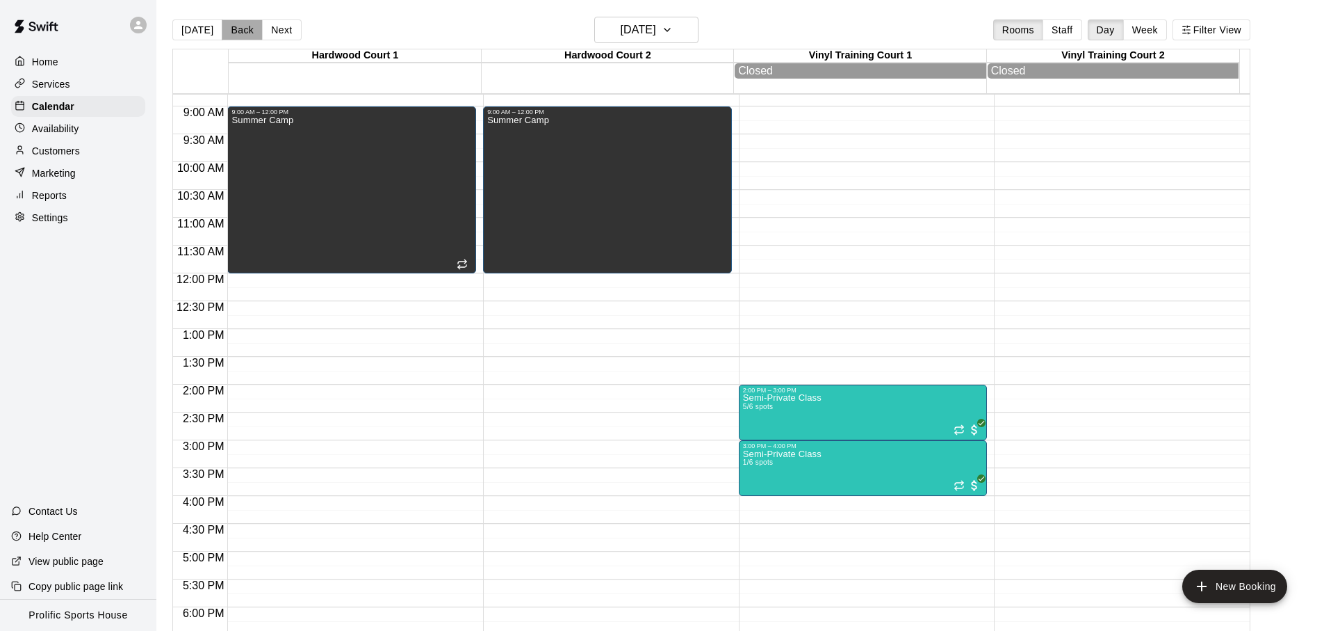
click at [252, 30] on button "Back" at bounding box center [242, 29] width 41 height 21
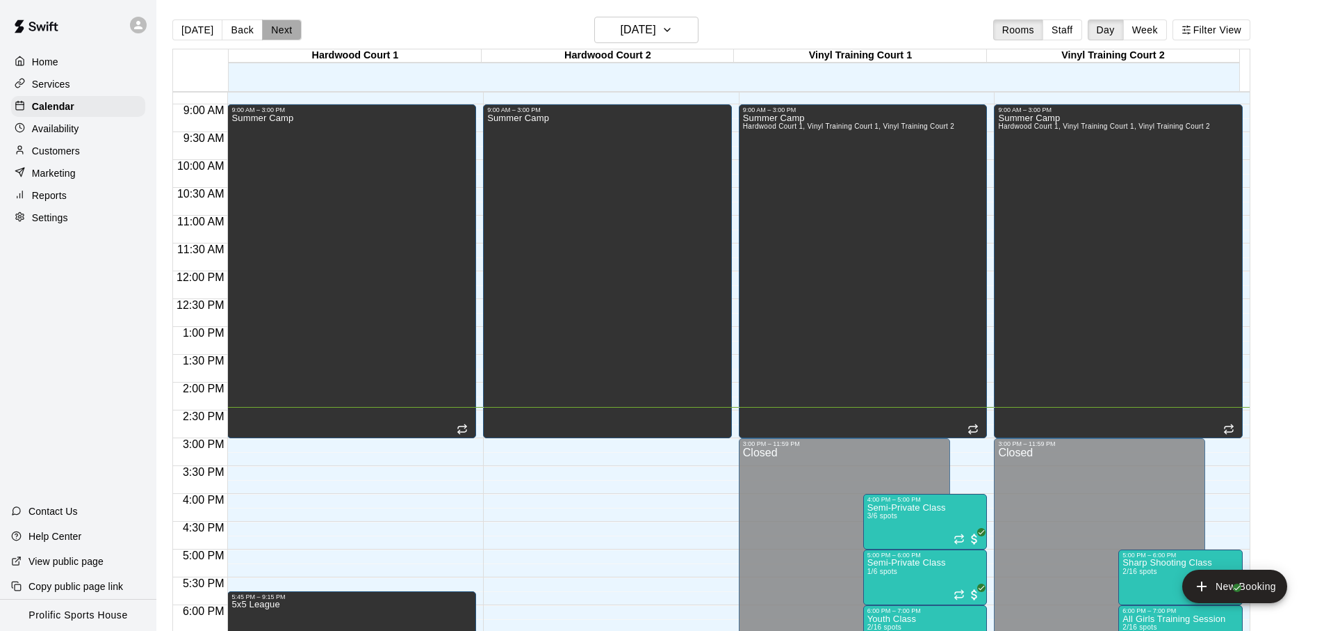
click at [272, 26] on button "Next" at bounding box center [281, 29] width 39 height 21
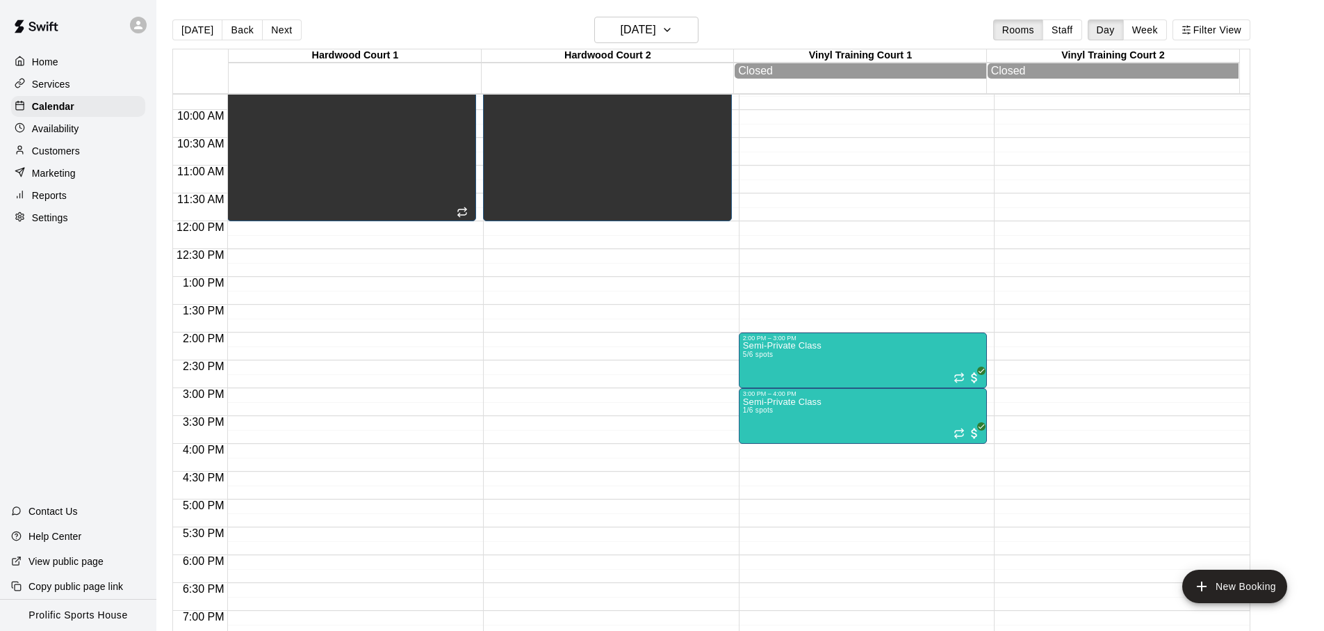
scroll to position [544, 0]
